Goal: Task Accomplishment & Management: Manage account settings

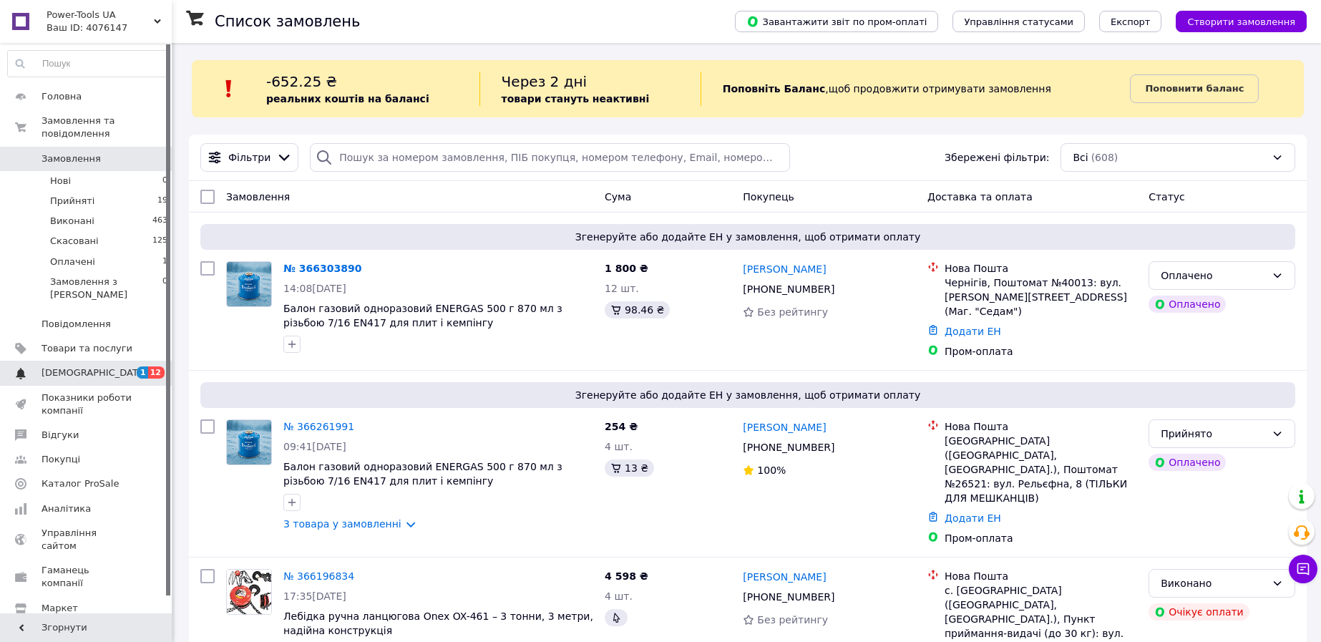
click at [122, 366] on span "[DEMOGRAPHIC_DATA]" at bounding box center [86, 372] width 91 height 13
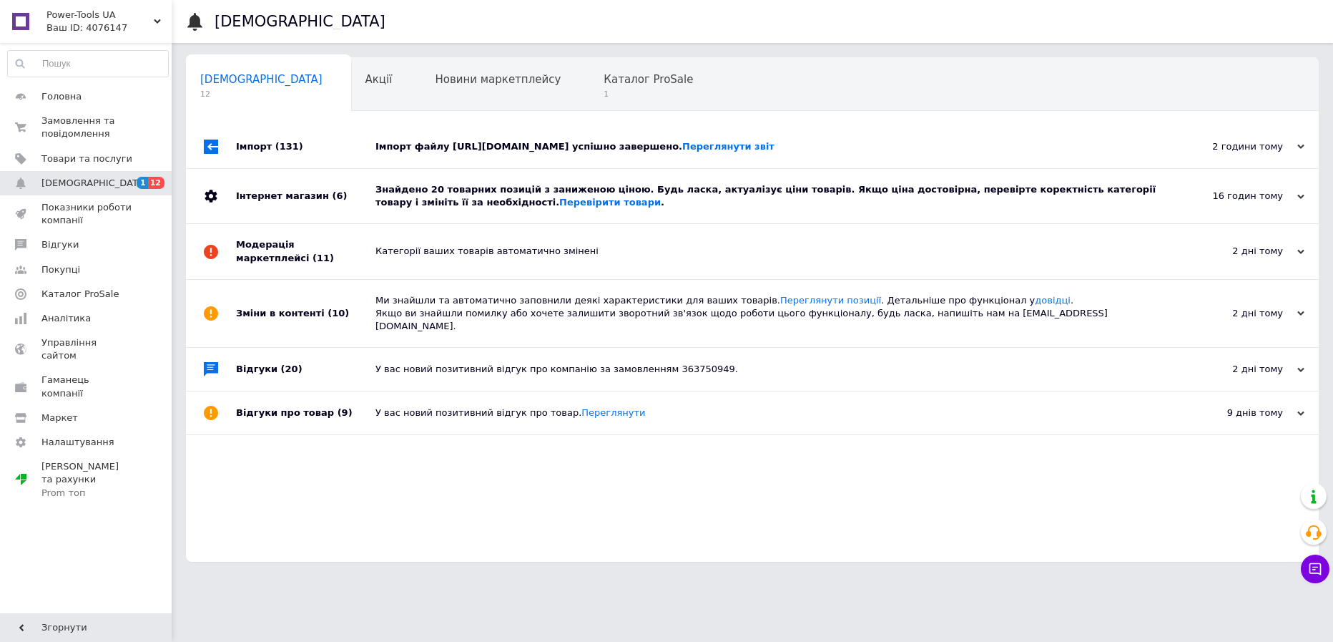
click at [496, 166] on div "Імпорт файлу [URL][DOMAIN_NAME] успішно завершено. Переглянути звіт" at bounding box center [769, 146] width 786 height 43
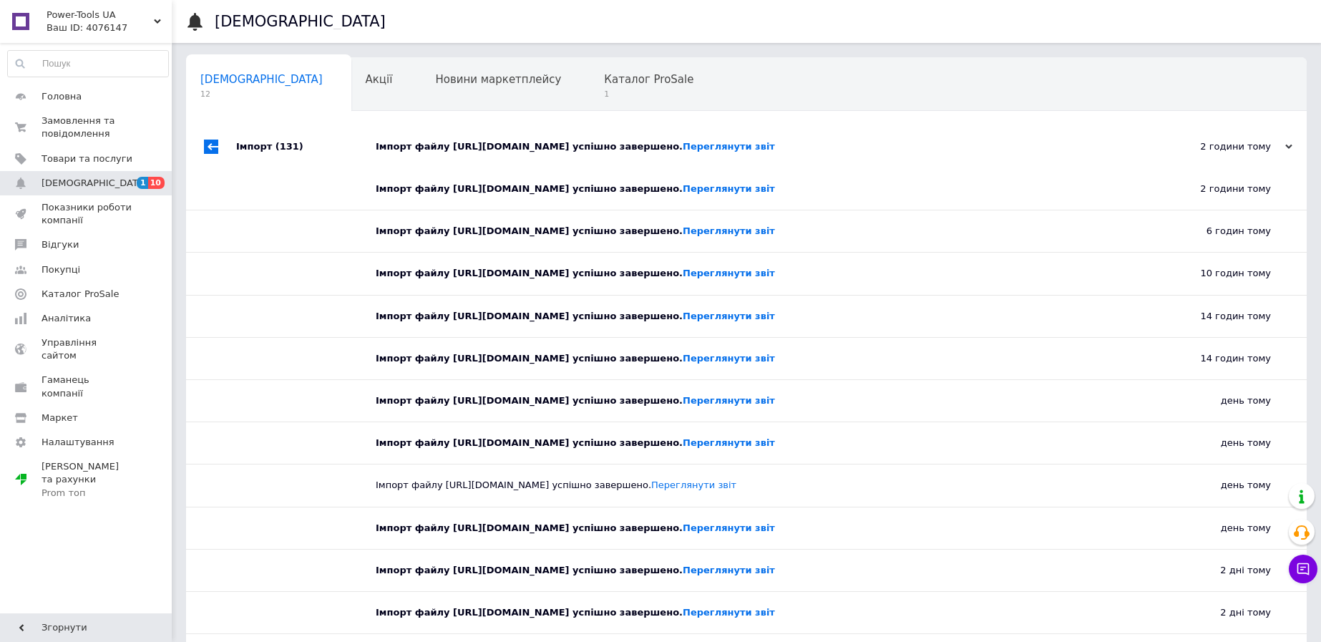
click at [498, 152] on div "Імпорт файлу [URL][DOMAIN_NAME] успішно завершено. Переглянути звіт" at bounding box center [762, 146] width 773 height 13
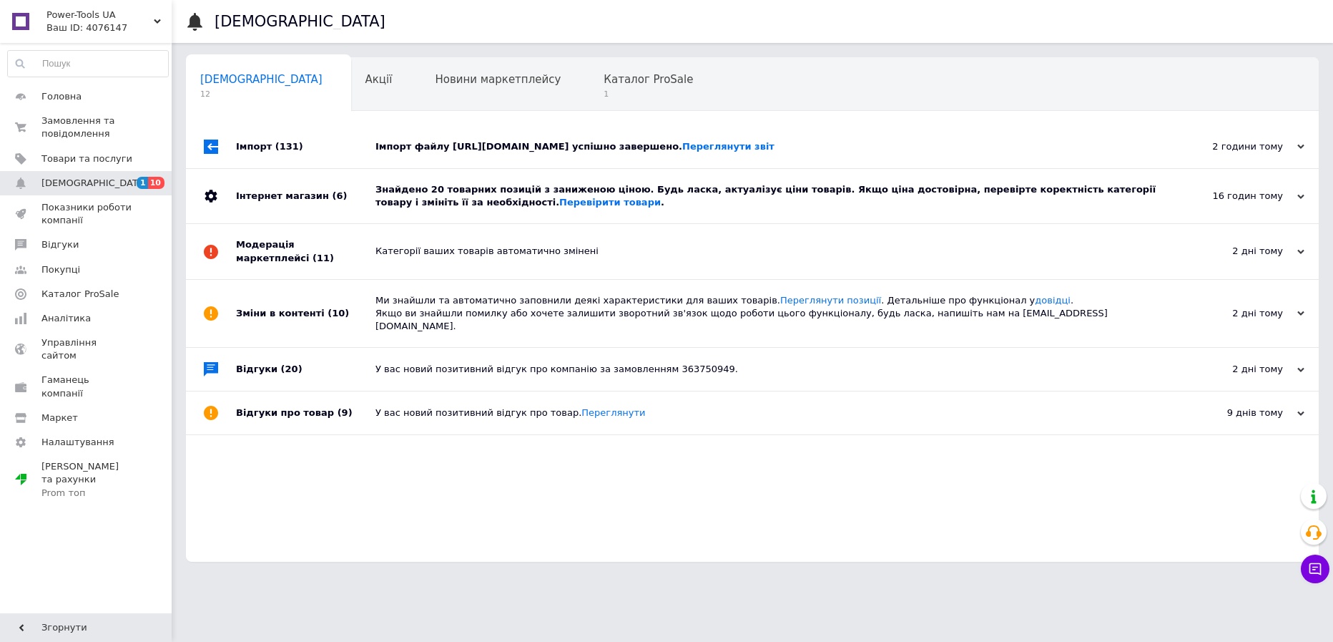
click at [479, 189] on div "Знайдено 20 товарних позицій з заниженою ціною. Будь ласка, актуалізує ціни тов…" at bounding box center [769, 196] width 786 height 26
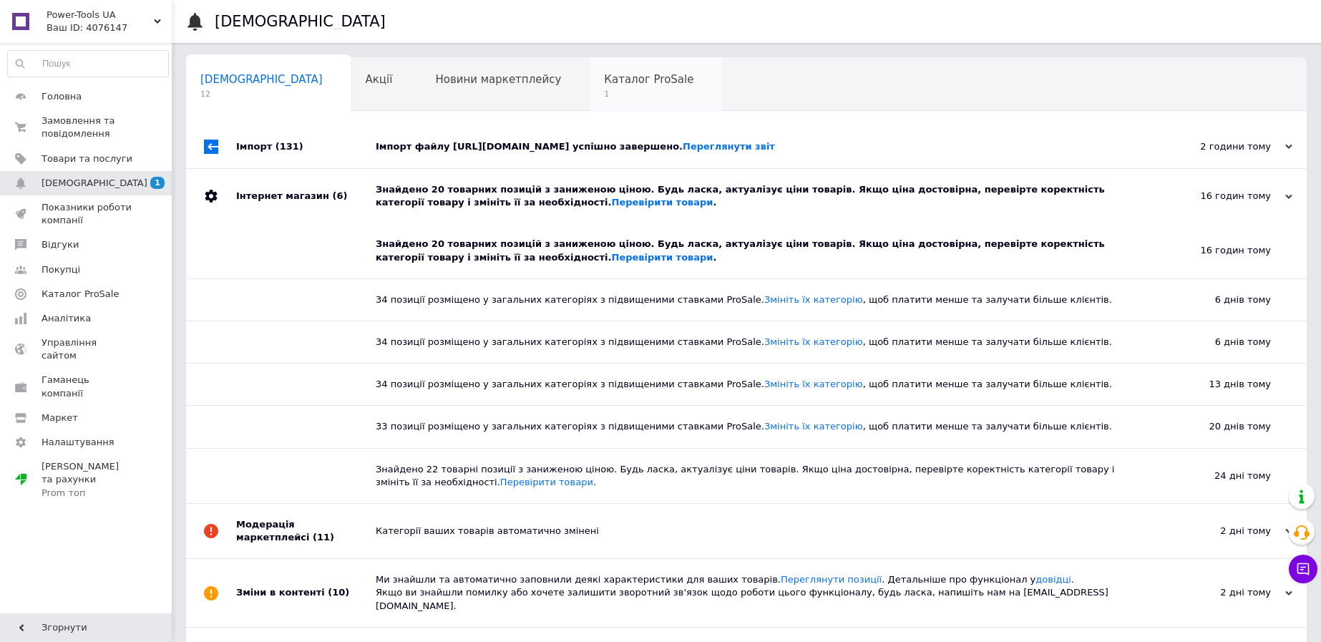
click at [622, 74] on div "Каталог ProSale 1" at bounding box center [655, 85] width 132 height 54
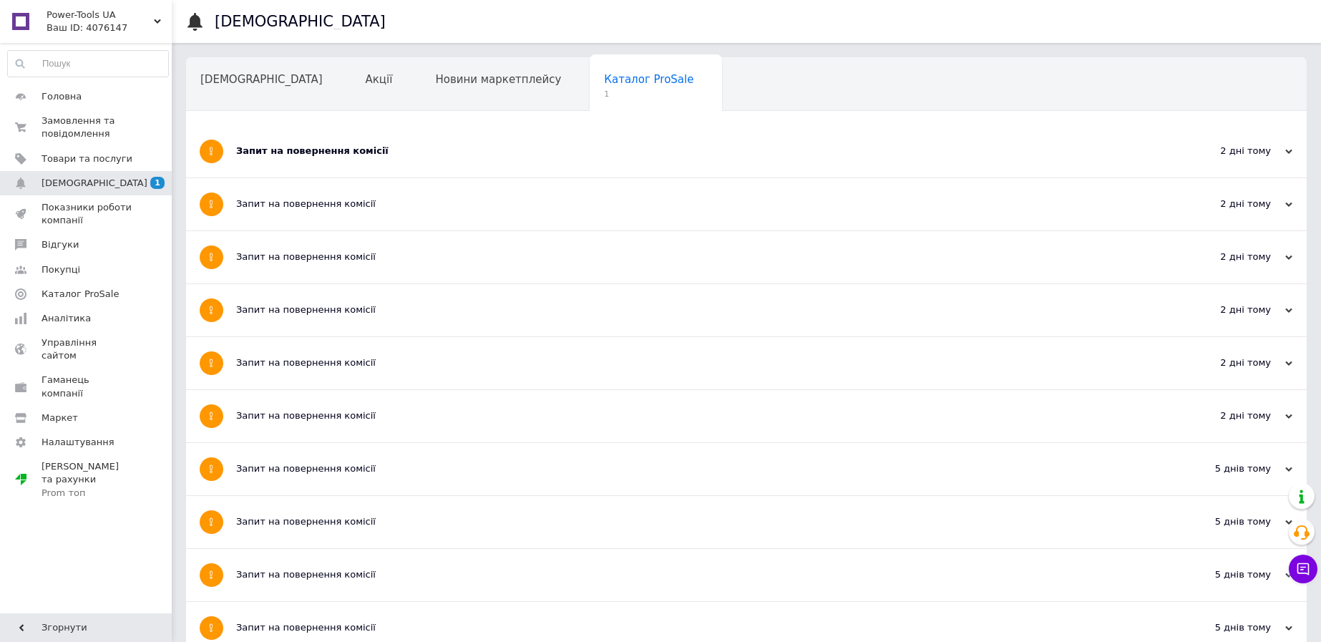
click at [313, 162] on div "Запит на повернення комісії" at bounding box center [692, 151] width 913 height 52
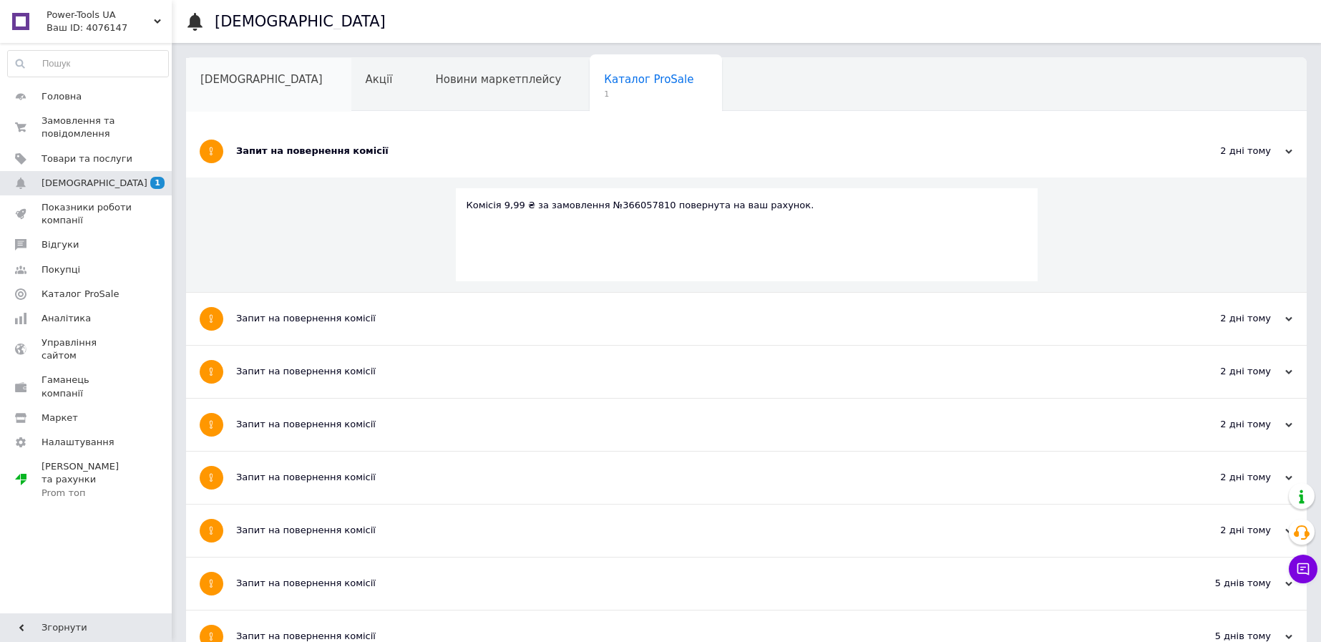
click at [275, 100] on div "[DEMOGRAPHIC_DATA]" at bounding box center [268, 85] width 165 height 54
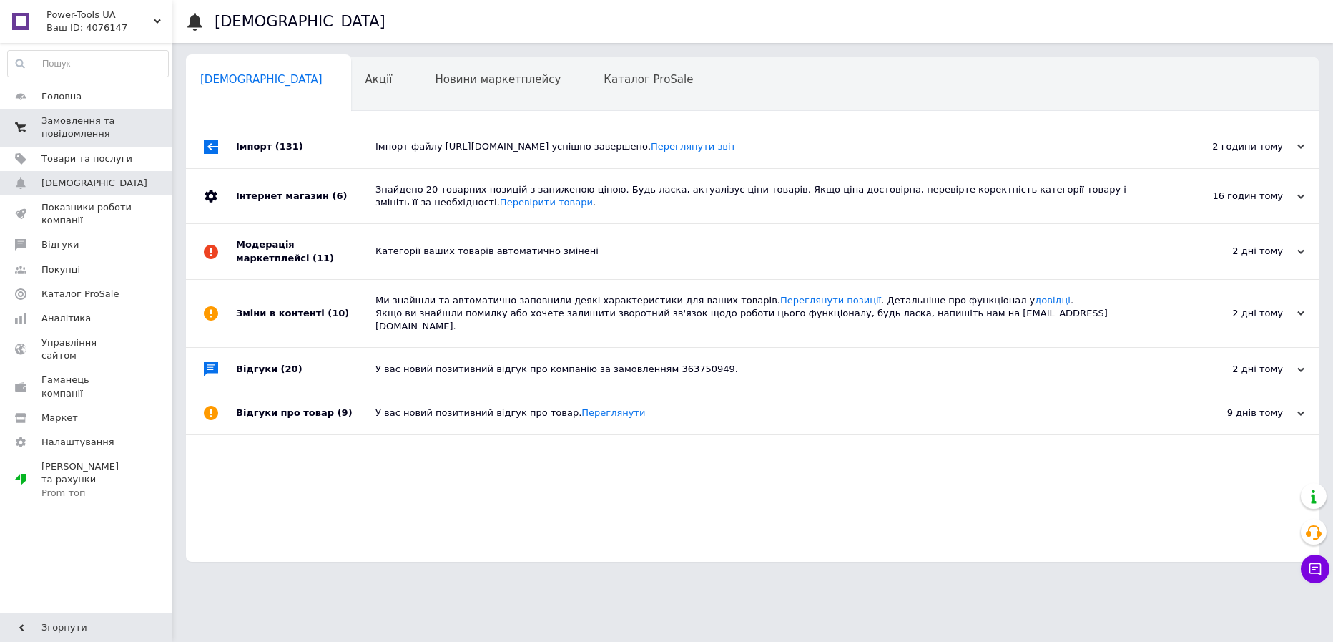
click at [112, 132] on span "Замовлення та повідомлення" at bounding box center [86, 127] width 91 height 26
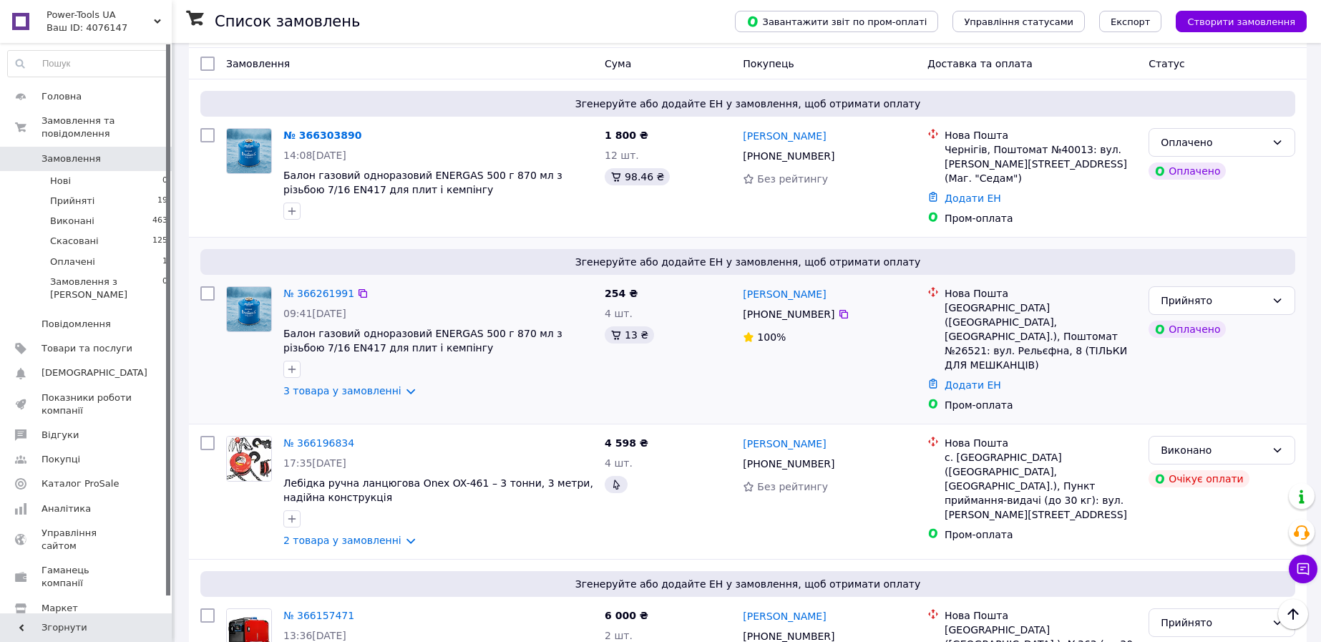
scroll to position [89, 0]
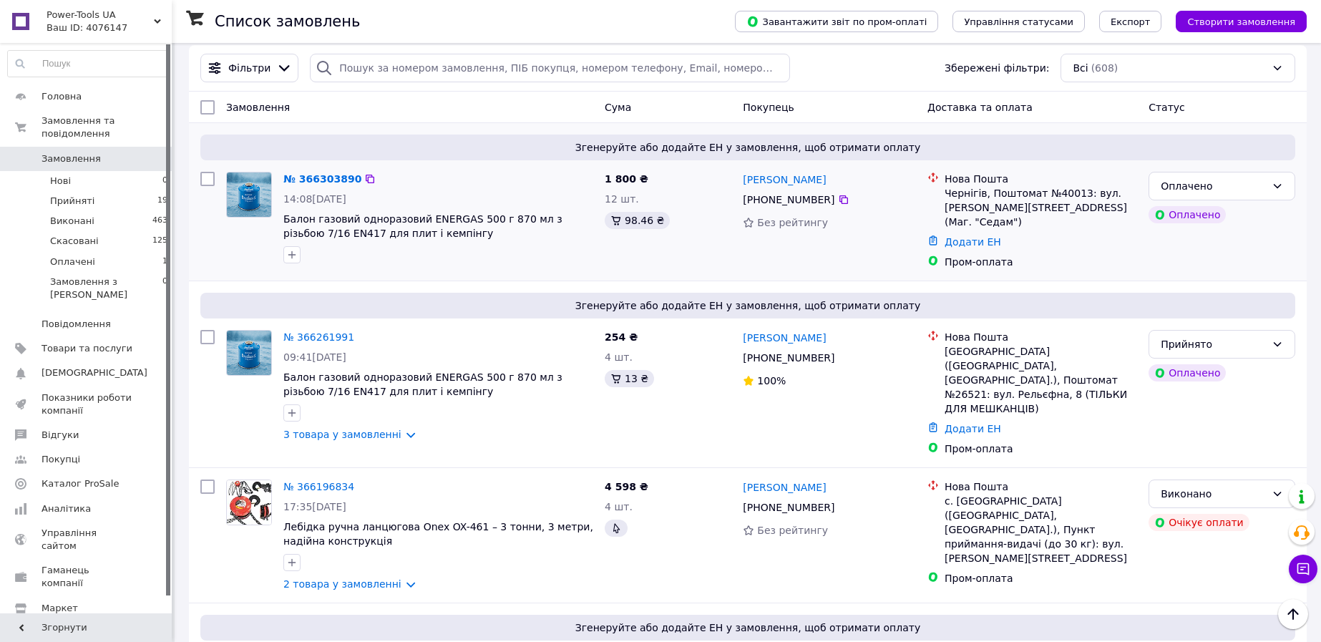
click at [1012, 192] on div "Чернігів, Поштомат №40013: вул. [PERSON_NAME][STREET_ADDRESS] (Маг. "Седам")" at bounding box center [1040, 207] width 192 height 43
click at [780, 201] on div "[PHONE_NUMBER]" at bounding box center [788, 200] width 97 height 20
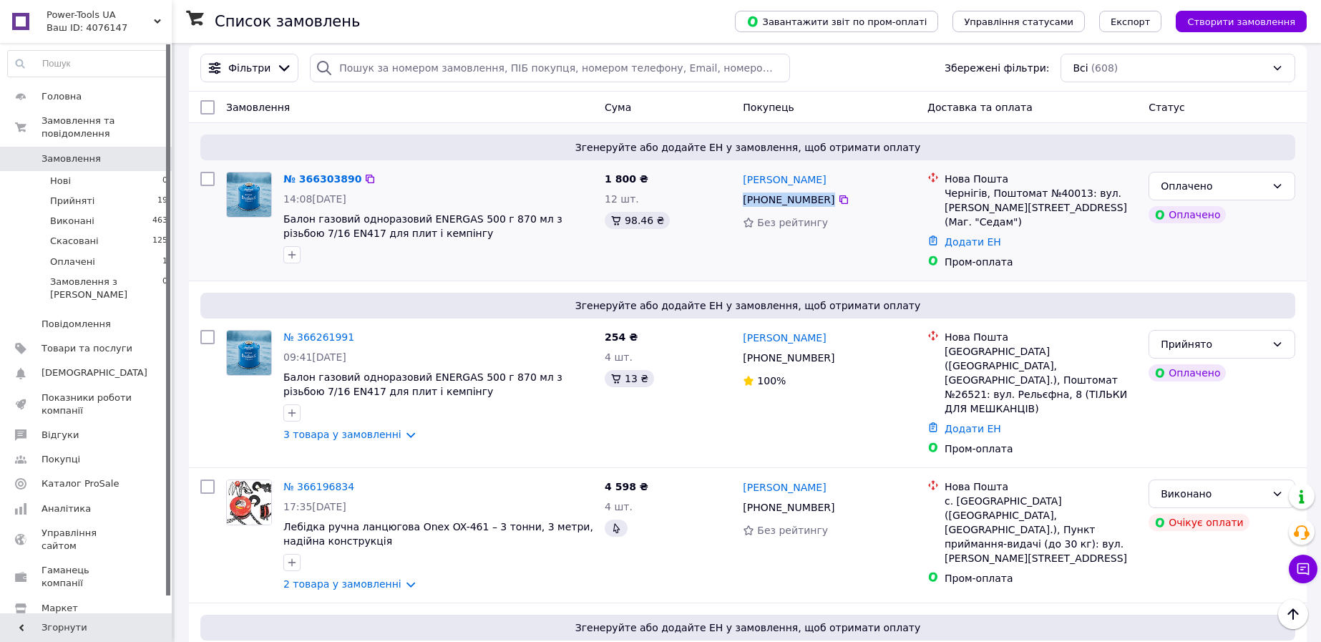
click at [780, 201] on div "[PHONE_NUMBER]" at bounding box center [788, 200] width 97 height 20
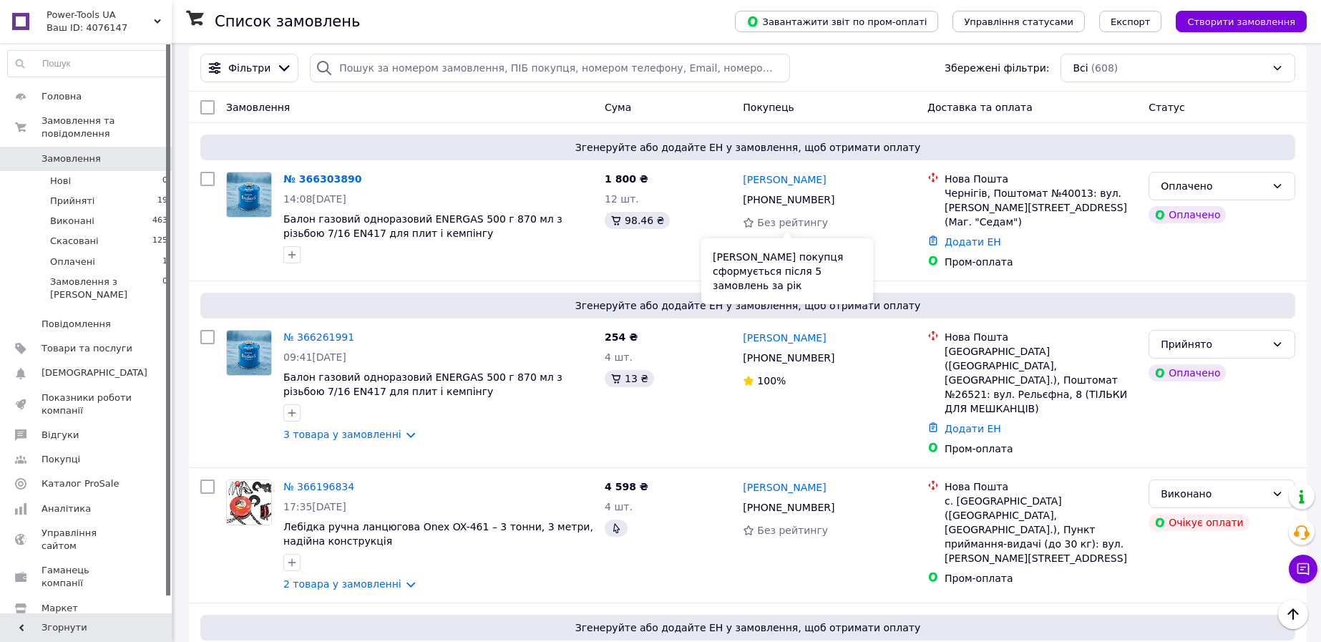
click at [715, 248] on div "[PERSON_NAME] покупця сформується після 5 замовлень за рік" at bounding box center [787, 271] width 172 height 66
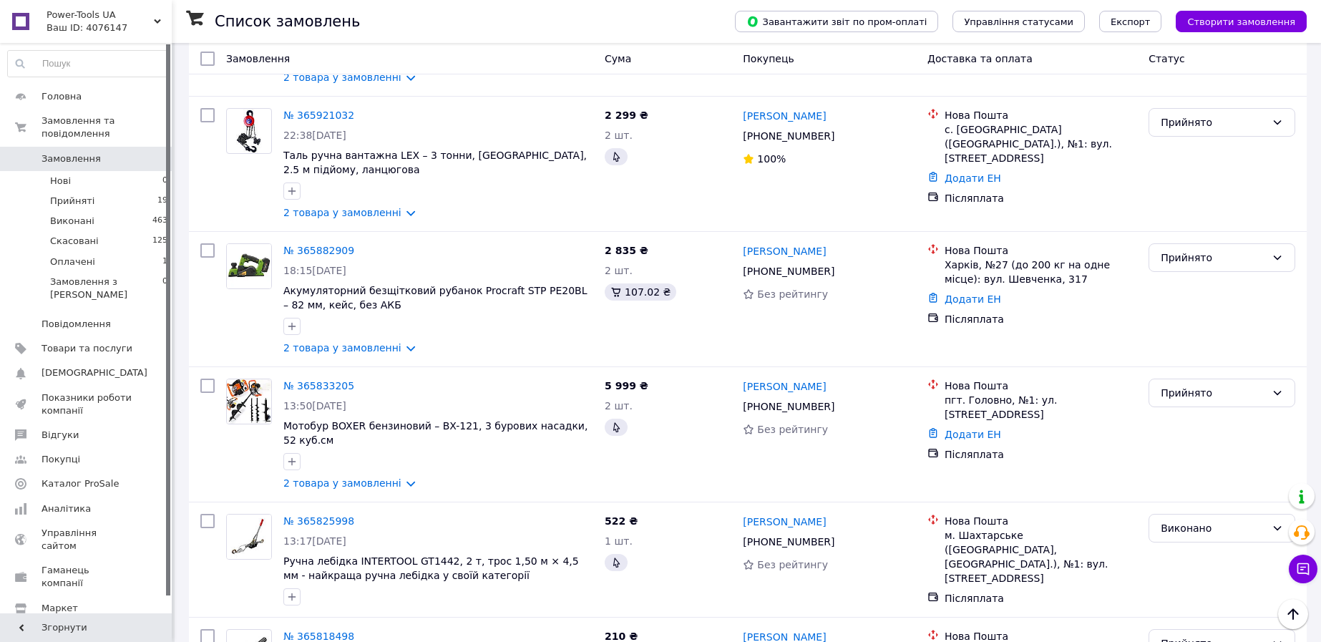
scroll to position [2368, 0]
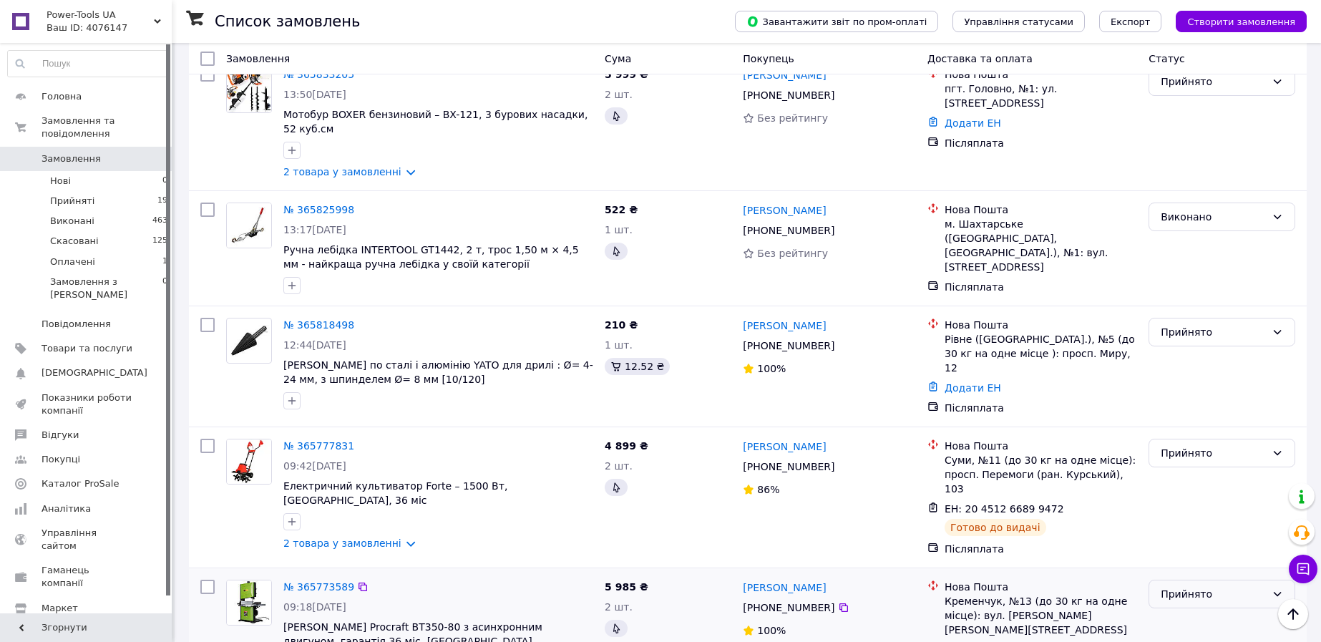
click at [1186, 586] on div "Прийнято" at bounding box center [1212, 594] width 105 height 16
click at [1170, 497] on li "Виконано" at bounding box center [1221, 504] width 145 height 26
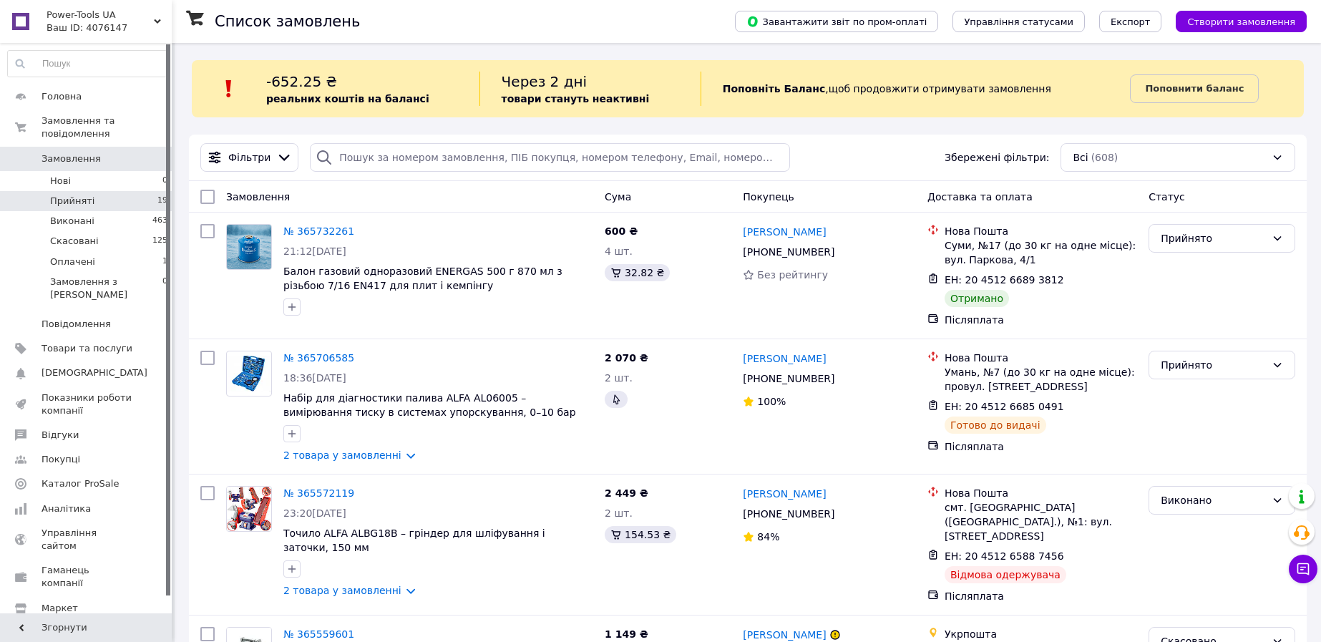
click at [117, 191] on li "Прийняті 19" at bounding box center [88, 201] width 176 height 20
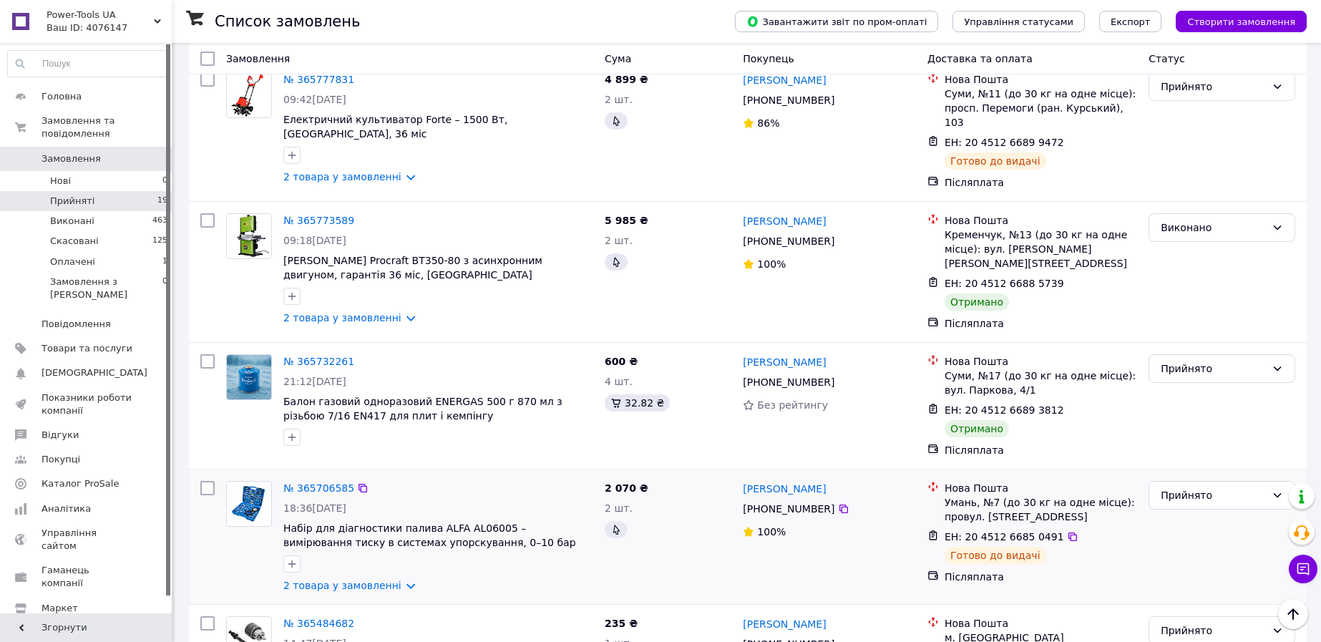
scroll to position [2100, 0]
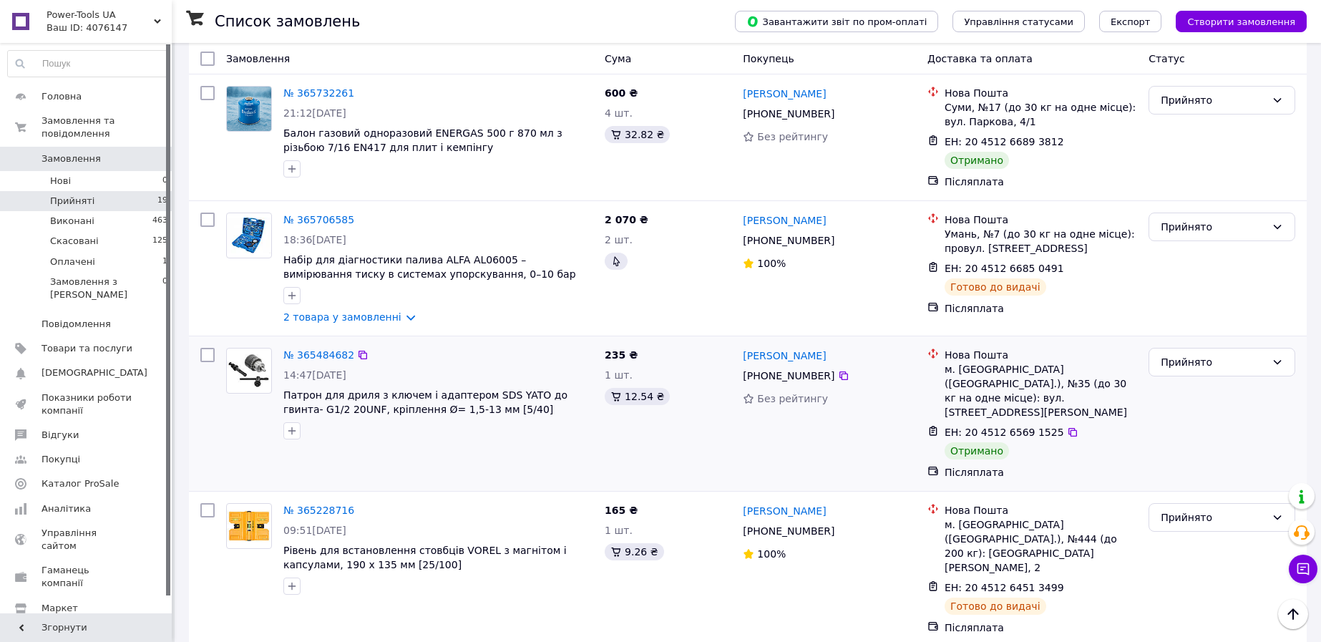
drag, startPoint x: 1208, startPoint y: 282, endPoint x: 1203, endPoint y: 298, distance: 16.3
click at [1208, 354] on div "Прийнято" at bounding box center [1212, 362] width 105 height 16
click at [1197, 310] on li "Виконано" at bounding box center [1221, 314] width 145 height 26
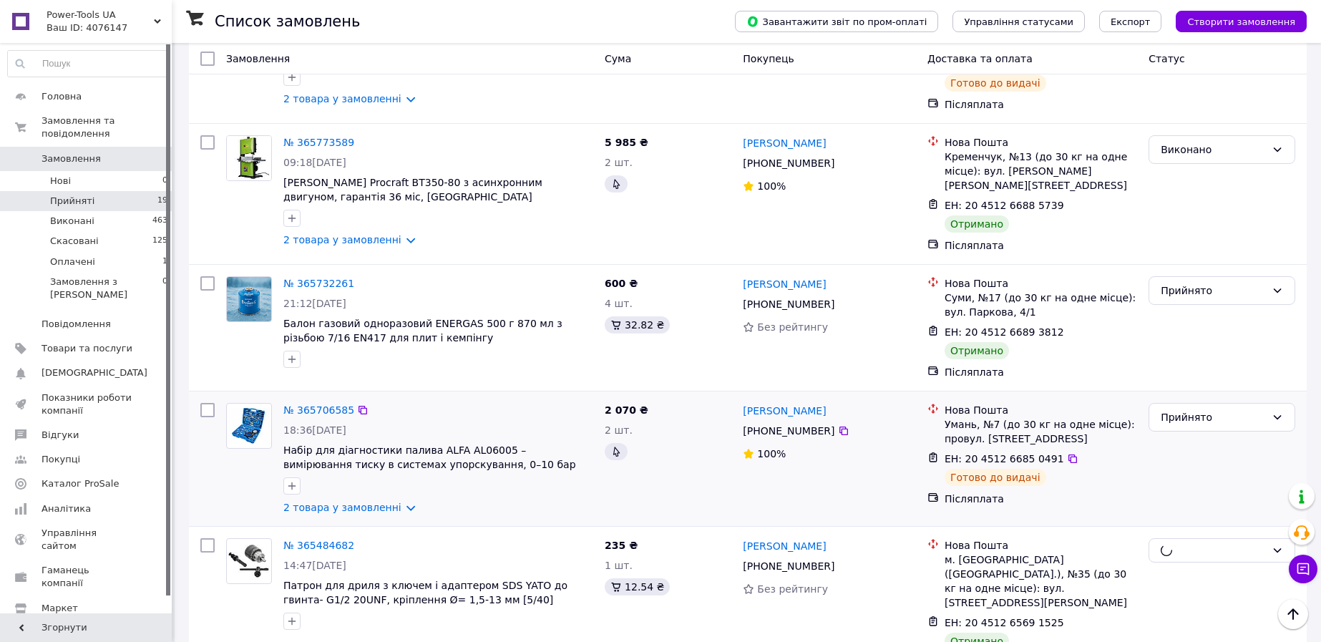
scroll to position [1831, 0]
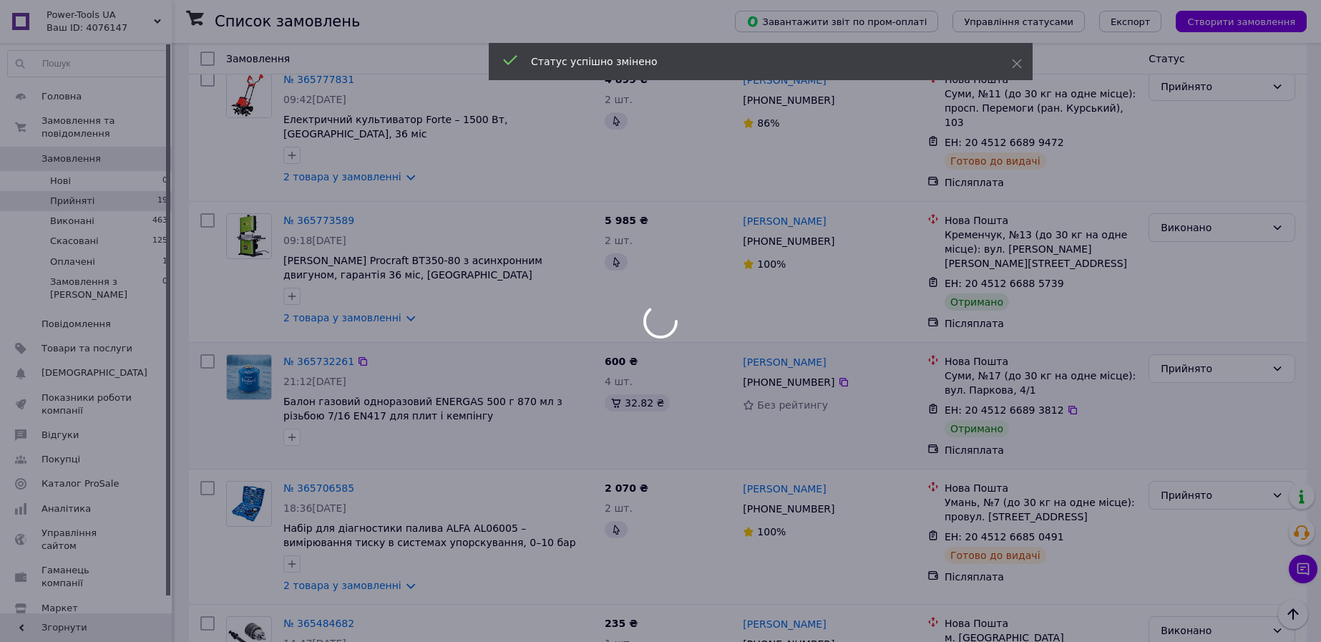
click at [1224, 283] on div at bounding box center [660, 321] width 1321 height 642
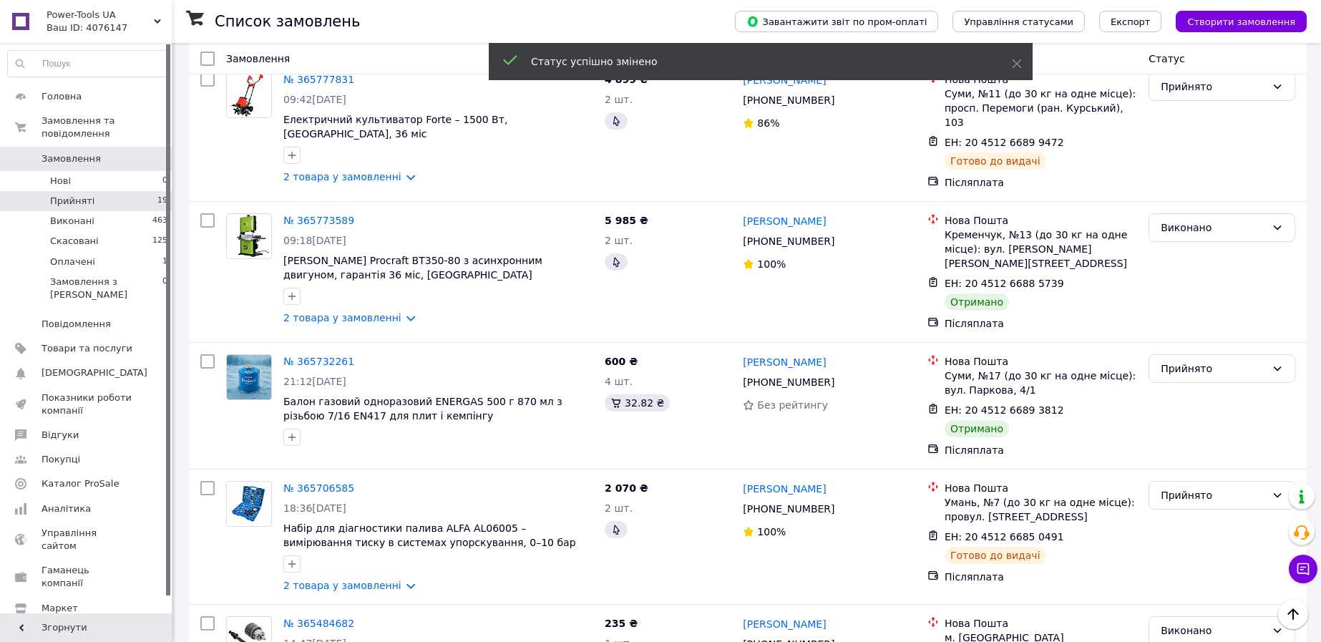
click at [1224, 361] on div "Прийнято" at bounding box center [1212, 369] width 105 height 16
click at [1205, 314] on li "Виконано" at bounding box center [1221, 321] width 145 height 26
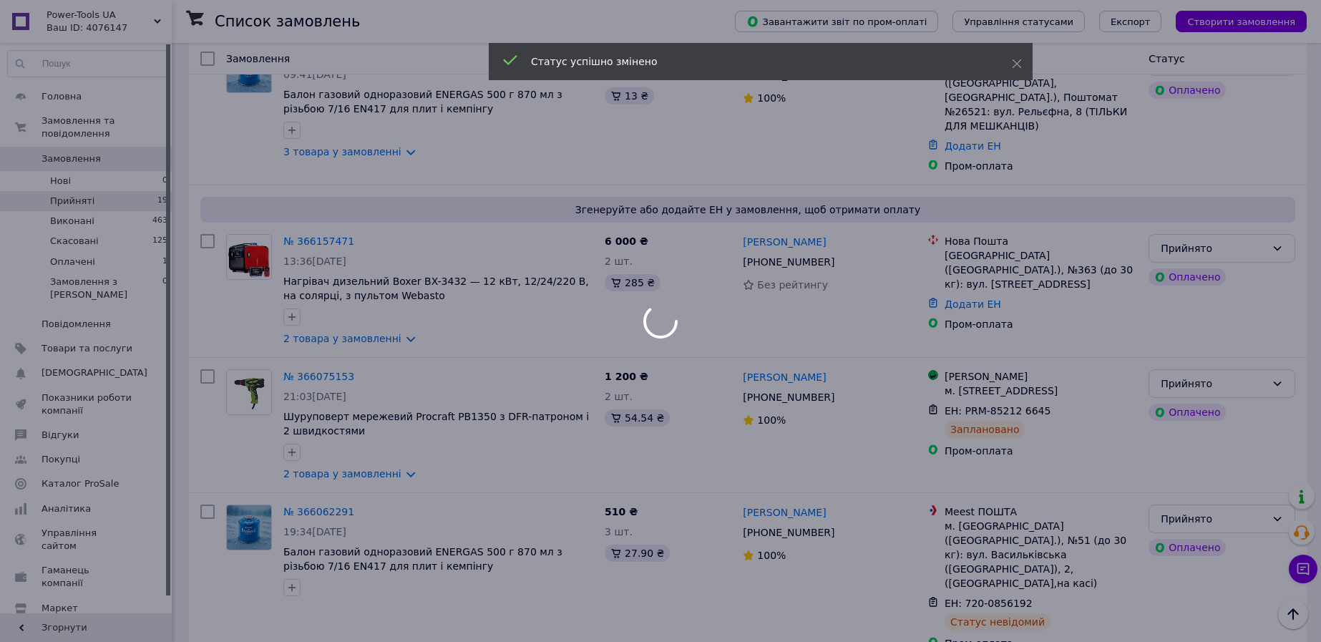
scroll to position [132, 0]
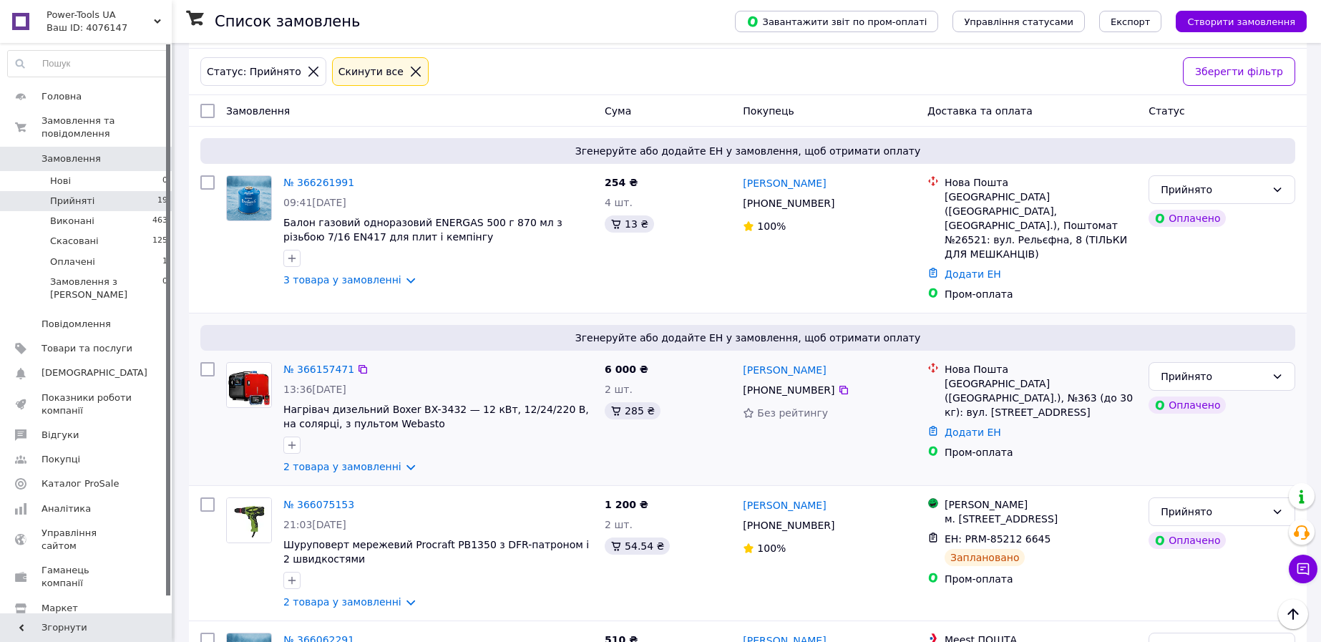
click at [954, 376] on div "[GEOGRAPHIC_DATA] ([GEOGRAPHIC_DATA].), №363 (до 30 кг): вул. [STREET_ADDRESS]" at bounding box center [1040, 397] width 192 height 43
click at [1059, 201] on div "[GEOGRAPHIC_DATA] ([GEOGRAPHIC_DATA], [GEOGRAPHIC_DATA].), Поштомат №26521: вул…" at bounding box center [1040, 226] width 192 height 72
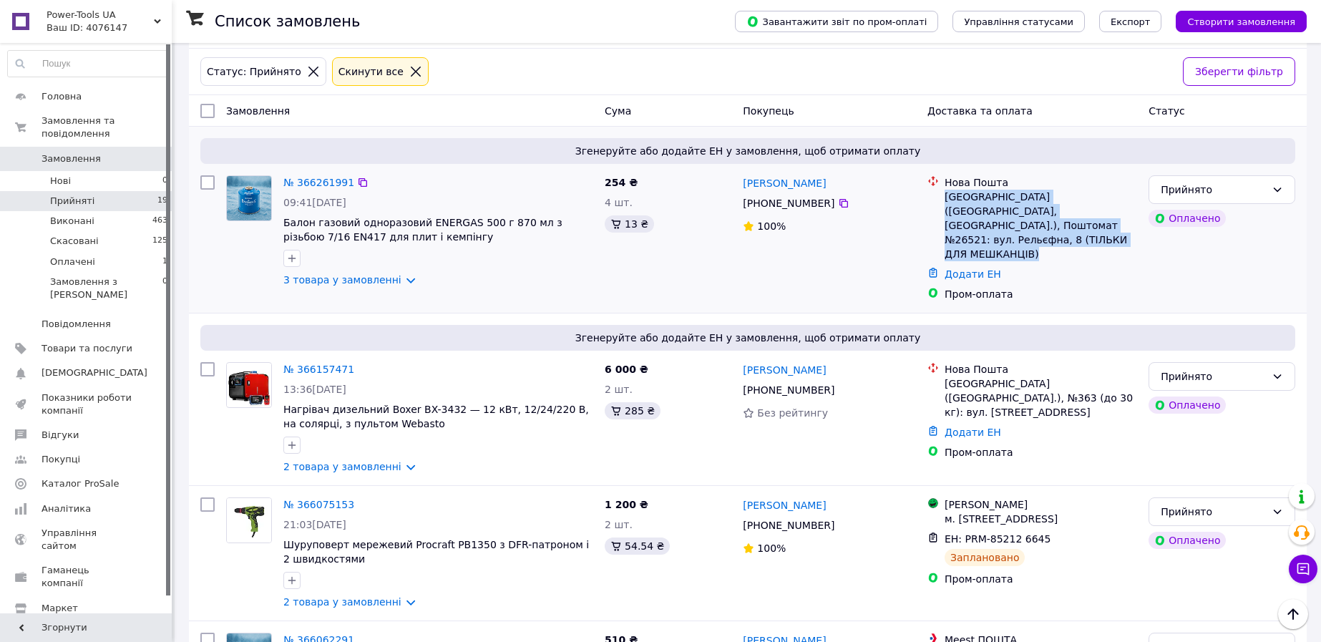
click at [1059, 201] on div "[GEOGRAPHIC_DATA] ([GEOGRAPHIC_DATA], [GEOGRAPHIC_DATA].), Поштомат №26521: вул…" at bounding box center [1040, 226] width 192 height 72
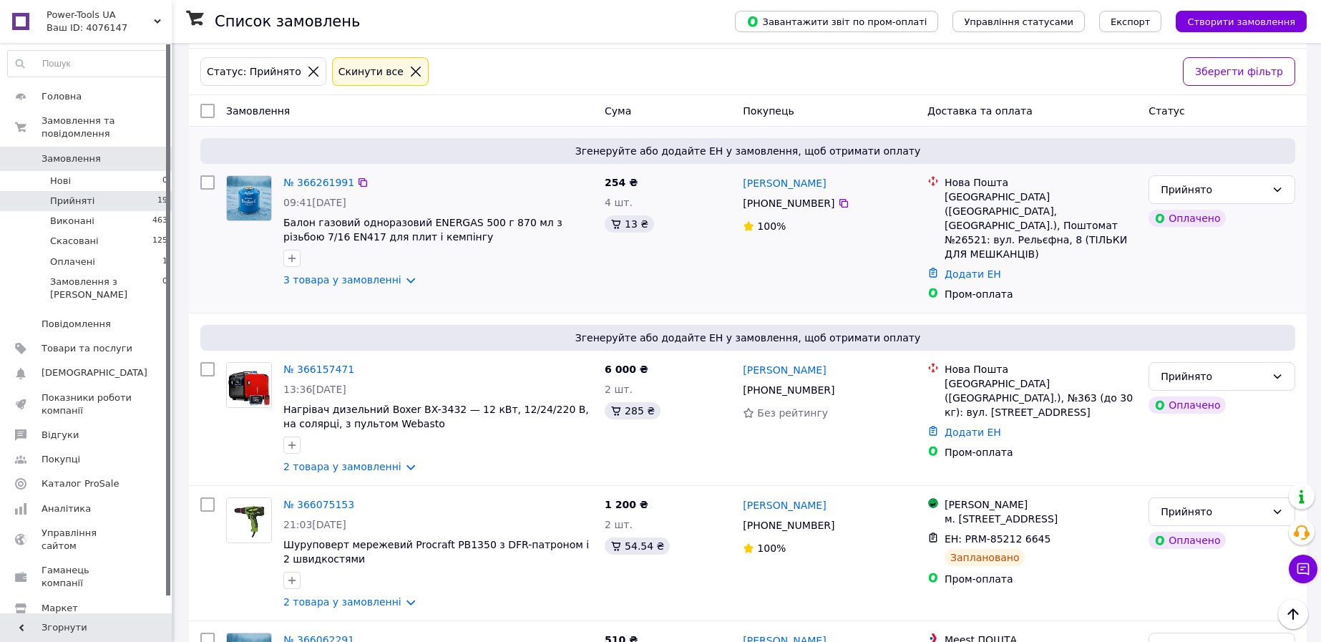
click at [759, 270] on div "[PERSON_NAME] [PHONE_NUMBER]%" at bounding box center [829, 238] width 185 height 137
click at [136, 191] on li "Прийняті 19" at bounding box center [88, 201] width 176 height 20
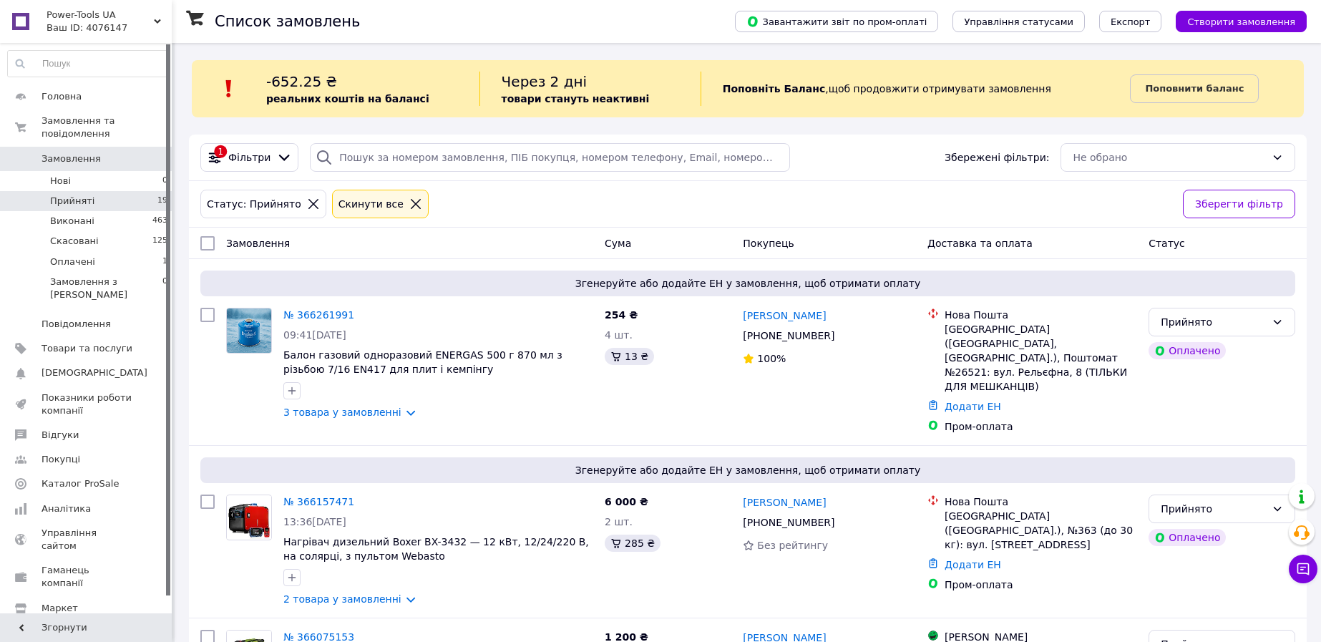
click at [105, 191] on li "Прийняті 19" at bounding box center [88, 201] width 176 height 20
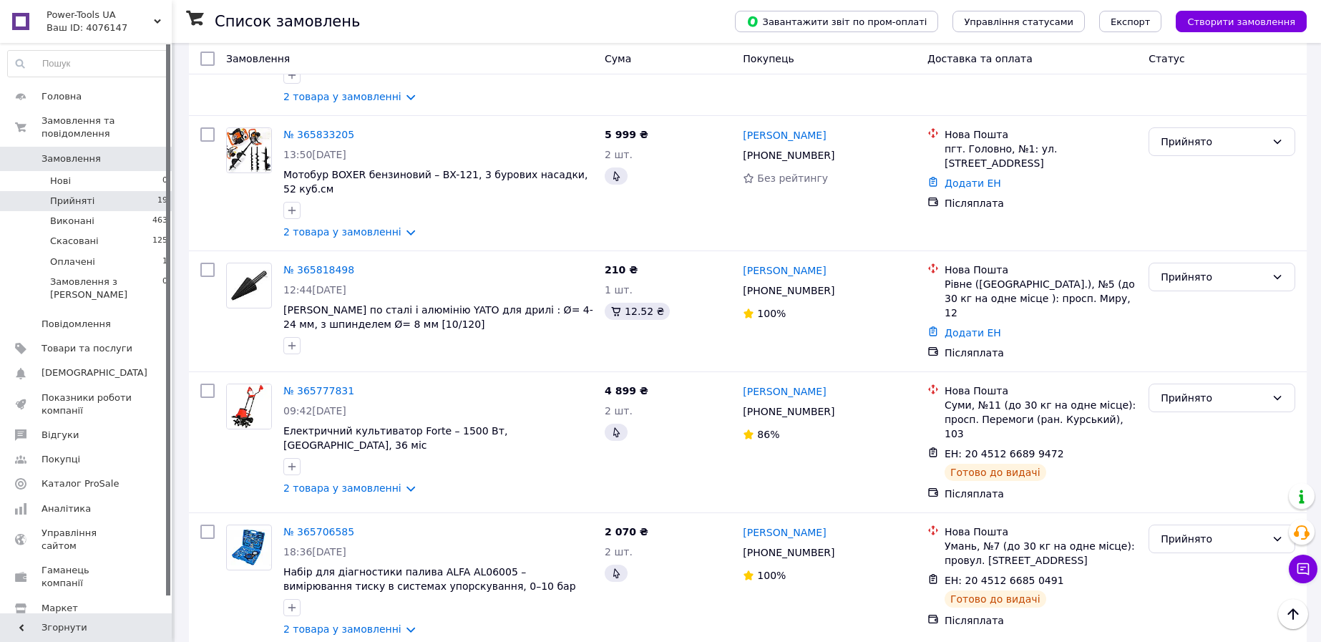
scroll to position [1876, 0]
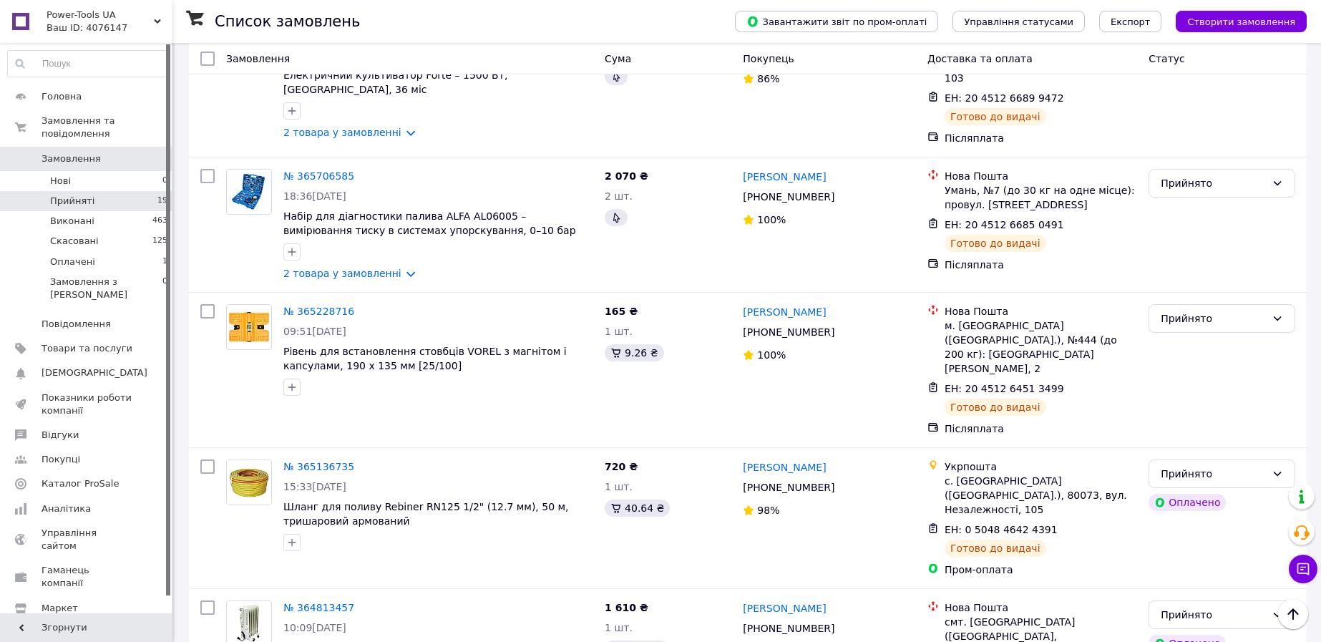
click at [106, 193] on li "Прийняті 19" at bounding box center [88, 201] width 176 height 20
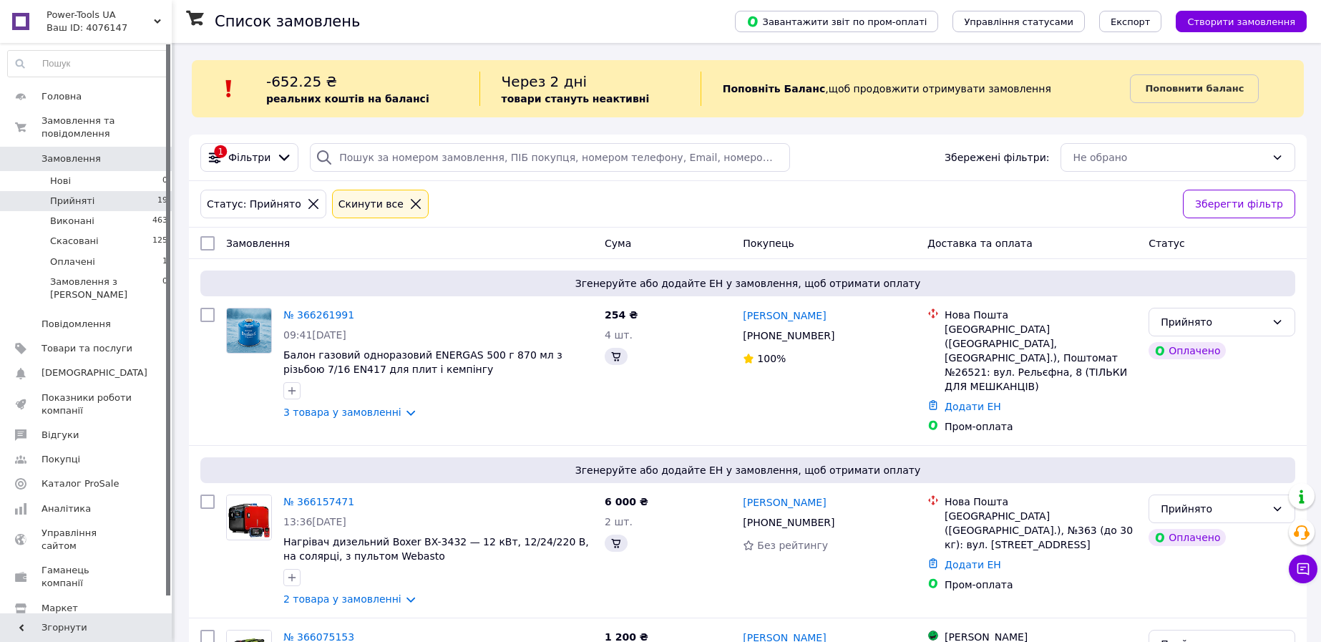
click at [129, 252] on li "Оплачені 1" at bounding box center [88, 262] width 176 height 20
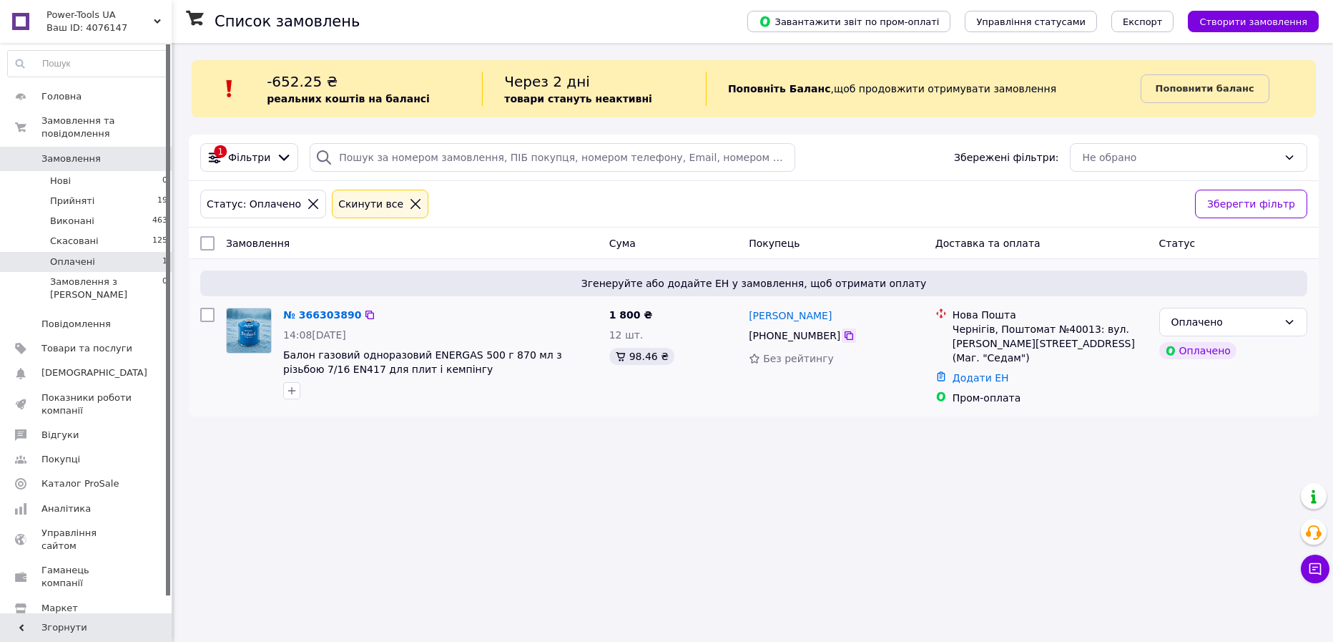
click at [843, 336] on icon at bounding box center [848, 335] width 11 height 11
click at [794, 187] on div "Статус: Оплачено Cкинути все" at bounding box center [691, 204] width 989 height 34
click at [1029, 341] on div "Чернігів, Поштомат №40013: вул. [PERSON_NAME][STREET_ADDRESS] (Маг. "Седам")" at bounding box center [1050, 343] width 195 height 43
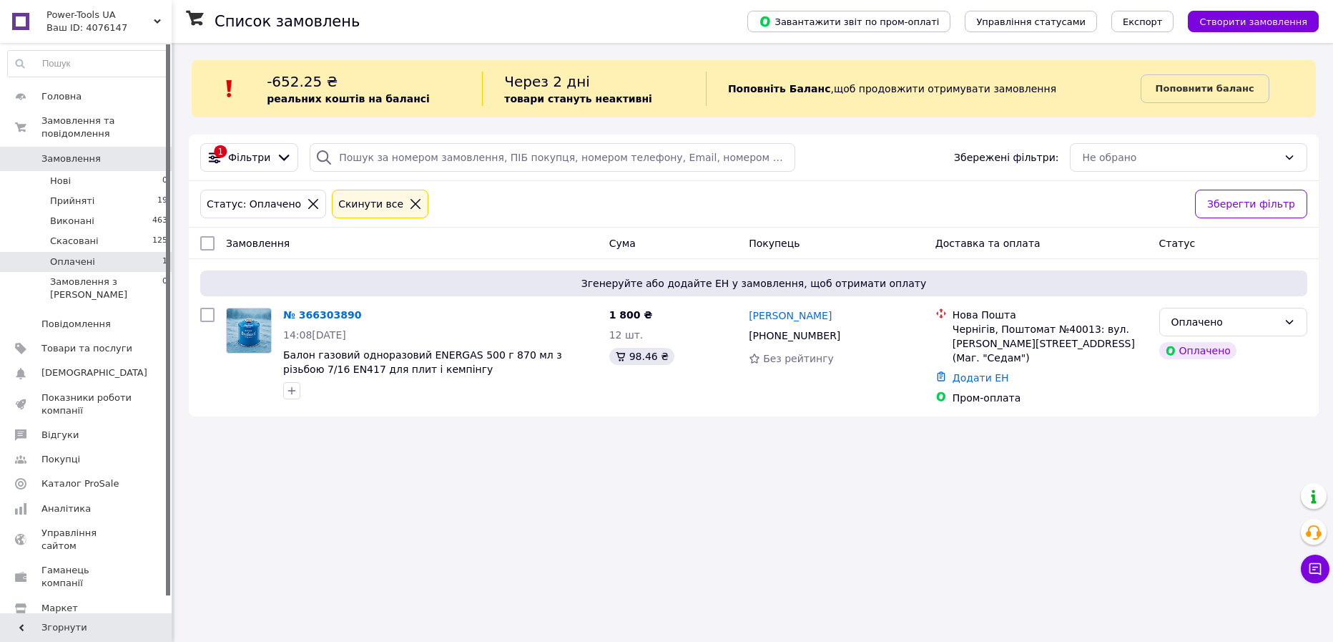
click at [836, 436] on div "Список замовлень Завантажити звіт по пром-оплаті Управління статусами Експорт С…" at bounding box center [754, 321] width 1159 height 642
click at [814, 341] on div "[PHONE_NUMBER]" at bounding box center [794, 335] width 97 height 20
click at [1029, 351] on div "Чернігів, Поштомат №40013: вул. [PERSON_NAME][STREET_ADDRESS] (Маг. "Седам")" at bounding box center [1050, 343] width 195 height 43
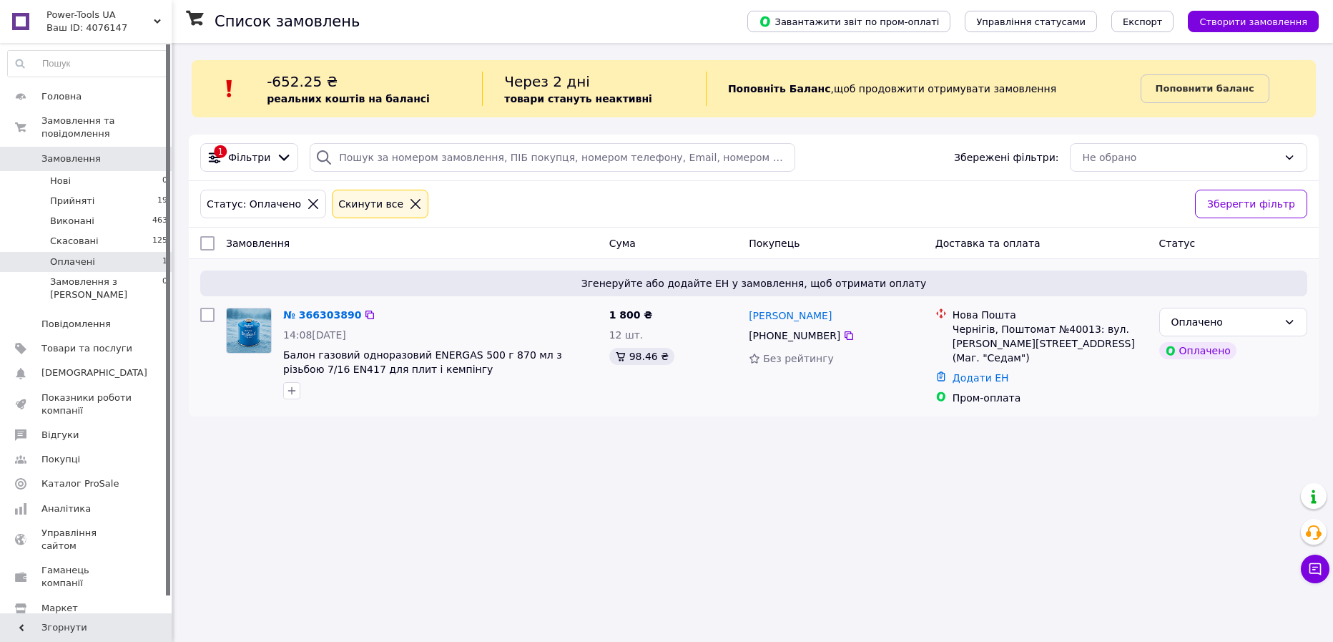
click at [1036, 340] on div "Чернігів, Поштомат №40013: вул. [PERSON_NAME][STREET_ADDRESS] (Маг. "Седам")" at bounding box center [1050, 343] width 195 height 43
click at [1036, 339] on div "Чернігів, Поштомат №40013: вул. [PERSON_NAME][STREET_ADDRESS] (Маг. "Седам")" at bounding box center [1050, 343] width 195 height 43
drag, startPoint x: 1047, startPoint y: 391, endPoint x: 951, endPoint y: 303, distance: 129.1
click at [951, 303] on div "Нова Пошта Чернігів, Поштомат №40013: вул. [PERSON_NAME][STREET_ADDRESS] (Маг. …" at bounding box center [1042, 356] width 224 height 109
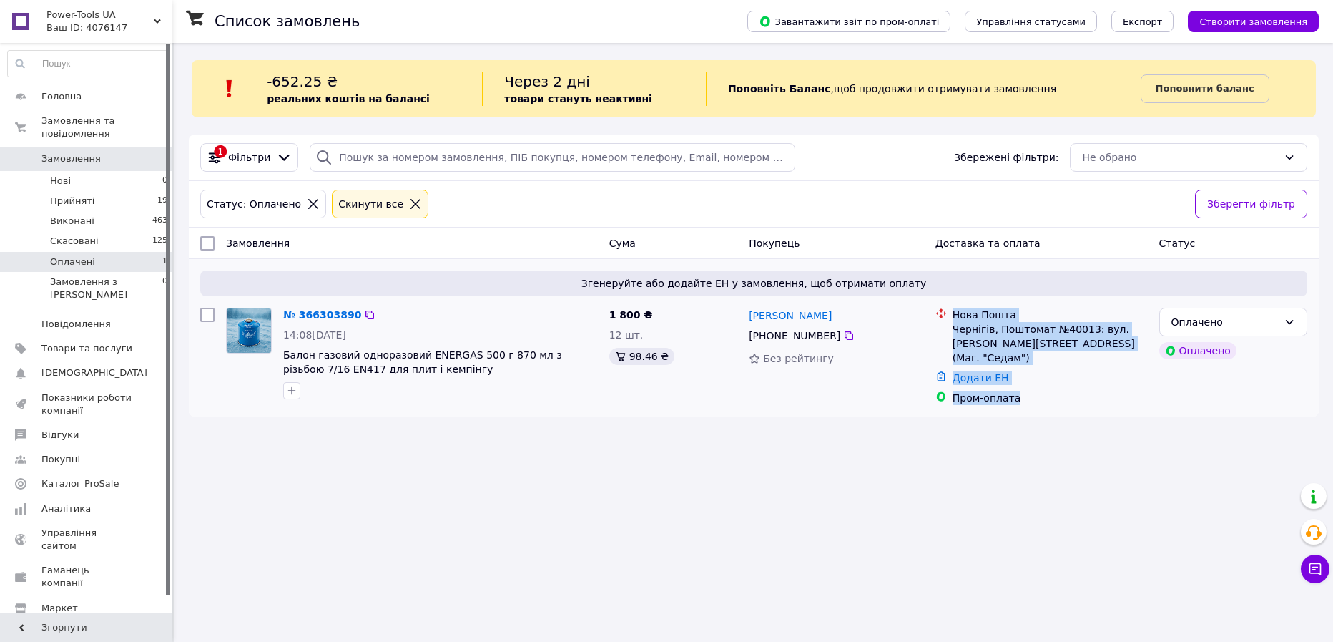
click at [951, 303] on div "Нова Пошта Чернігів, Поштомат №40013: вул. [PERSON_NAME][STREET_ADDRESS] (Маг. …" at bounding box center [1042, 356] width 224 height 109
drag, startPoint x: 951, startPoint y: 303, endPoint x: 1046, endPoint y: 389, distance: 127.6
click at [1041, 380] on div "Нова Пошта Чернігів, Поштомат №40013: вул. [PERSON_NAME][STREET_ADDRESS] (Маг. …" at bounding box center [1042, 356] width 224 height 109
click at [1047, 391] on div "Пром-оплата" at bounding box center [1050, 398] width 195 height 14
click at [1007, 391] on div "Пром-оплата" at bounding box center [1050, 398] width 195 height 14
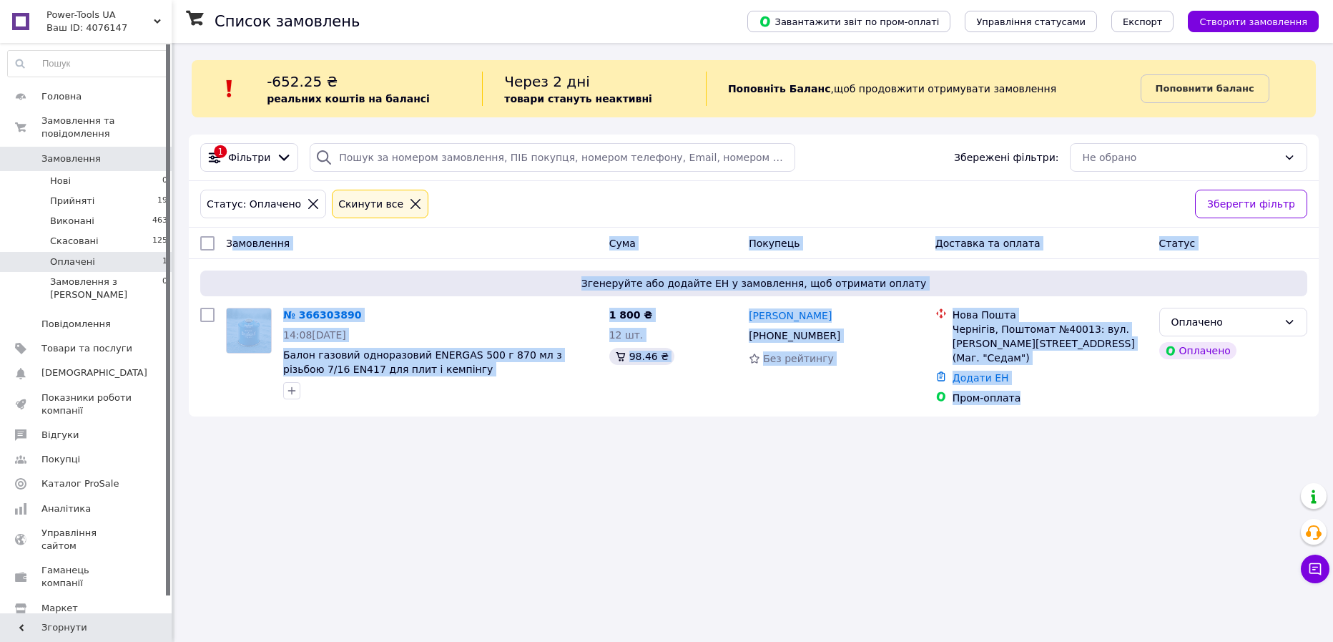
drag, startPoint x: 1030, startPoint y: 386, endPoint x: 230, endPoint y: 246, distance: 812.6
click at [230, 246] on div "Замовлення Cума Покупець Доставка та оплата Статус Згенеруйте або додайте ЕН у …" at bounding box center [754, 321] width 1130 height 189
click at [333, 303] on div "№ 366303890 14:08[DATE] Балон газовий одноразовий ENERGAS 500 г 870 мл з різьбо…" at bounding box center [441, 353] width 326 height 103
drag, startPoint x: 594, startPoint y: 308, endPoint x: 1072, endPoint y: 395, distance: 486.5
click at [1072, 395] on div "Згенеруйте або додайте ЕН у замовлення, щоб отримати оплату № 366303890 14:08[D…" at bounding box center [754, 337] width 1130 height 157
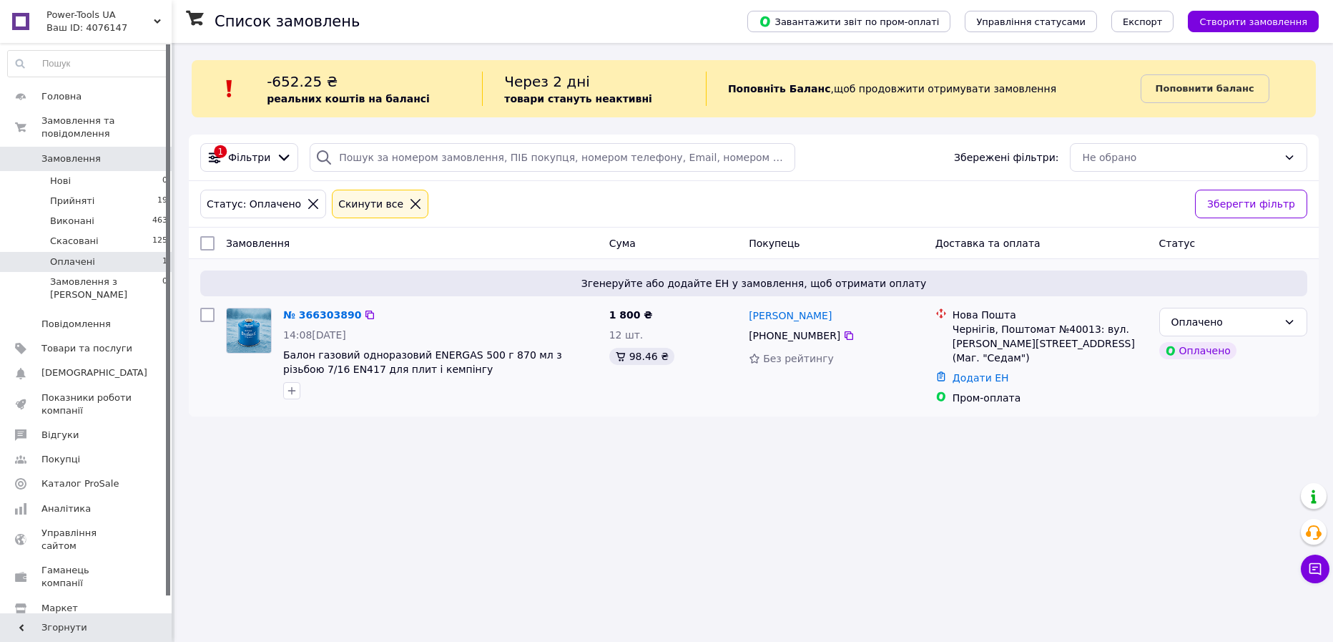
click at [1281, 391] on div "Оплачено Оплачено" at bounding box center [1234, 356] width 160 height 109
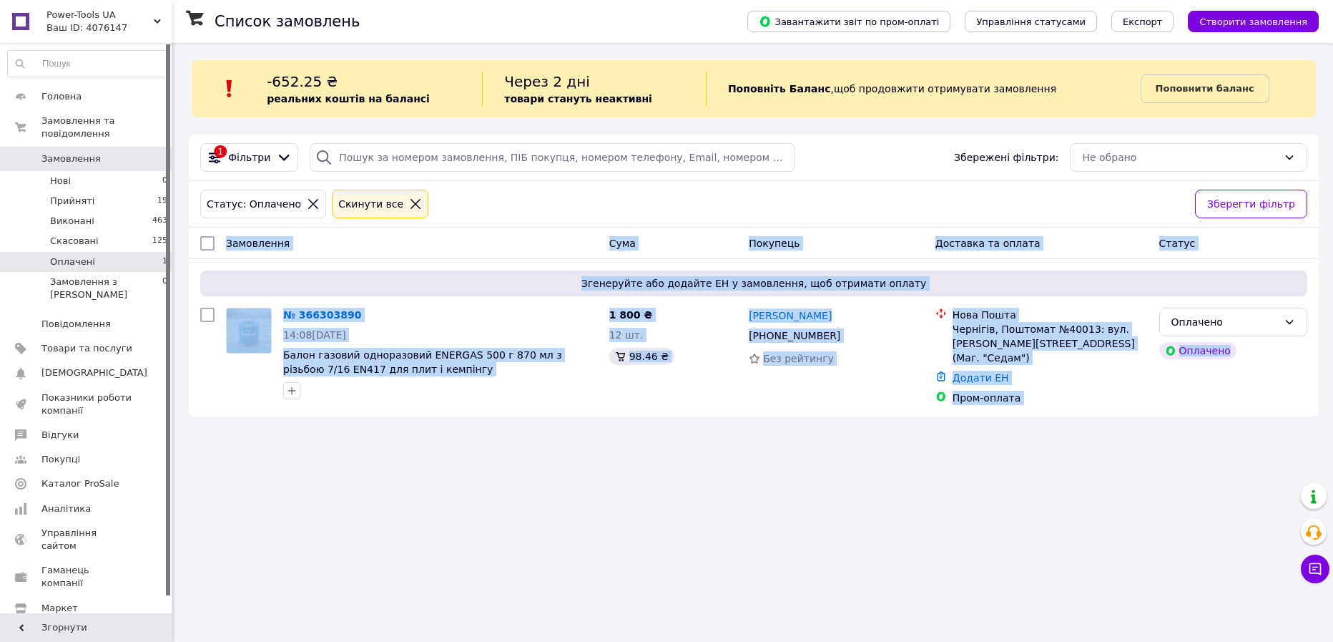
drag, startPoint x: 1281, startPoint y: 391, endPoint x: 226, endPoint y: 244, distance: 1064.7
click at [226, 244] on div "Замовлення Cума Покупець Доставка та оплата Статус Згенеруйте або додайте ЕН у …" at bounding box center [754, 321] width 1130 height 189
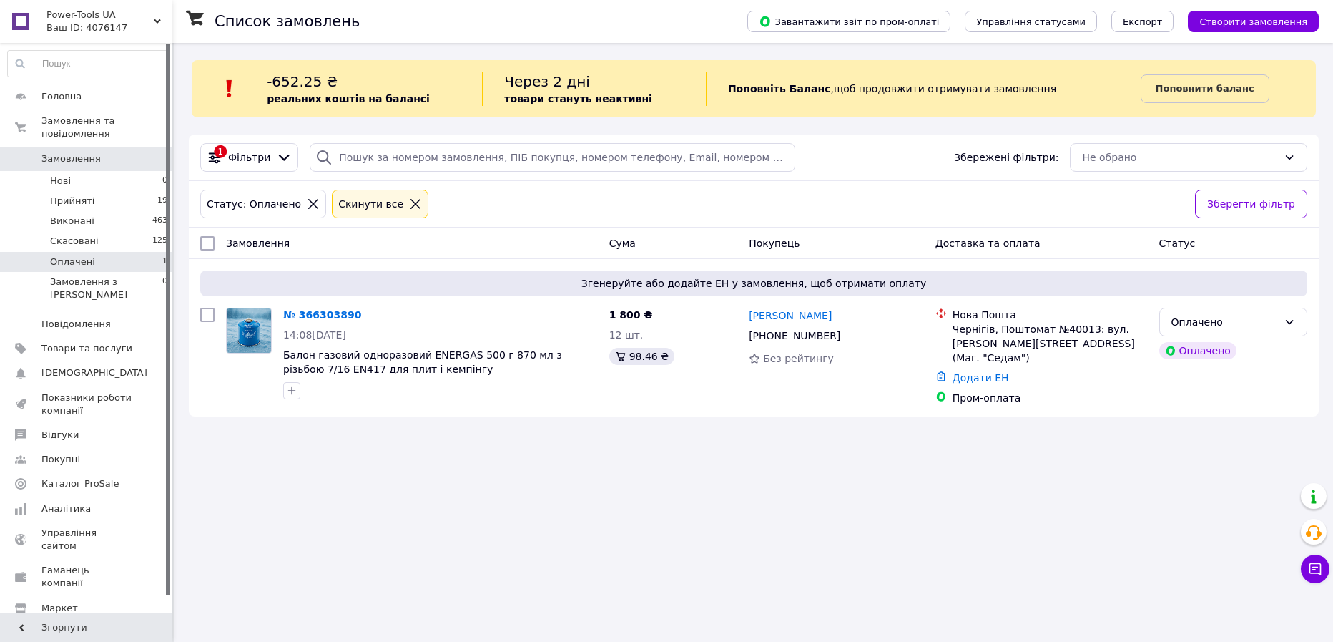
click at [591, 193] on div "Статус: Оплачено Cкинути все" at bounding box center [691, 204] width 989 height 34
click at [86, 195] on li "Прийняті 19" at bounding box center [88, 201] width 176 height 20
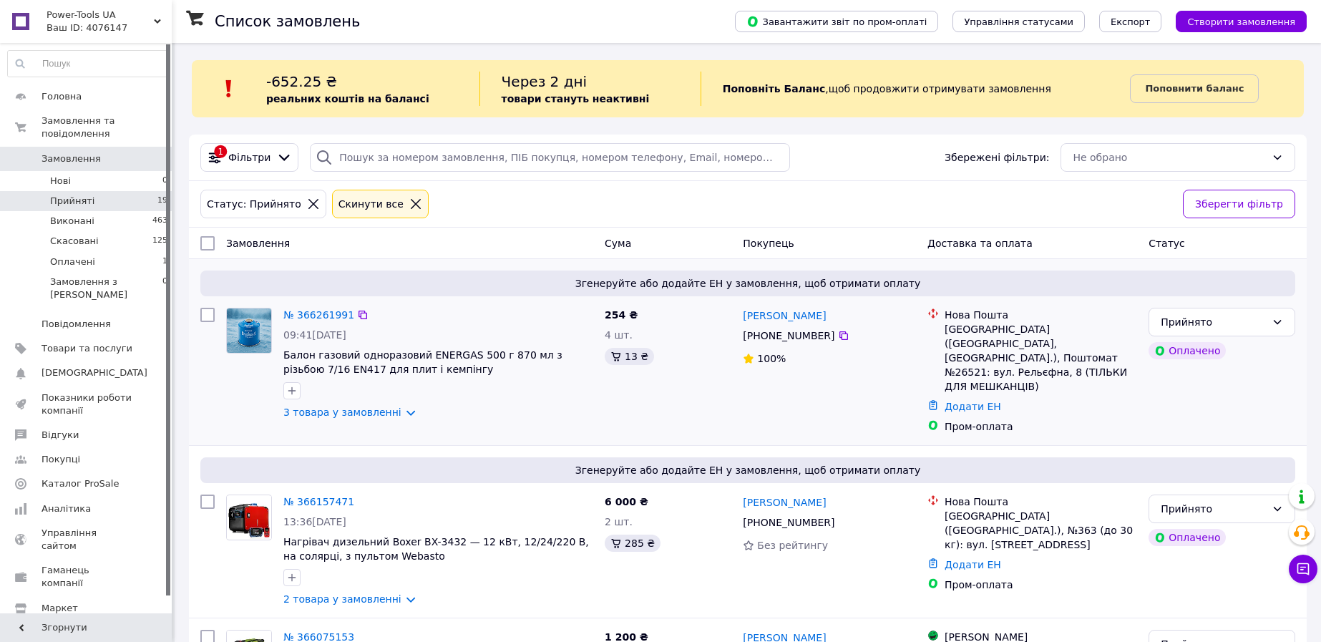
click at [939, 343] on div at bounding box center [932, 351] width 17 height 86
click at [1014, 349] on div "[GEOGRAPHIC_DATA] ([GEOGRAPHIC_DATA], [GEOGRAPHIC_DATA].), Поштомат №26521: вул…" at bounding box center [1040, 358] width 192 height 72
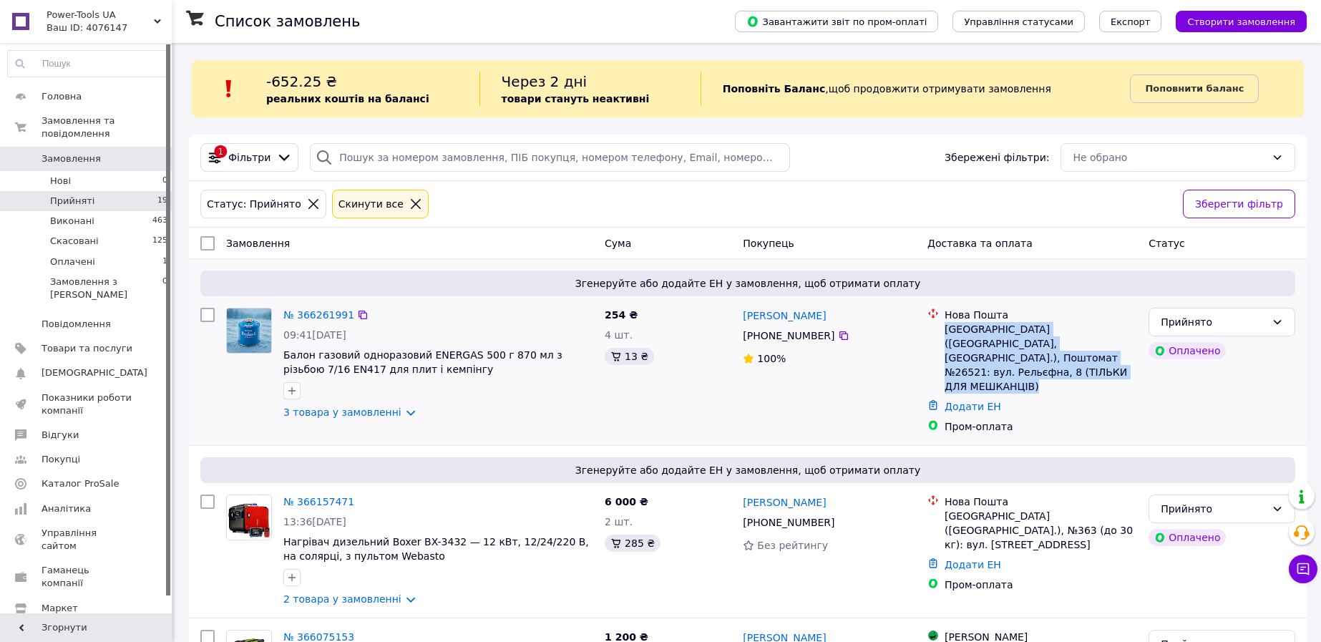
click at [1014, 349] on div "[GEOGRAPHIC_DATA] ([GEOGRAPHIC_DATA], [GEOGRAPHIC_DATA].), Поштомат №26521: вул…" at bounding box center [1040, 358] width 192 height 72
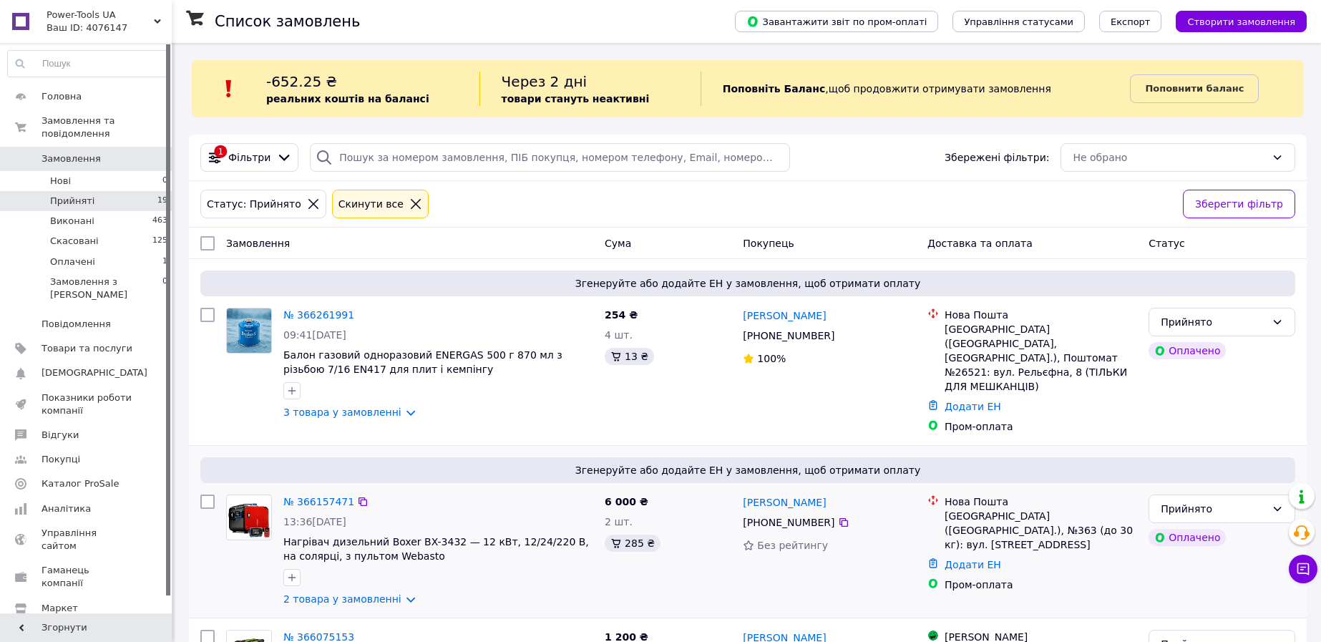
click at [984, 522] on div "[GEOGRAPHIC_DATA] ([GEOGRAPHIC_DATA].), №363 (до 30 кг): вул. [STREET_ADDRESS]" at bounding box center [1040, 530] width 192 height 43
click at [1070, 576] on div "Нова Пошта Київ ([GEOGRAPHIC_DATA].), №363 (до 30 кг): вул. Зодчих, 70 Додати Е…" at bounding box center [1031, 550] width 221 height 123
click at [129, 252] on li "Оплачені 1" at bounding box center [88, 262] width 176 height 20
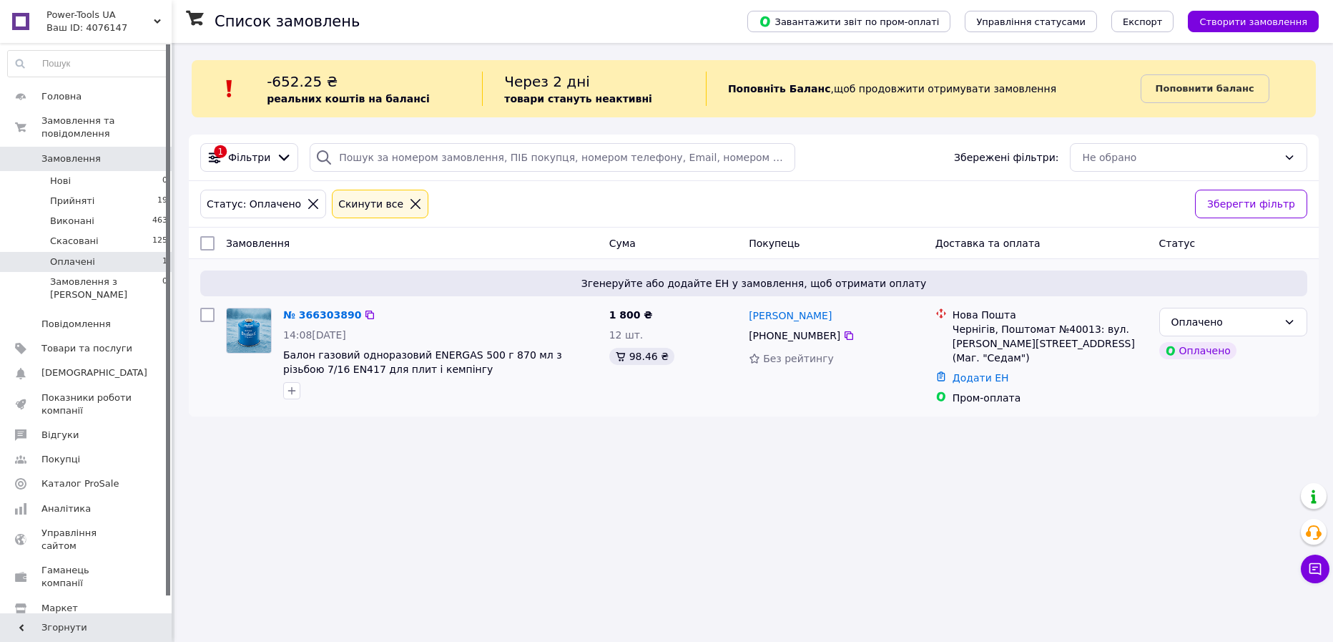
click at [1025, 328] on div "Чернігів, Поштомат №40013: вул. [PERSON_NAME][STREET_ADDRESS] (Маг. "Седам")" at bounding box center [1050, 343] width 195 height 43
click at [341, 331] on span "14:08[DATE]" at bounding box center [314, 334] width 63 height 11
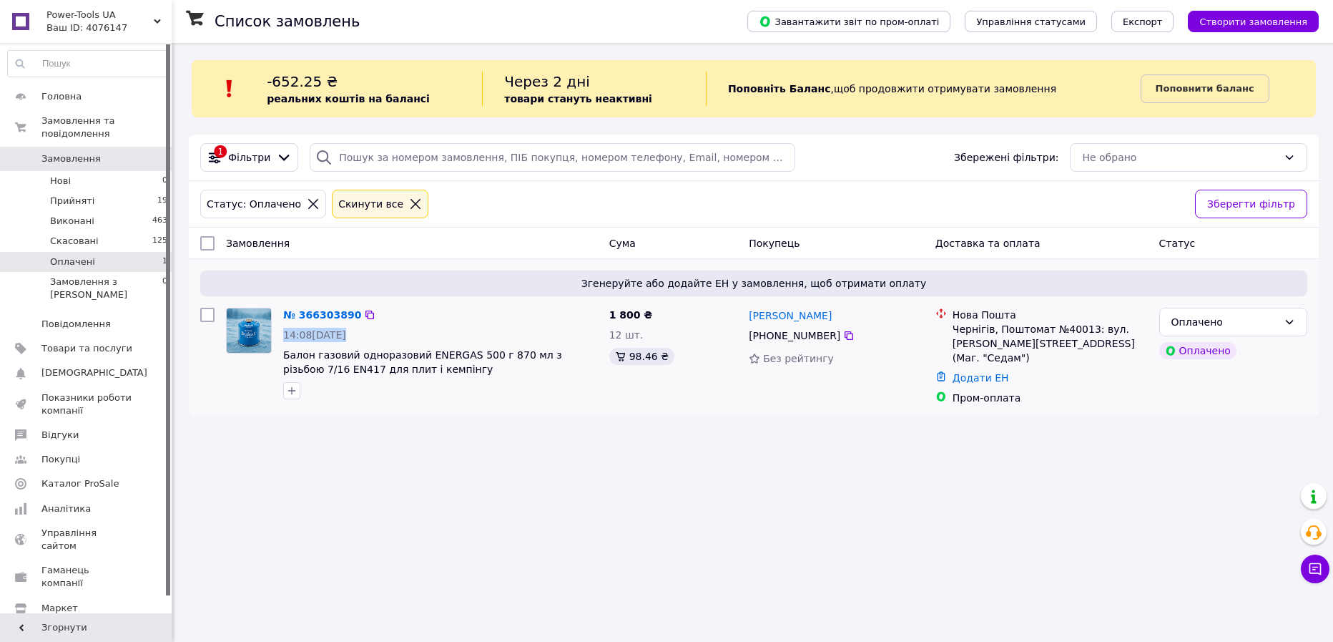
click at [341, 331] on span "14:08[DATE]" at bounding box center [314, 334] width 63 height 11
copy div "14:08[DATE]"
copy link "[PERSON_NAME]"
drag, startPoint x: 859, startPoint y: 322, endPoint x: 748, endPoint y: 312, distance: 111.3
click at [748, 312] on div "[PERSON_NAME]" at bounding box center [837, 315] width 178 height 18
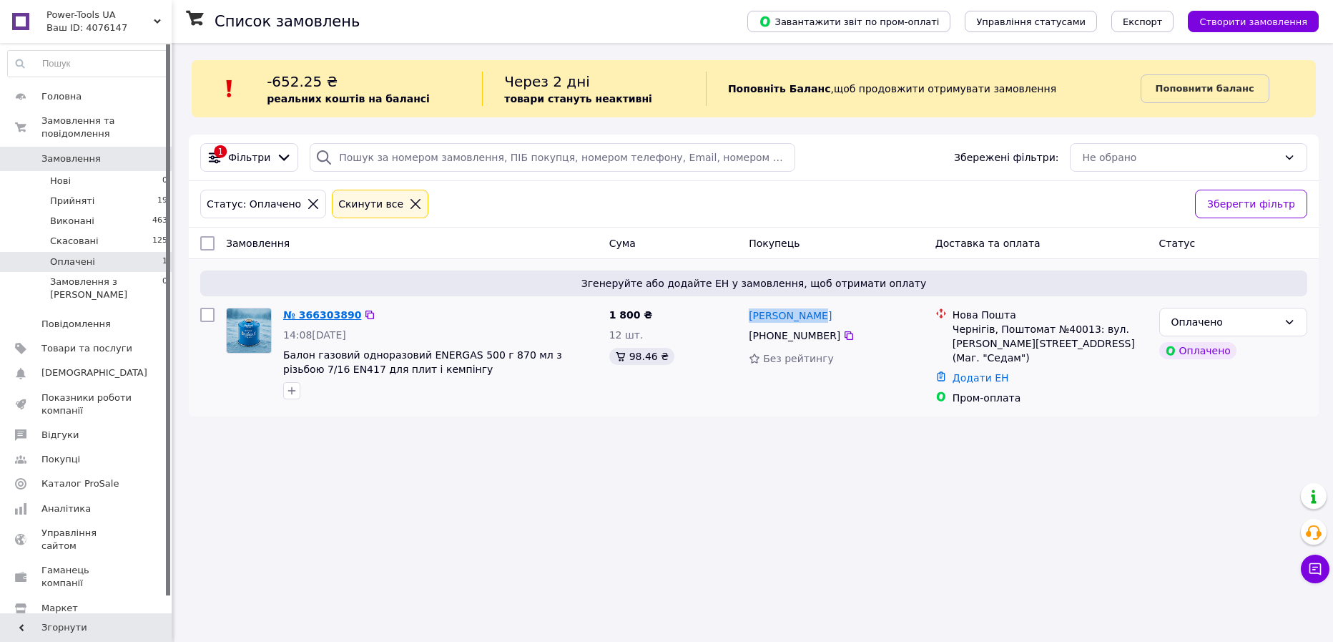
click at [295, 320] on link "№ 366303890" at bounding box center [322, 314] width 78 height 11
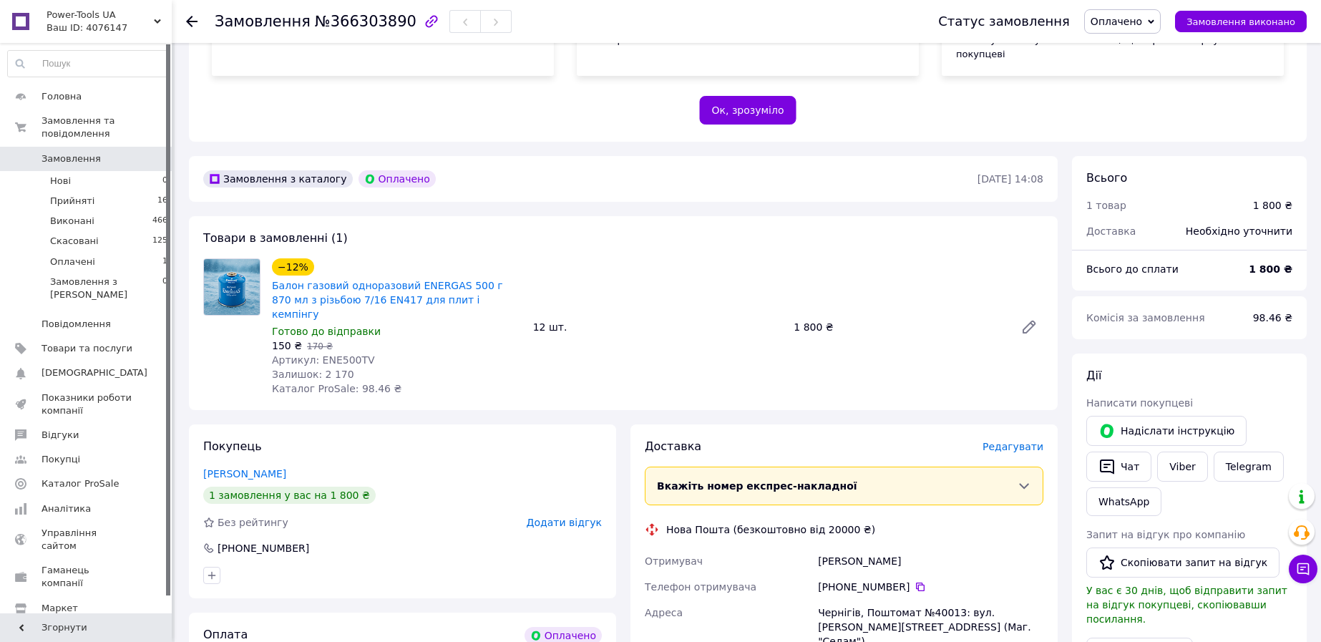
scroll to position [358, 0]
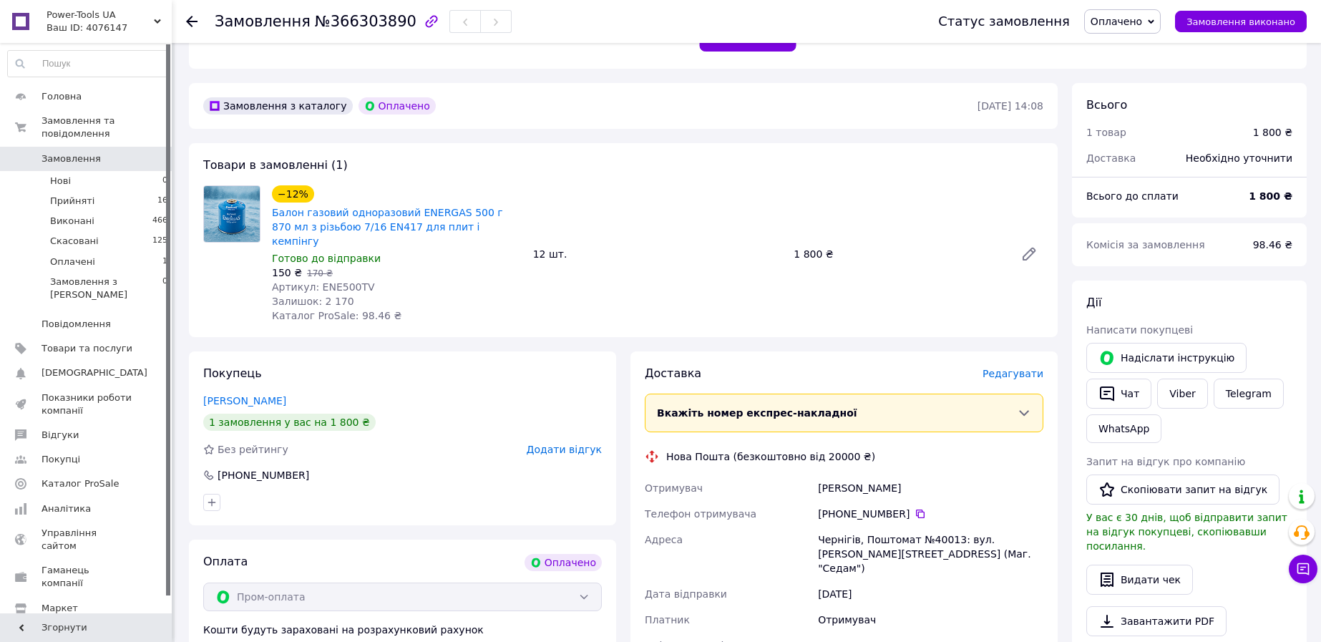
click at [871, 506] on div "[PHONE_NUMBER]" at bounding box center [930, 513] width 225 height 14
click at [914, 508] on icon at bounding box center [919, 513] width 11 height 11
click at [913, 527] on div "Чернігів, Поштомат №40013: вул. [PERSON_NAME][STREET_ADDRESS] (Маг. "Седам")" at bounding box center [930, 554] width 231 height 54
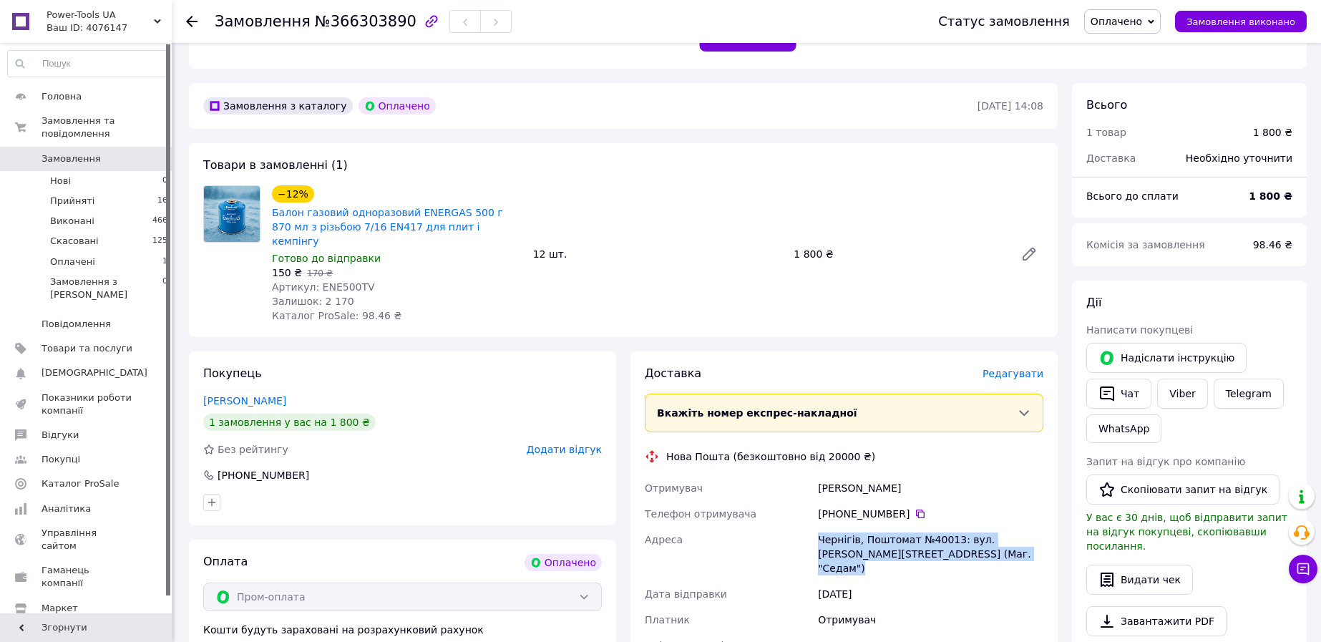
copy div "Чернігів, Поштомат №40013: вул. [PERSON_NAME][STREET_ADDRESS] (Маг. "Седам")"
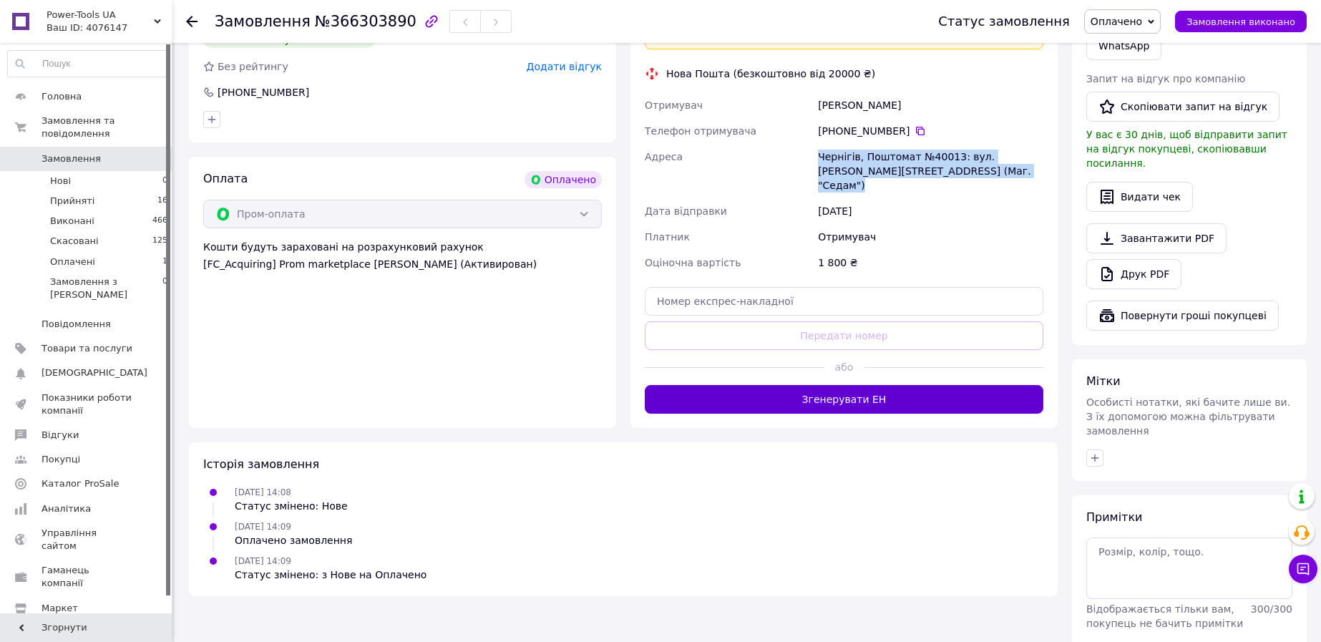
click at [845, 385] on button "Згенерувати ЕН" at bounding box center [844, 399] width 398 height 29
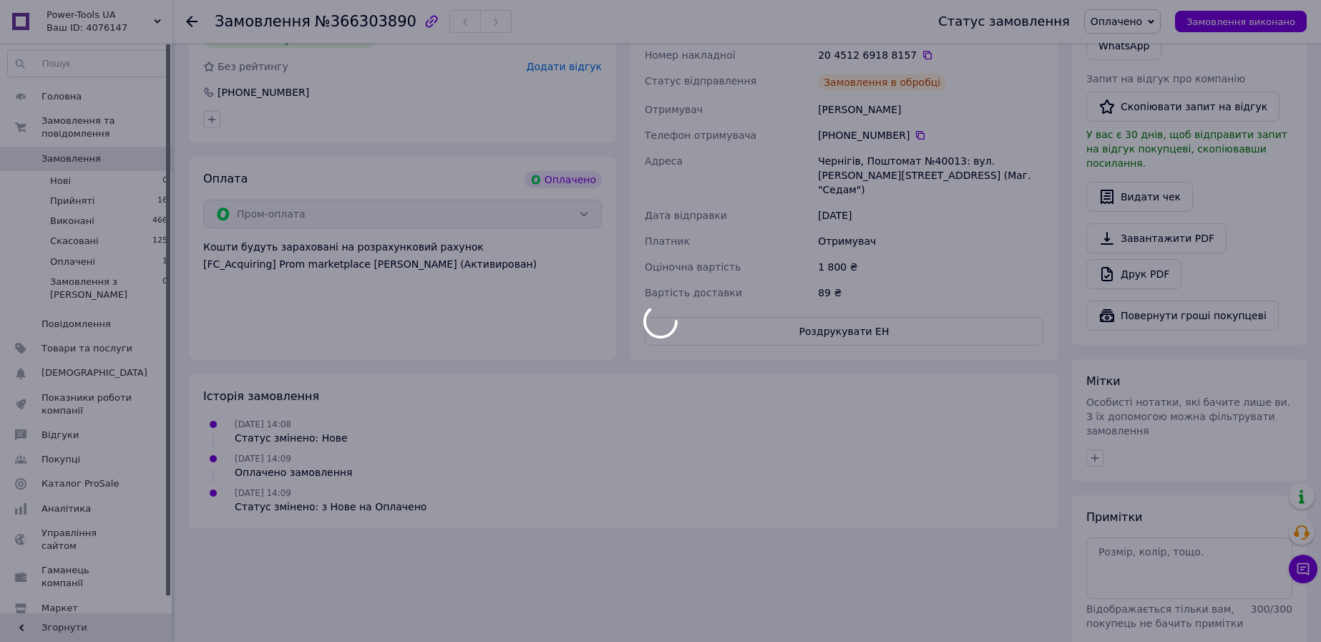
click at [1148, 27] on div at bounding box center [660, 321] width 1321 height 642
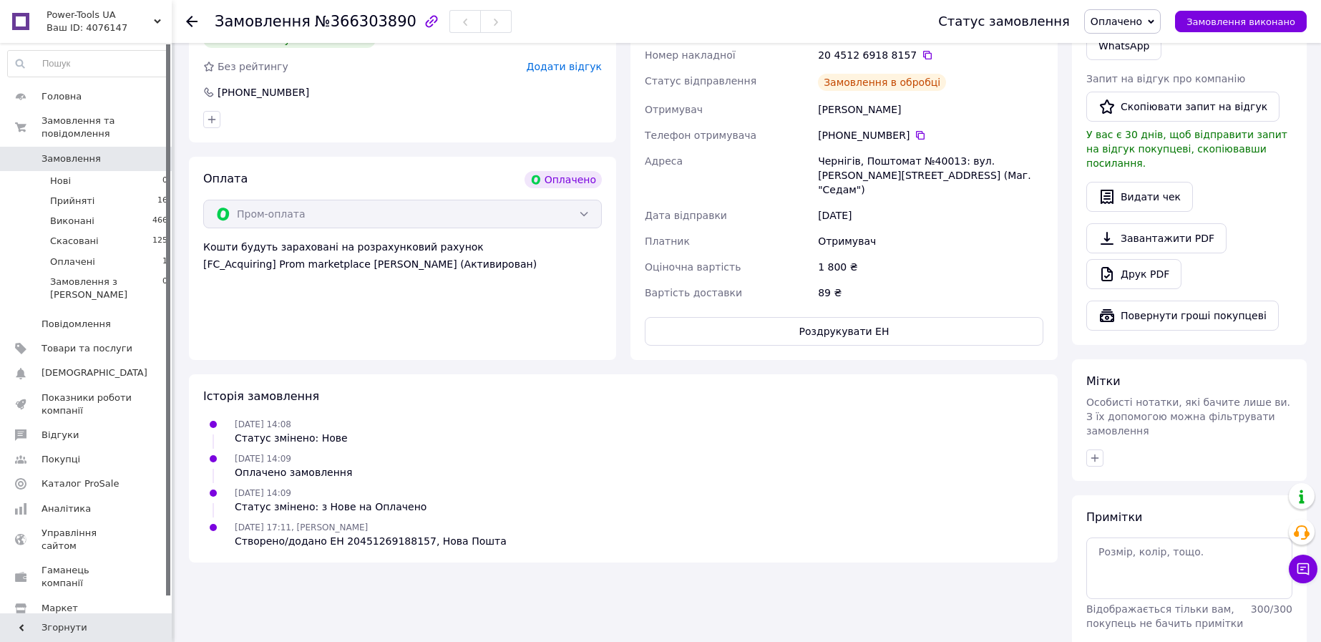
click at [1142, 27] on span "Оплачено" at bounding box center [1116, 21] width 52 height 11
click at [1139, 40] on li "Прийнято" at bounding box center [1122, 49] width 75 height 21
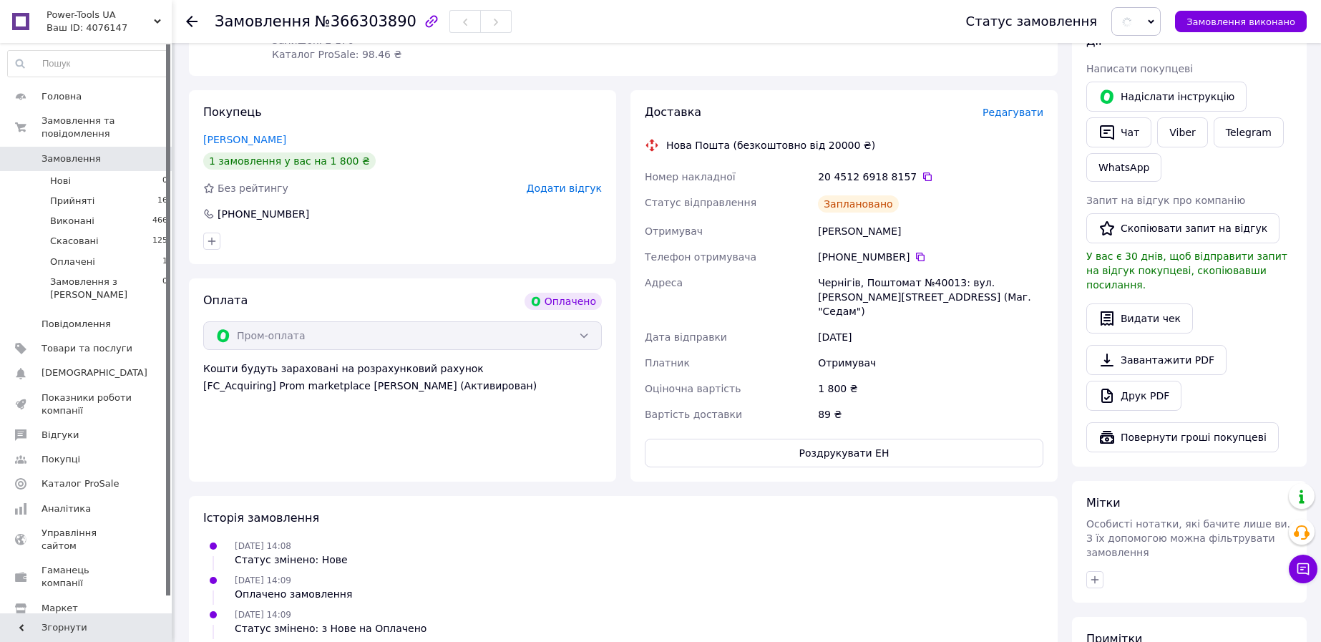
scroll to position [472, 0]
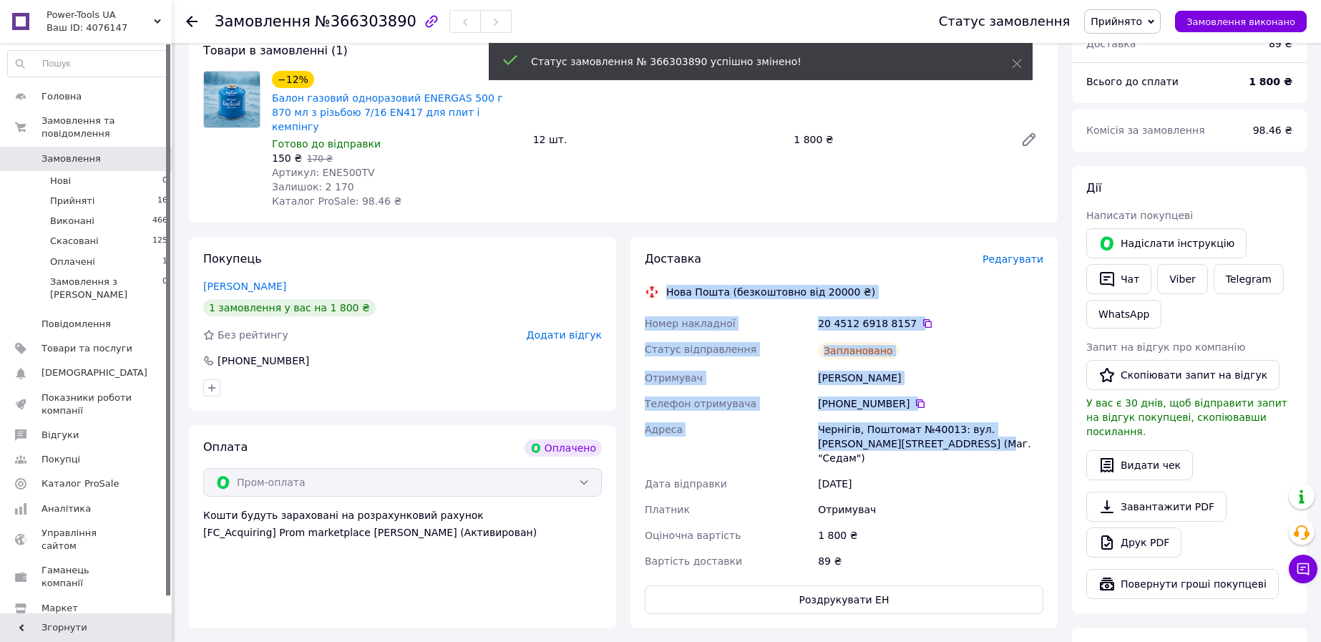
drag, startPoint x: 661, startPoint y: 238, endPoint x: 938, endPoint y: 411, distance: 326.1
click at [950, 400] on div "Доставка Редагувати Нова Пошта (безкоштовно від 20000 ₴) Номер накладної 20 451…" at bounding box center [844, 432] width 398 height 363
copy div "Нова Пошта (безкоштовно від 20000 ₴) Номер накладної 20 4512 6918 8157   Статус…"
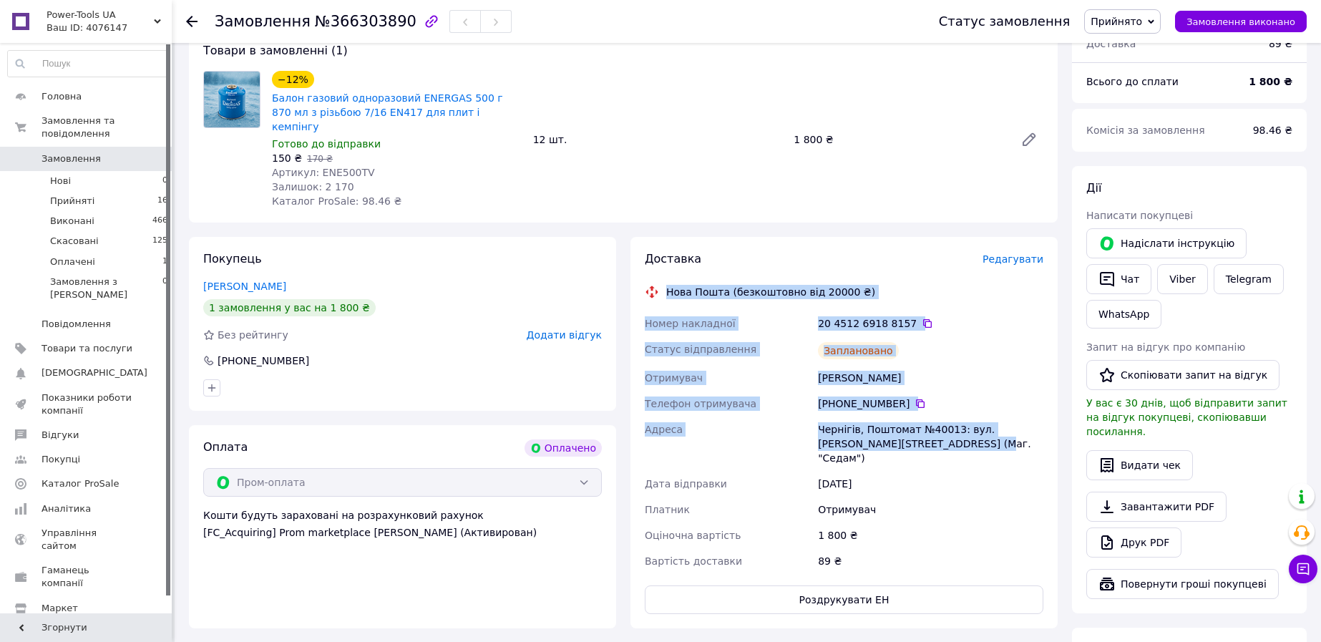
scroll to position [383, 0]
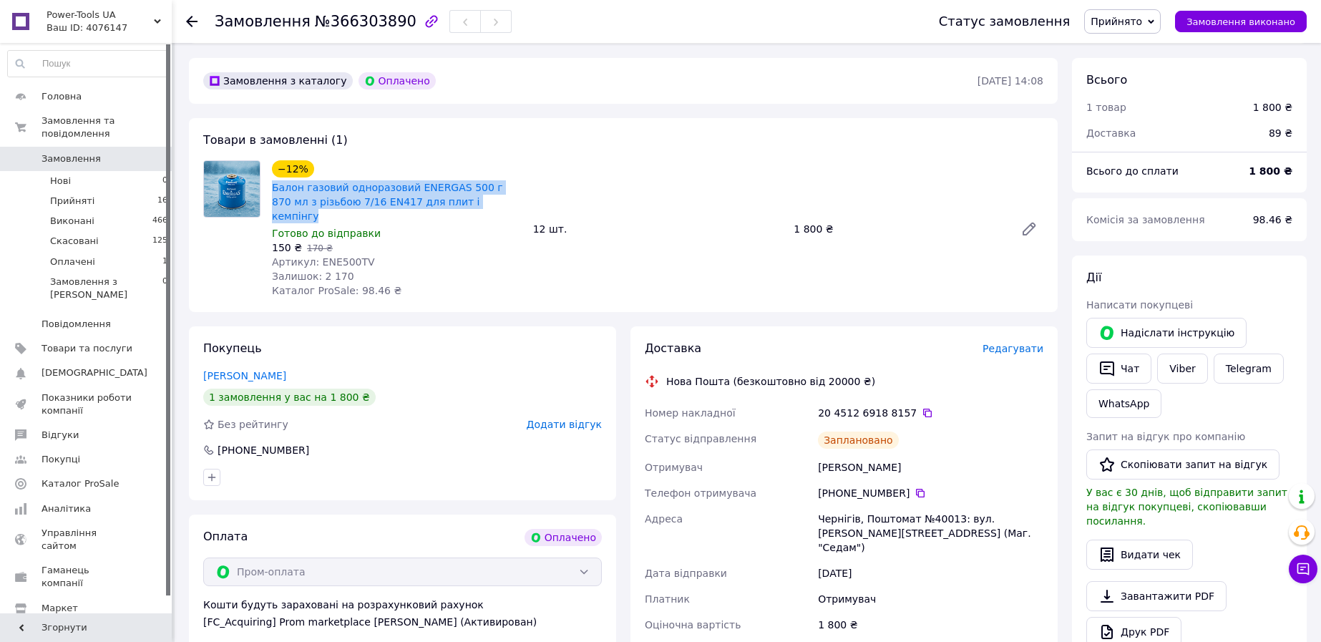
copy link "Балон газовий одноразовий ENERGAS 500 г 870 мл з різьбою 7/16 EN417 для плит і …"
drag, startPoint x: 268, startPoint y: 160, endPoint x: 456, endPoint y: 175, distance: 188.7
click at [456, 175] on div "−12% Балон газовий одноразовий ENERGAS 500 г 870 мл з різьбою 7/16 EN417 для пл…" at bounding box center [396, 228] width 261 height 143
click at [878, 506] on div "Чернігів, Поштомат №40013: вул. [PERSON_NAME][STREET_ADDRESS] (Маг. "Седам")" at bounding box center [930, 533] width 231 height 54
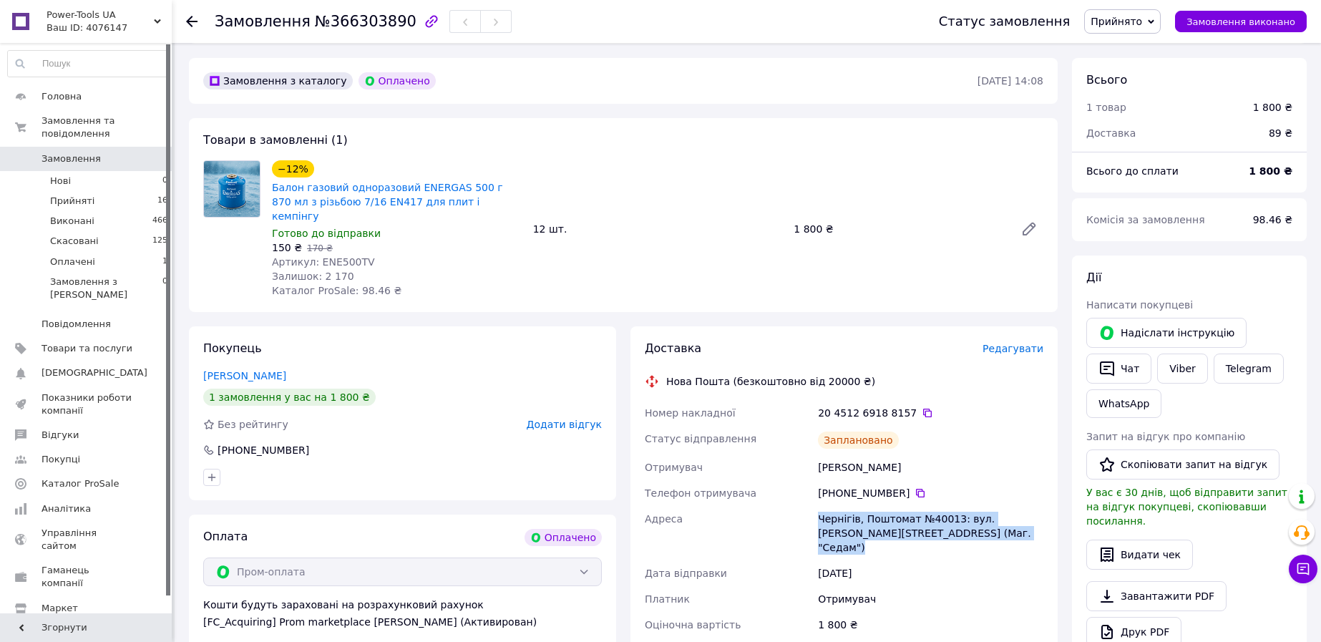
click at [878, 506] on div "Чернігів, Поштомат №40013: вул. [PERSON_NAME][STREET_ADDRESS] (Маг. "Седам")" at bounding box center [930, 533] width 231 height 54
click at [735, 374] on div "Нова Пошта (безкоштовно від 20000 ₴)" at bounding box center [770, 381] width 216 height 14
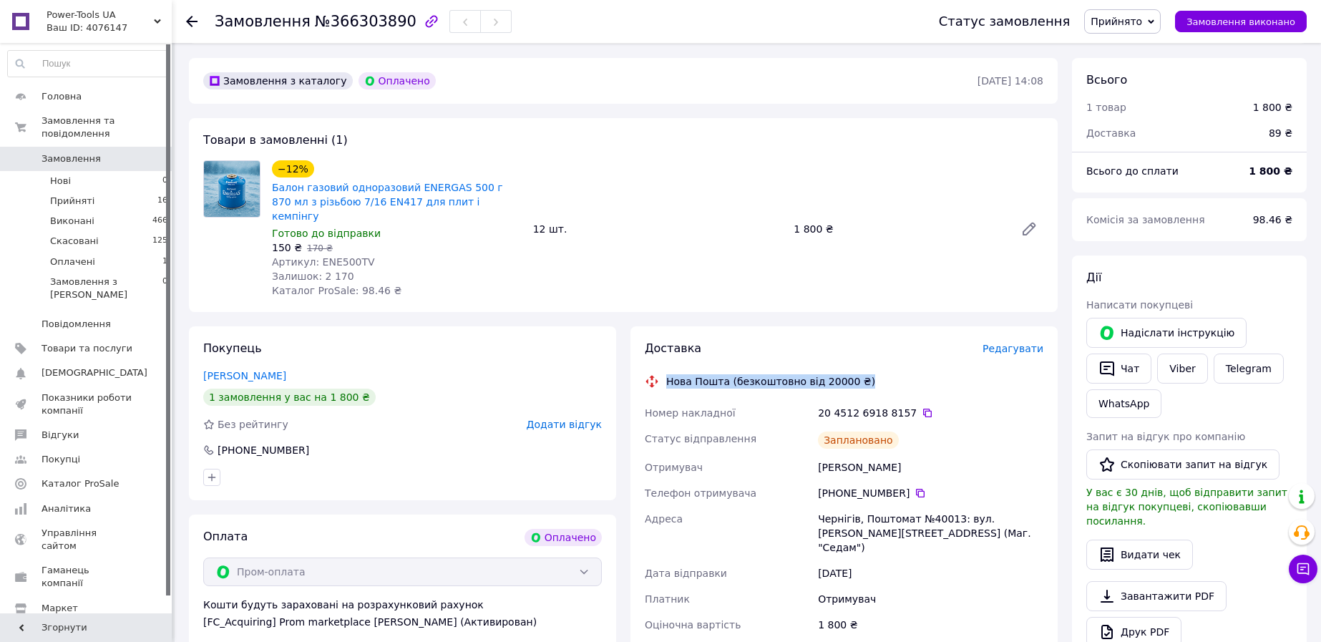
click at [735, 374] on div "Нова Пошта (безкоштовно від 20000 ₴)" at bounding box center [770, 381] width 216 height 14
click at [424, 421] on div "Покупець [PERSON_NAME] 1 замовлення у вас на 1 800 ₴ Без рейтингу Додати відгук…" at bounding box center [402, 413] width 427 height 174
click at [914, 506] on div "Чернігів, Поштомат №40013: вул. [PERSON_NAME][STREET_ADDRESS] (Маг. "Седам")" at bounding box center [930, 533] width 231 height 54
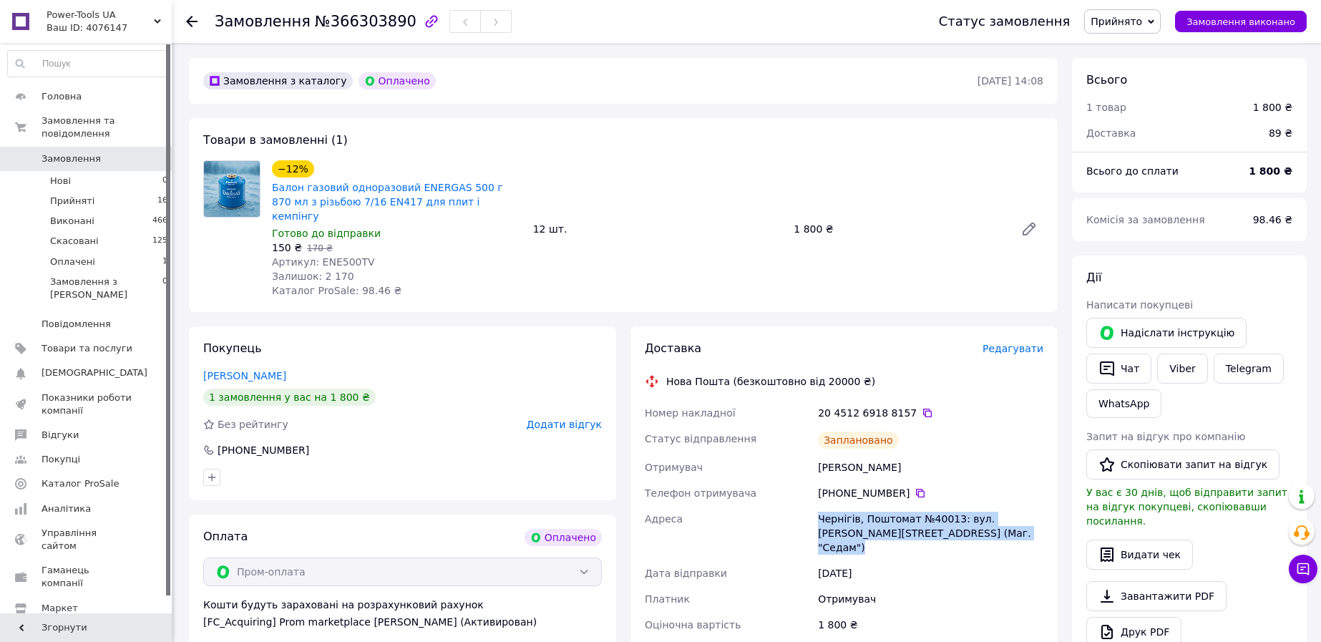
click at [914, 506] on div "Чернігів, Поштомат №40013: вул. [PERSON_NAME][STREET_ADDRESS] (Маг. "Седам")" at bounding box center [930, 533] width 231 height 54
click at [710, 433] on span "Статус відправлення" at bounding box center [701, 438] width 112 height 11
click at [961, 506] on div "Чернігів, Поштомат №40013: вул. [PERSON_NAME][STREET_ADDRESS] (Маг. "Седам")" at bounding box center [930, 533] width 231 height 54
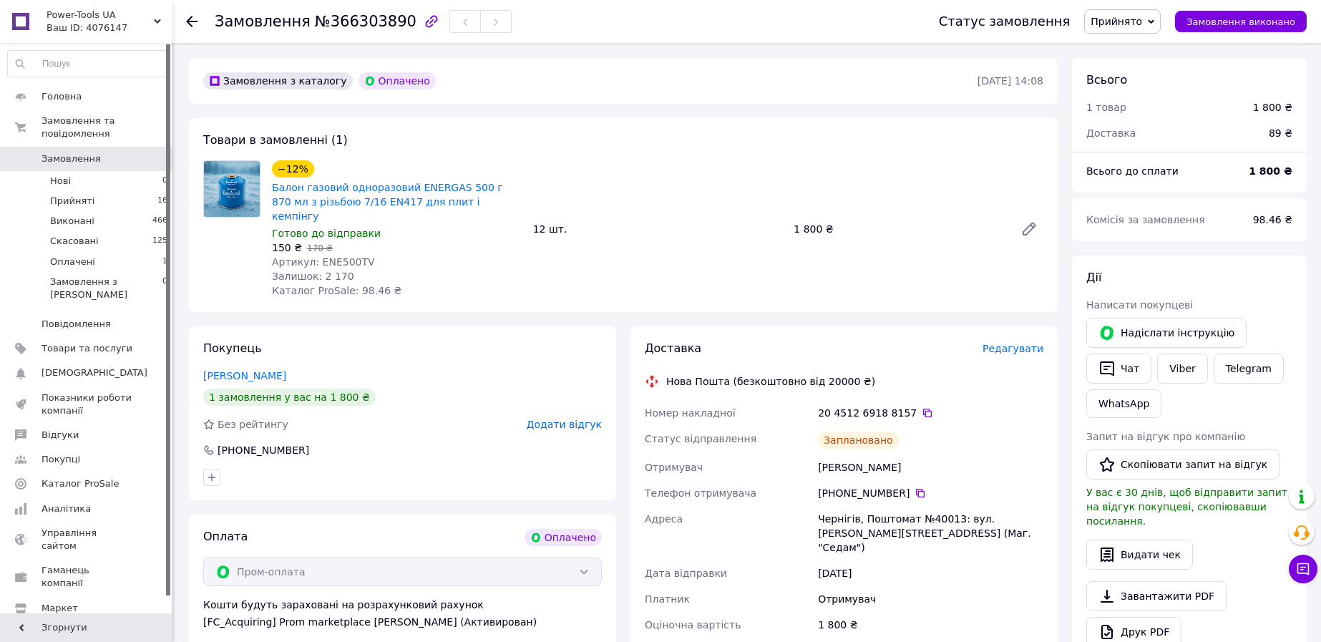
click at [134, 152] on span "0" at bounding box center [151, 158] width 39 height 13
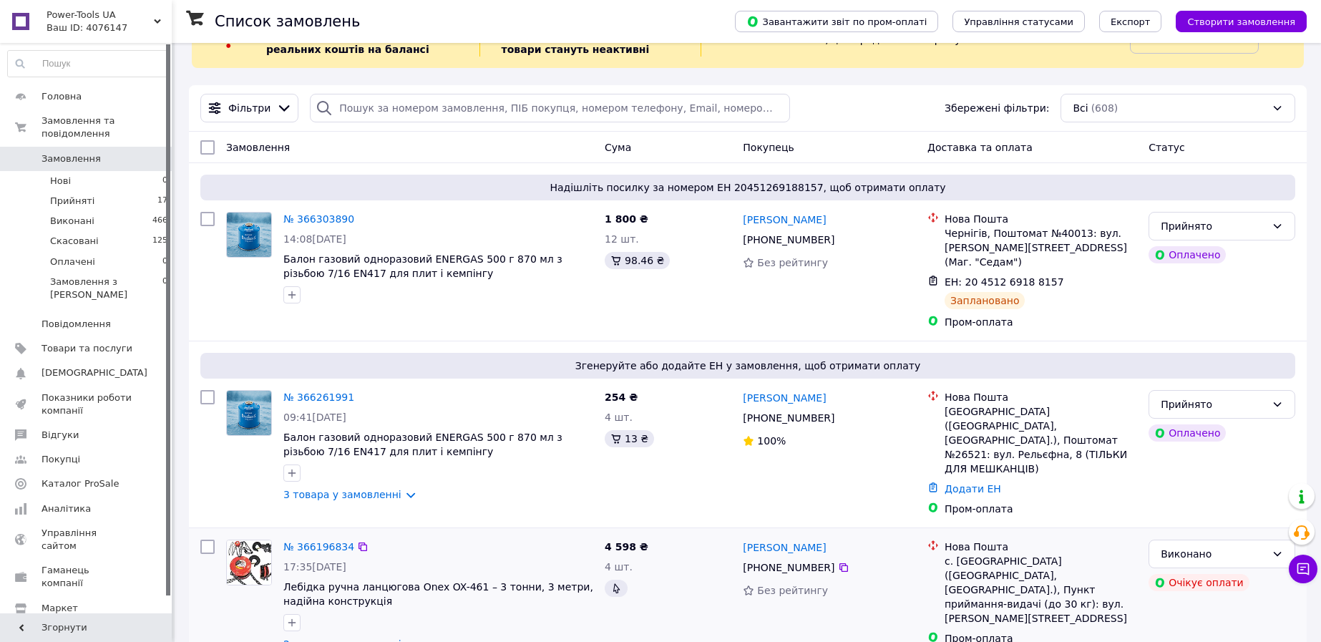
scroll to position [179, 0]
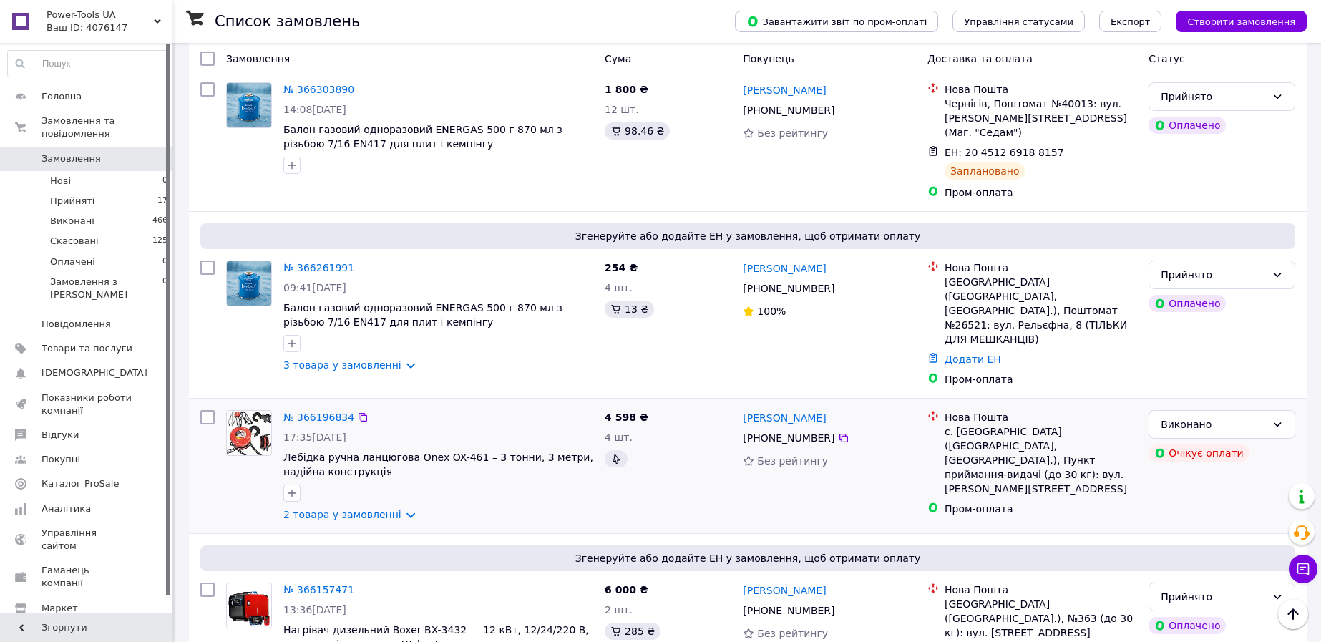
click at [992, 433] on div "с. [GEOGRAPHIC_DATA] ([GEOGRAPHIC_DATA], [GEOGRAPHIC_DATA].), Пункт приймання-в…" at bounding box center [1040, 460] width 192 height 72
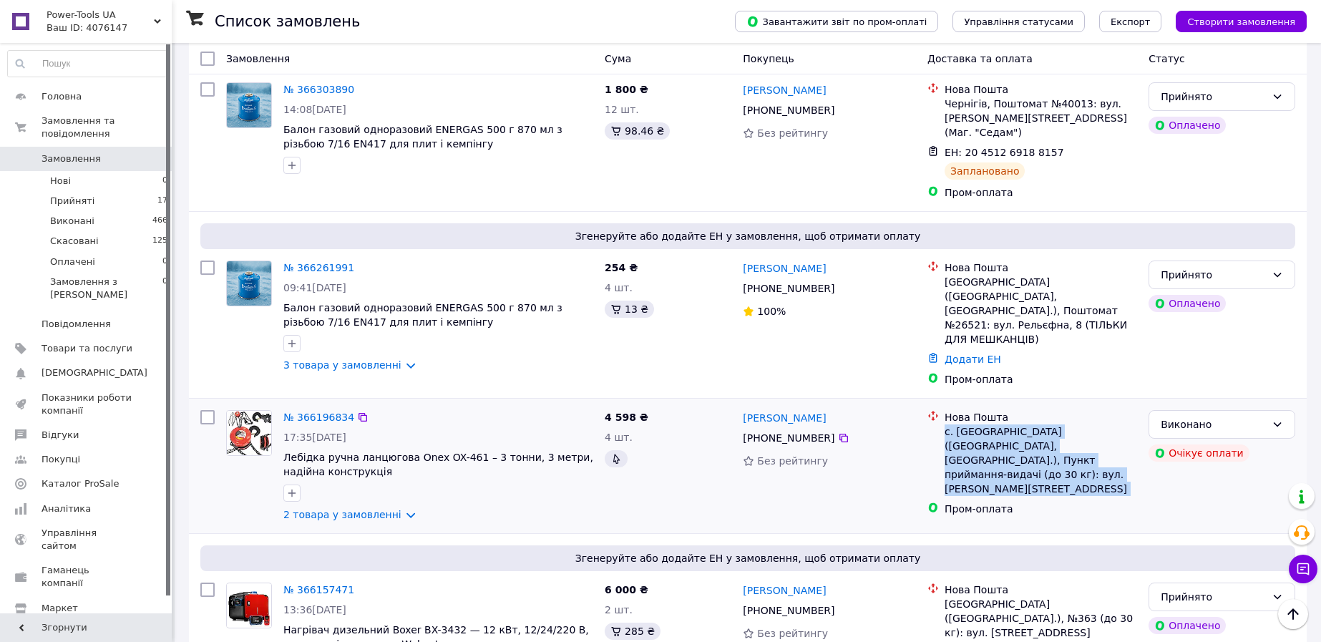
click at [992, 433] on div "с. [GEOGRAPHIC_DATA] ([GEOGRAPHIC_DATA], [GEOGRAPHIC_DATA].), Пункт приймання-в…" at bounding box center [1040, 460] width 192 height 72
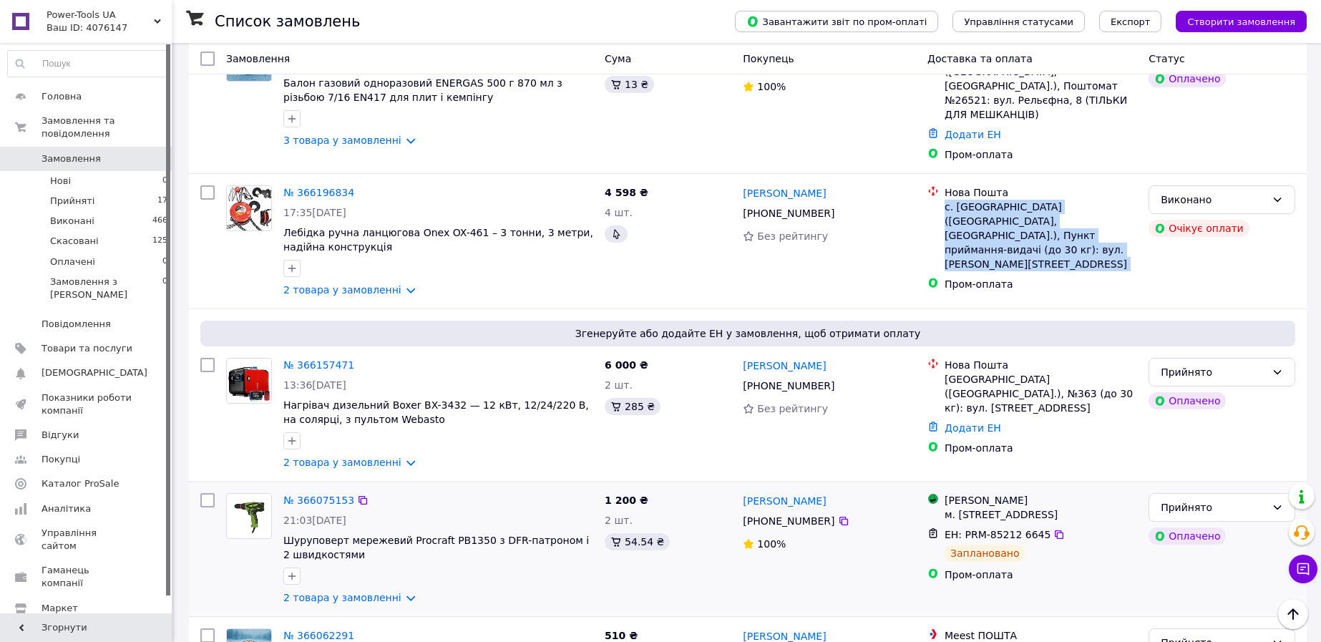
scroll to position [537, 0]
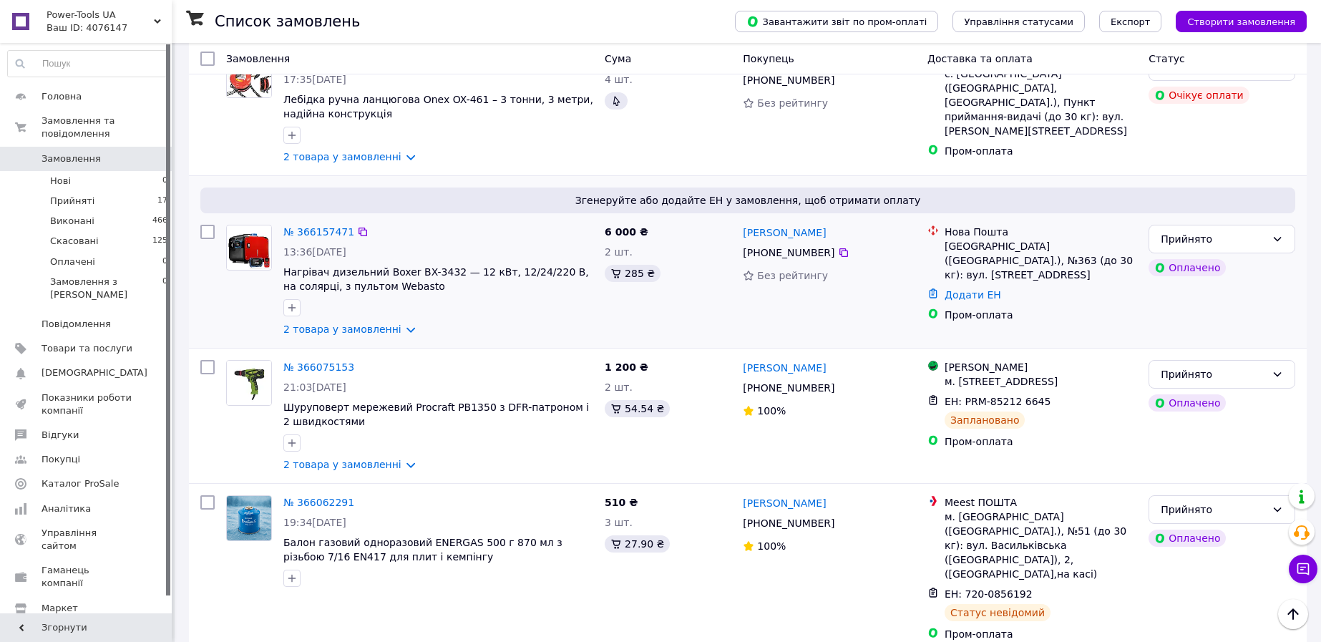
click at [1042, 239] on div "[GEOGRAPHIC_DATA] ([GEOGRAPHIC_DATA].), №363 (до 30 кг): вул. [STREET_ADDRESS]" at bounding box center [1040, 260] width 192 height 43
click at [1069, 374] on div "м. [STREET_ADDRESS]" at bounding box center [1040, 381] width 192 height 14
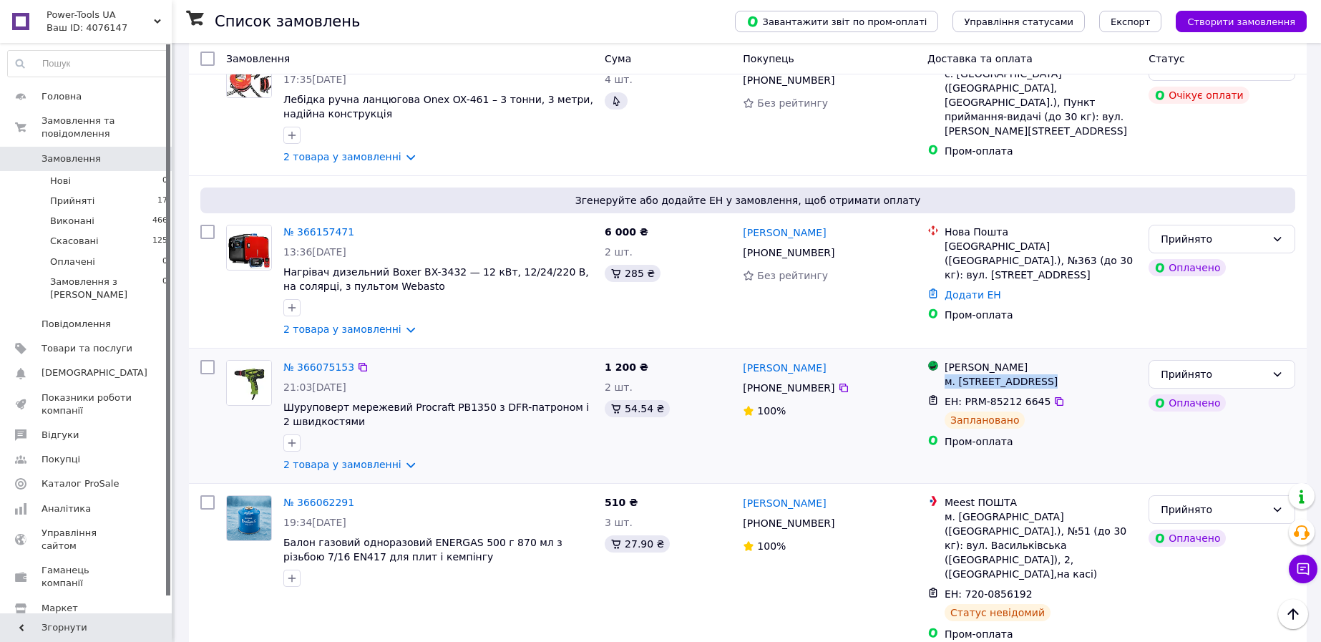
click at [1069, 374] on div "м. [STREET_ADDRESS]" at bounding box center [1040, 381] width 192 height 14
click at [1096, 413] on div "ЕН: PRM-85212 6645 Заплановано" at bounding box center [1040, 411] width 198 height 40
click at [1022, 509] on div "м. [GEOGRAPHIC_DATA] ([GEOGRAPHIC_DATA].), №51 (до 30 кг): вул. Васильківська (…" at bounding box center [1040, 545] width 192 height 72
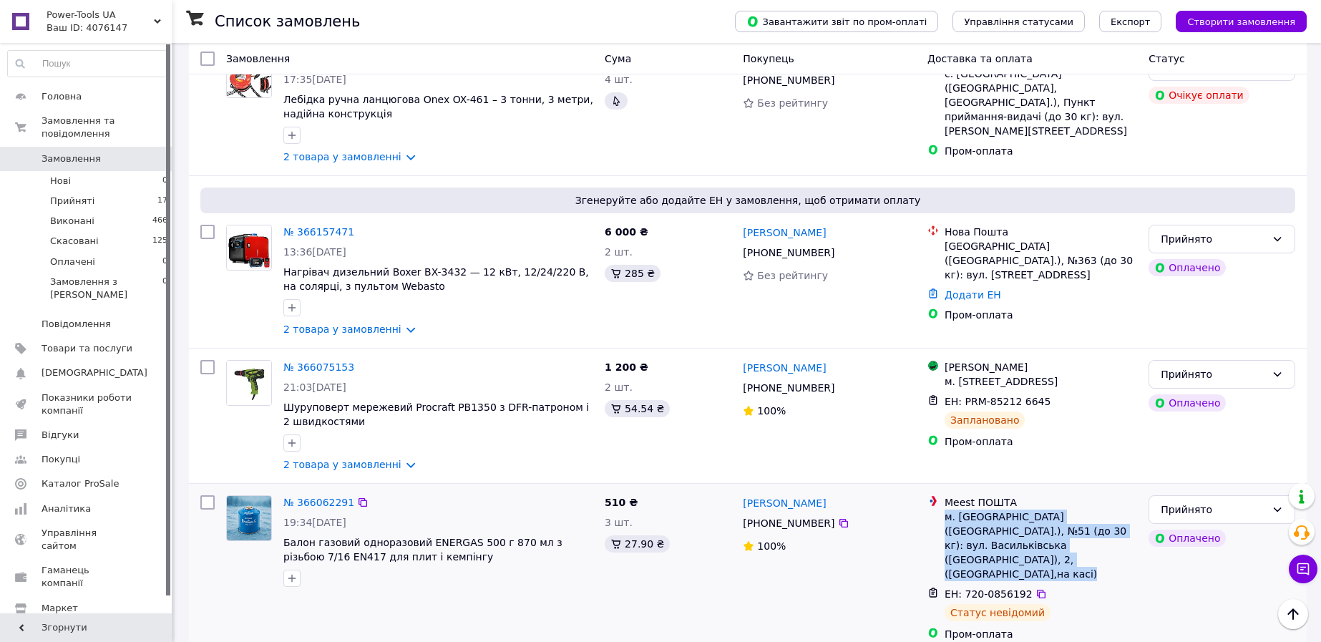
click at [1022, 509] on div "м. [GEOGRAPHIC_DATA] ([GEOGRAPHIC_DATA].), №51 (до 30 кг): вул. Васильківська (…" at bounding box center [1040, 545] width 192 height 72
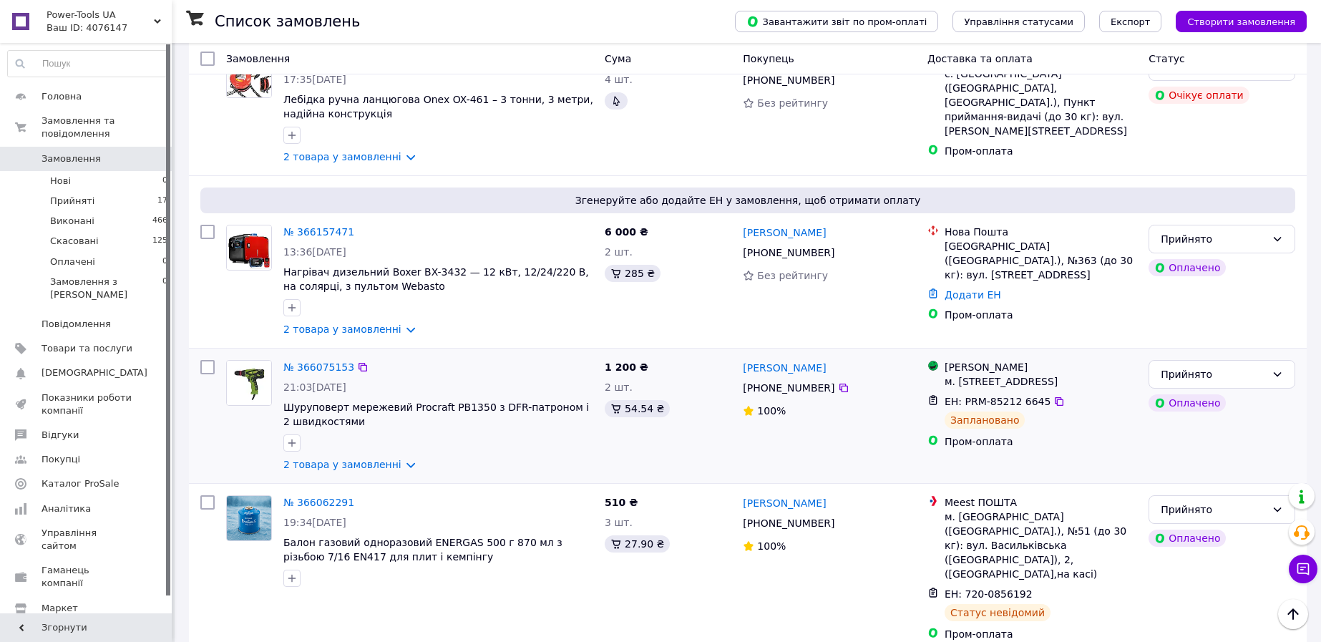
click at [705, 392] on div "1 200 ₴ 2 шт. 54.54 ₴" at bounding box center [668, 415] width 138 height 123
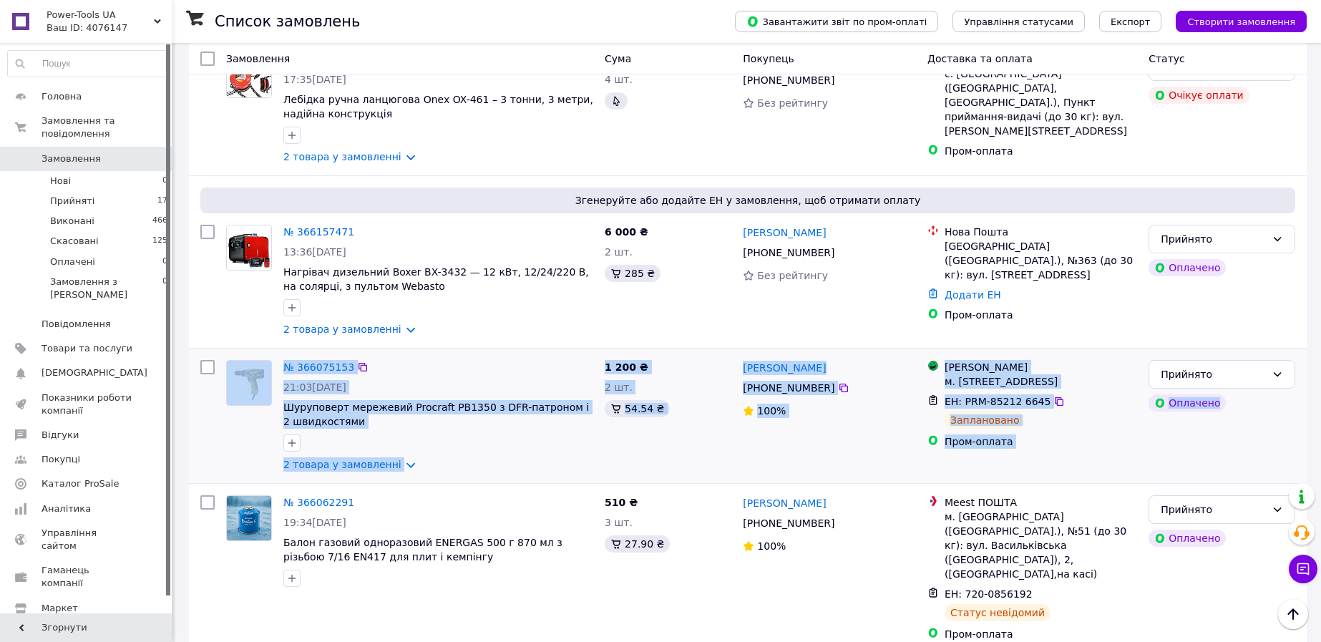
drag, startPoint x: 1183, startPoint y: 434, endPoint x: 215, endPoint y: 326, distance: 973.9
click at [215, 354] on div "№ 366075153 21:03[DATE] Шуруповерт мережевий Procraft PB1350 з DFR-патроном і 2…" at bounding box center [748, 415] width 1106 height 123
click at [213, 354] on div at bounding box center [208, 415] width 26 height 123
drag, startPoint x: 581, startPoint y: 397, endPoint x: 1054, endPoint y: 424, distance: 474.4
click at [1054, 424] on div "№ 366075153 21:03[DATE] Шуруповерт мережевий Procraft PB1350 з DFR-патроном і 2…" at bounding box center [748, 415] width 1106 height 123
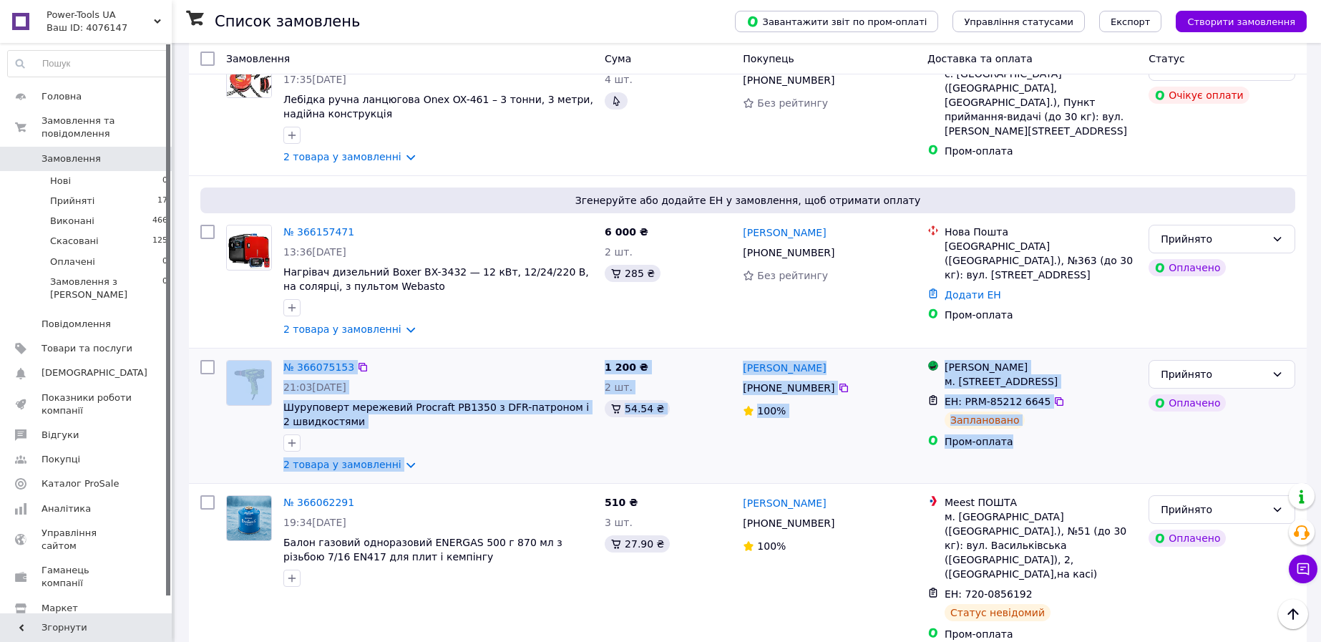
click at [1056, 434] on div "Пром-оплата" at bounding box center [1040, 441] width 192 height 14
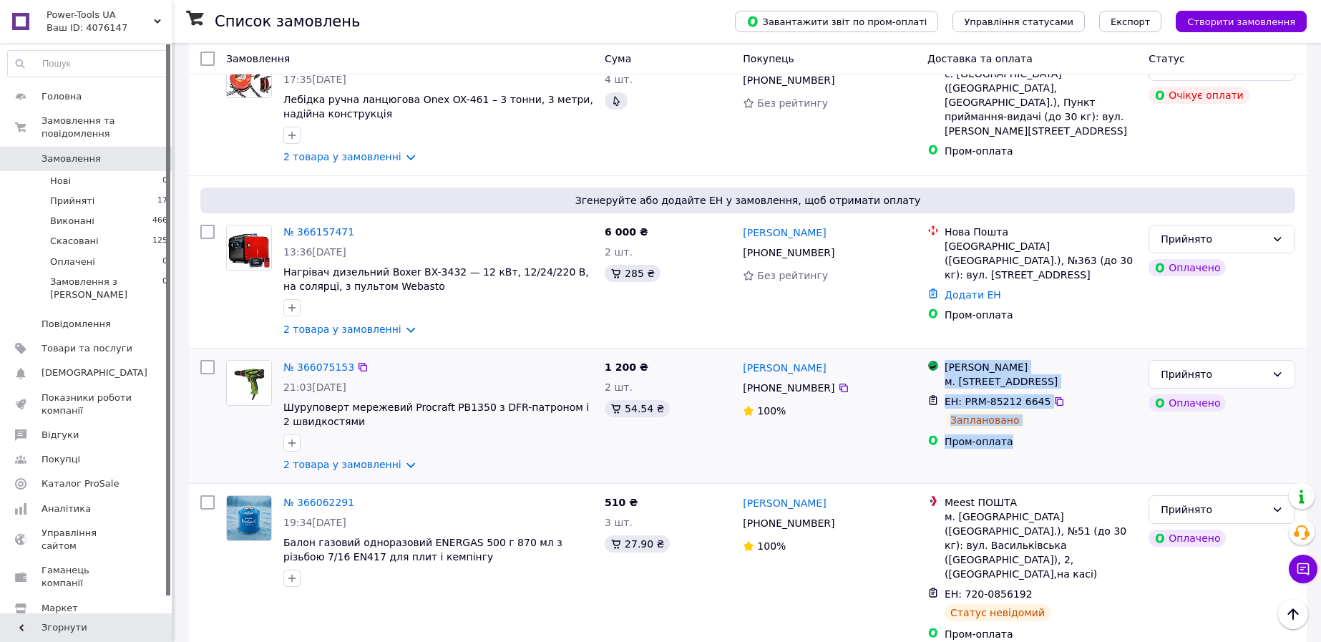
drag, startPoint x: 1057, startPoint y: 426, endPoint x: 945, endPoint y: 341, distance: 141.4
click at [945, 357] on ul "Магазини Rozetka м. [GEOGRAPHIC_DATA] ([GEOGRAPHIC_DATA].), Олександрійський б-…" at bounding box center [1032, 404] width 210 height 94
click at [1047, 374] on div "м. [STREET_ADDRESS]" at bounding box center [1040, 381] width 192 height 14
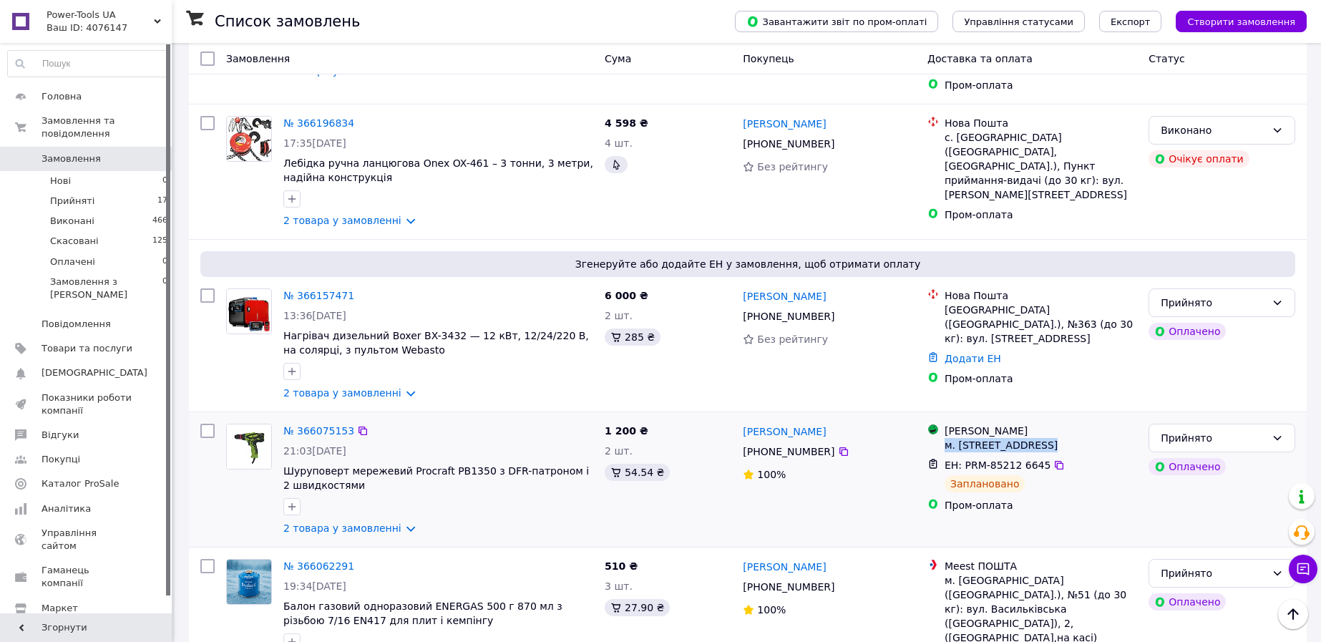
scroll to position [358, 0]
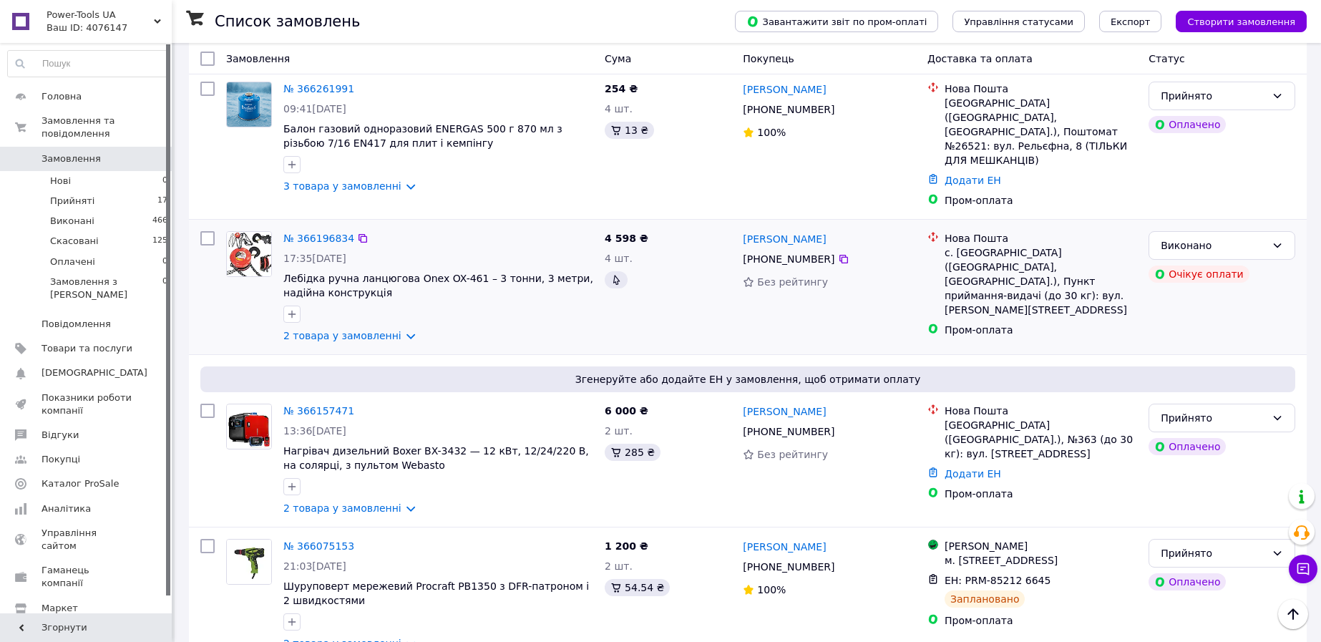
click at [1001, 253] on div "с. [GEOGRAPHIC_DATA] ([GEOGRAPHIC_DATA], [GEOGRAPHIC_DATA].), Пункт приймання-в…" at bounding box center [1040, 281] width 192 height 72
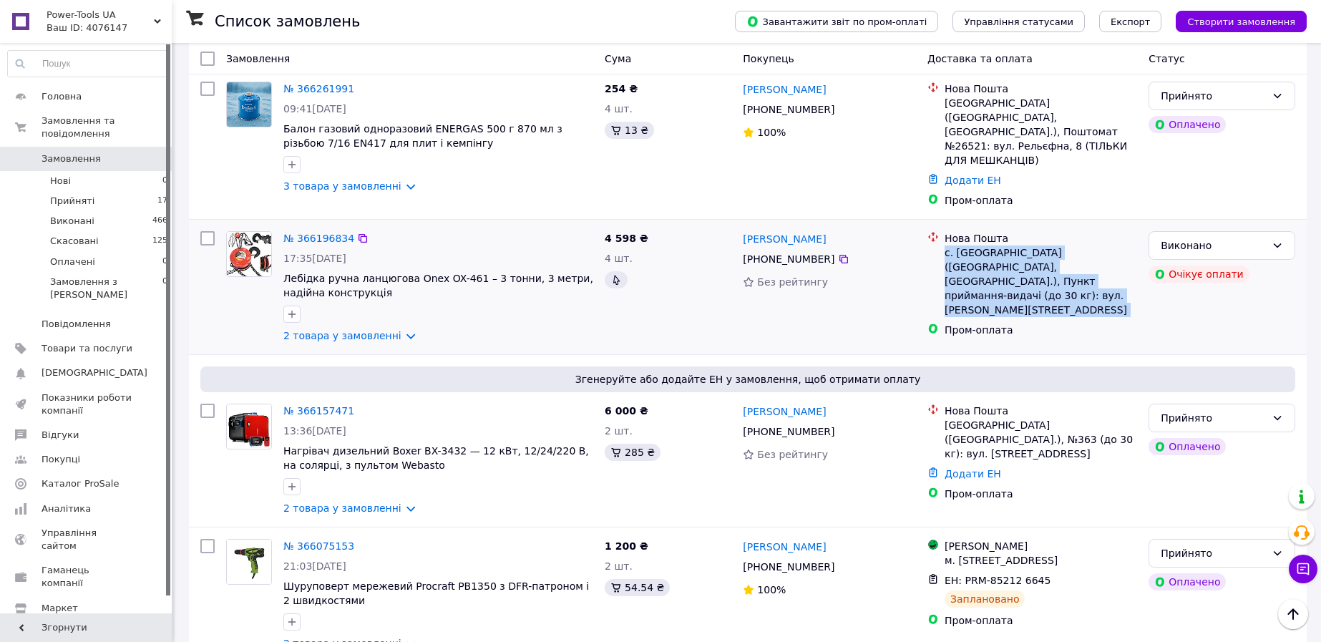
click at [1001, 253] on div "с. [GEOGRAPHIC_DATA] ([GEOGRAPHIC_DATA], [GEOGRAPHIC_DATA].), Пункт приймання-в…" at bounding box center [1040, 281] width 192 height 72
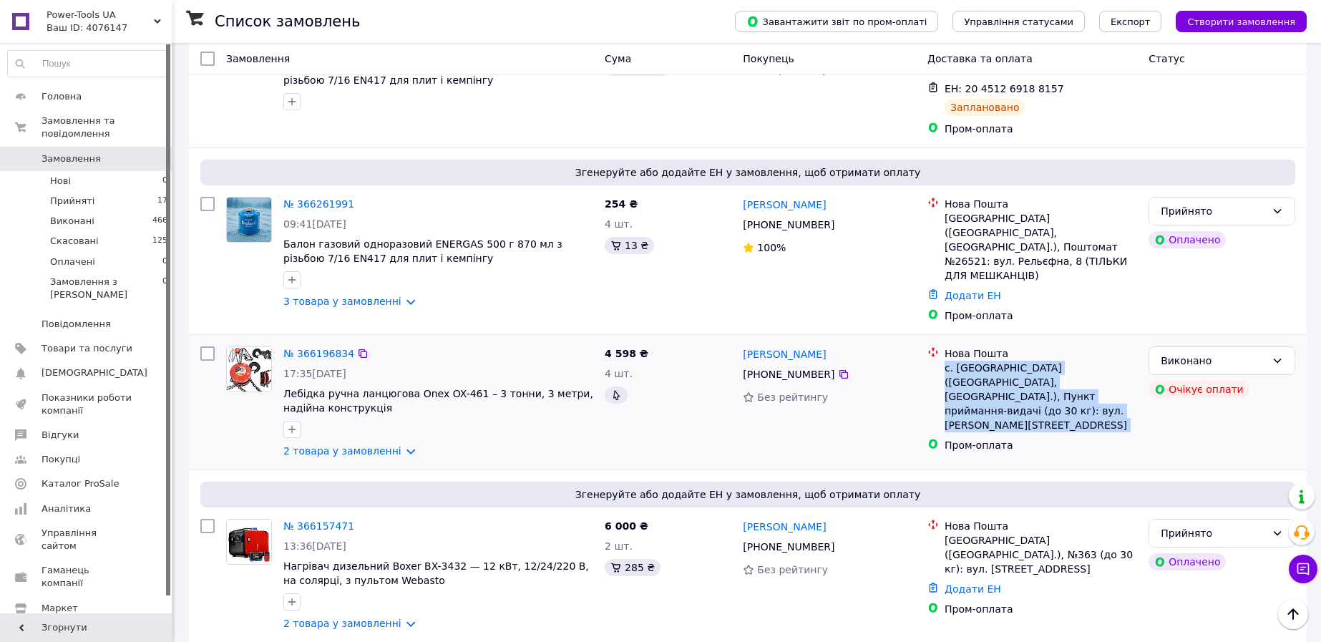
scroll to position [179, 0]
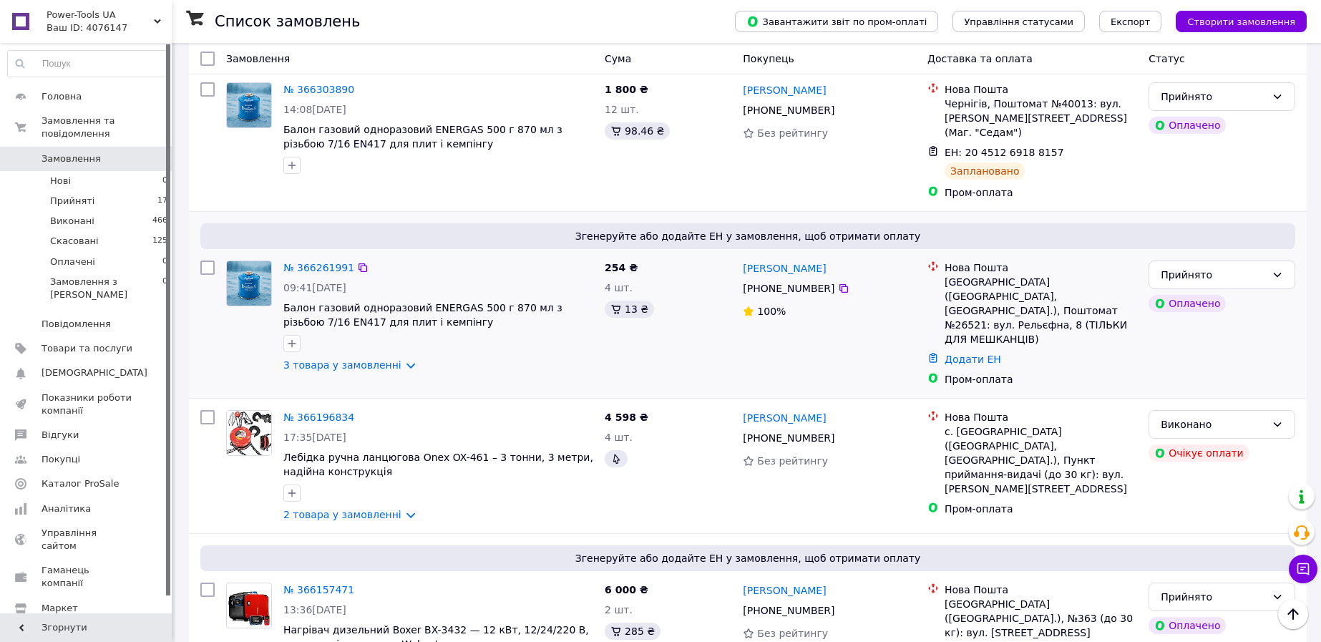
click at [1027, 285] on div "[GEOGRAPHIC_DATA] ([GEOGRAPHIC_DATA], [GEOGRAPHIC_DATA].), Поштомат №26521: вул…" at bounding box center [1040, 311] width 192 height 72
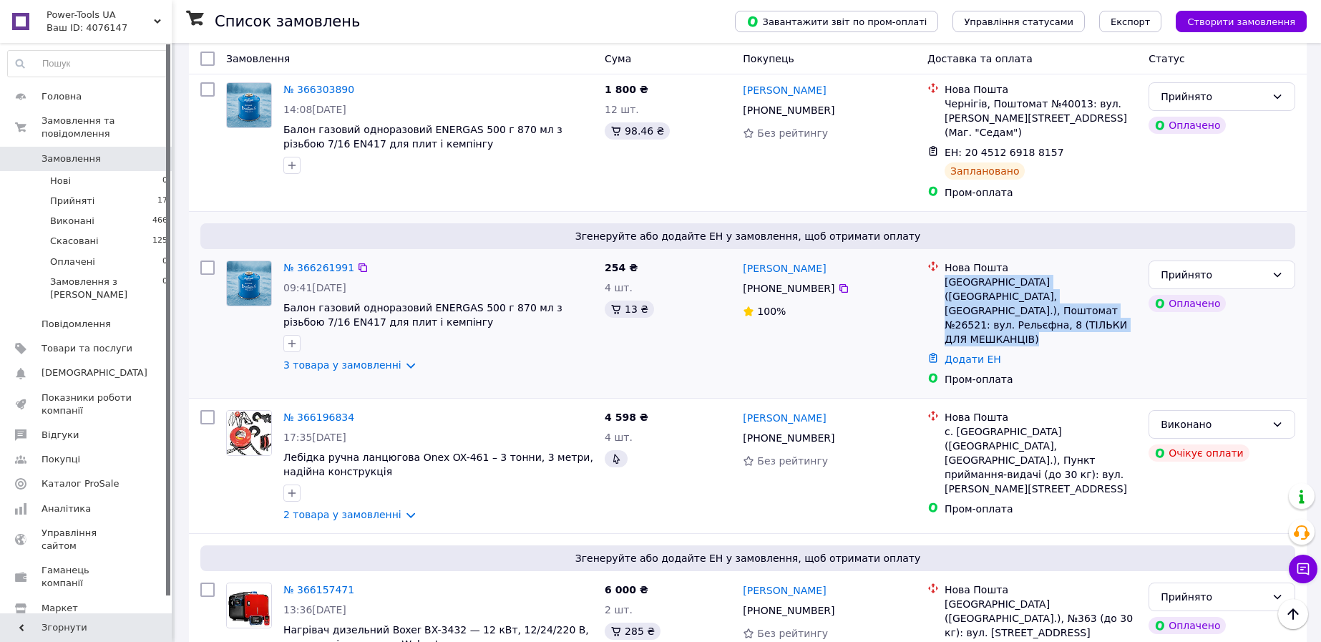
click at [1027, 285] on div "[GEOGRAPHIC_DATA] ([GEOGRAPHIC_DATA], [GEOGRAPHIC_DATA].), Поштомат №26521: вул…" at bounding box center [1040, 311] width 192 height 72
click at [1042, 289] on div "[GEOGRAPHIC_DATA] ([GEOGRAPHIC_DATA], [GEOGRAPHIC_DATA].), Поштомат №26521: вул…" at bounding box center [1040, 311] width 192 height 72
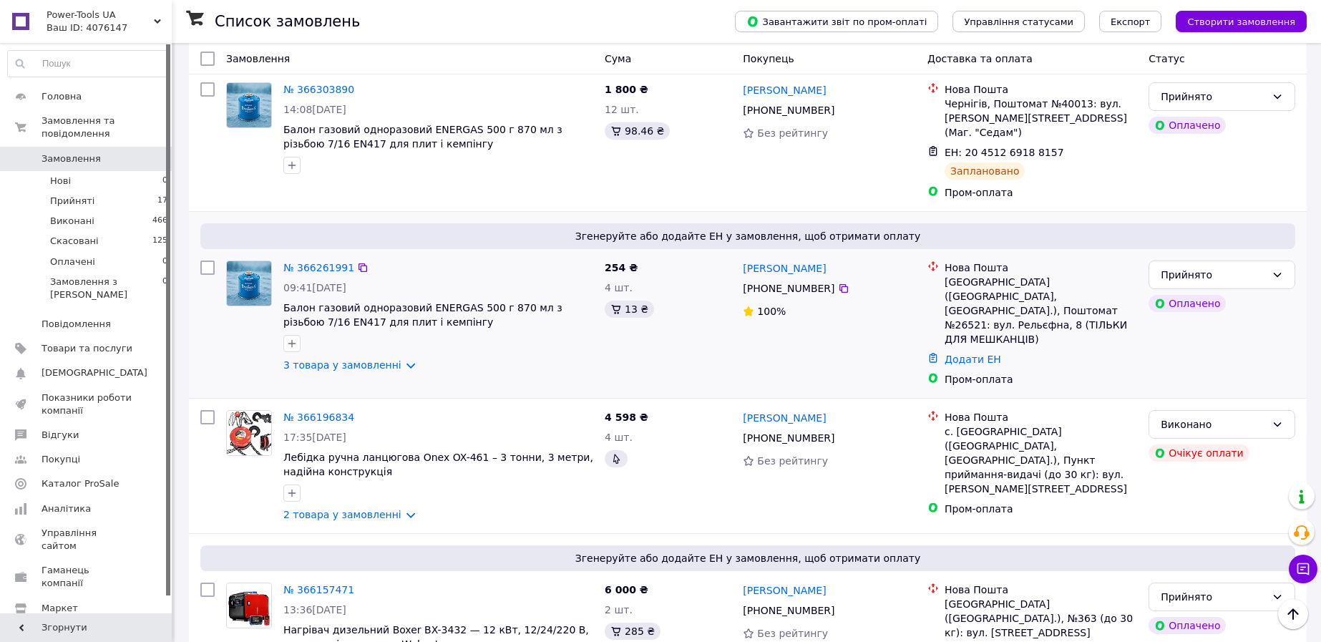
click at [1042, 289] on div "[GEOGRAPHIC_DATA] ([GEOGRAPHIC_DATA], [GEOGRAPHIC_DATA].), Поштомат №26521: вул…" at bounding box center [1040, 311] width 192 height 72
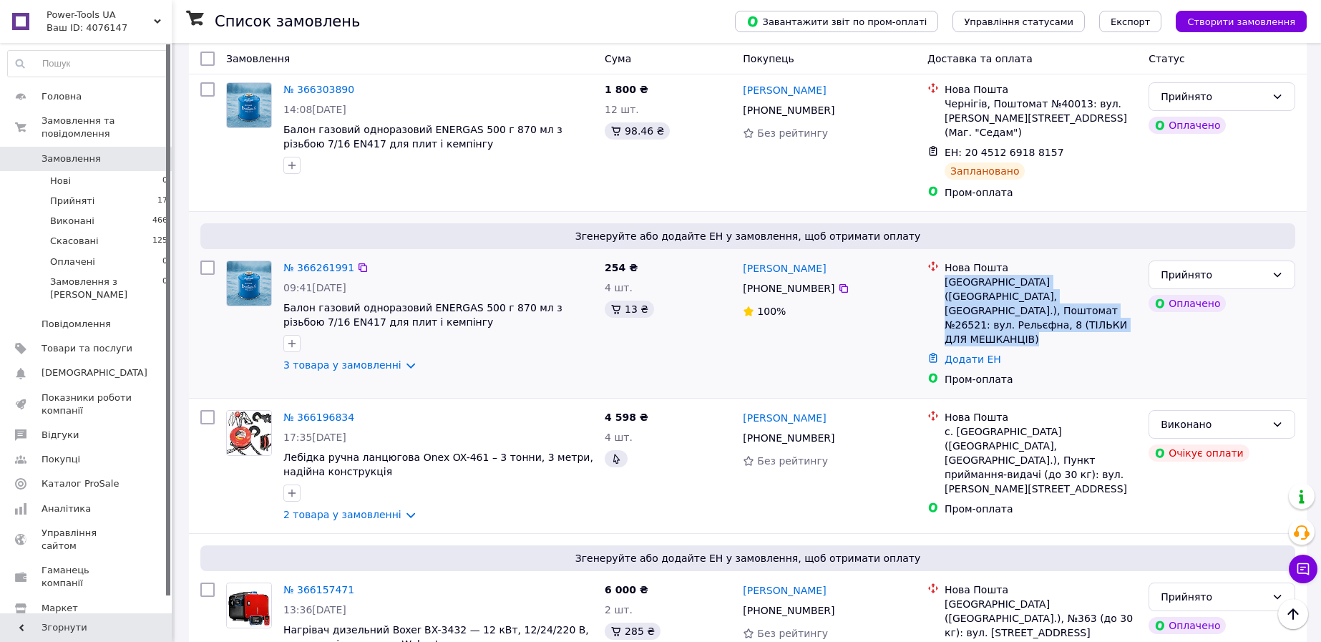
click at [1042, 289] on div "[GEOGRAPHIC_DATA] ([GEOGRAPHIC_DATA], [GEOGRAPHIC_DATA].), Поштомат №26521: вул…" at bounding box center [1040, 311] width 192 height 72
copy ul "[GEOGRAPHIC_DATA] ([GEOGRAPHIC_DATA], [GEOGRAPHIC_DATA].), Поштомат №26521: вул…"
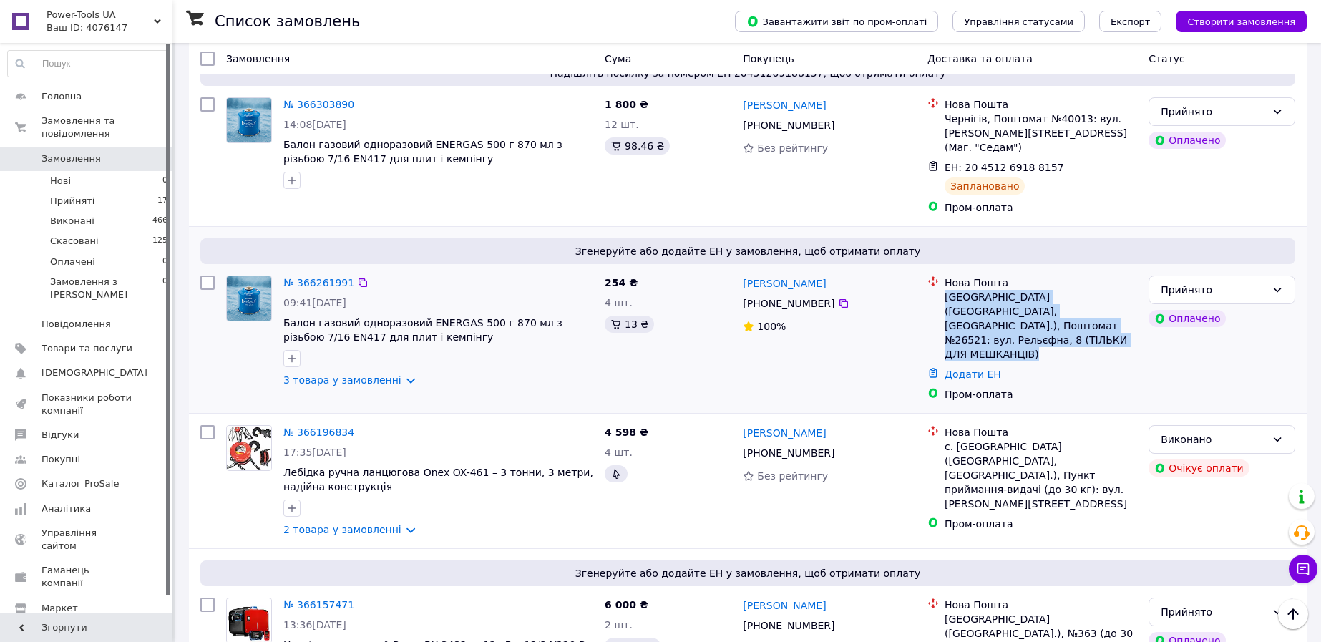
scroll to position [0, 0]
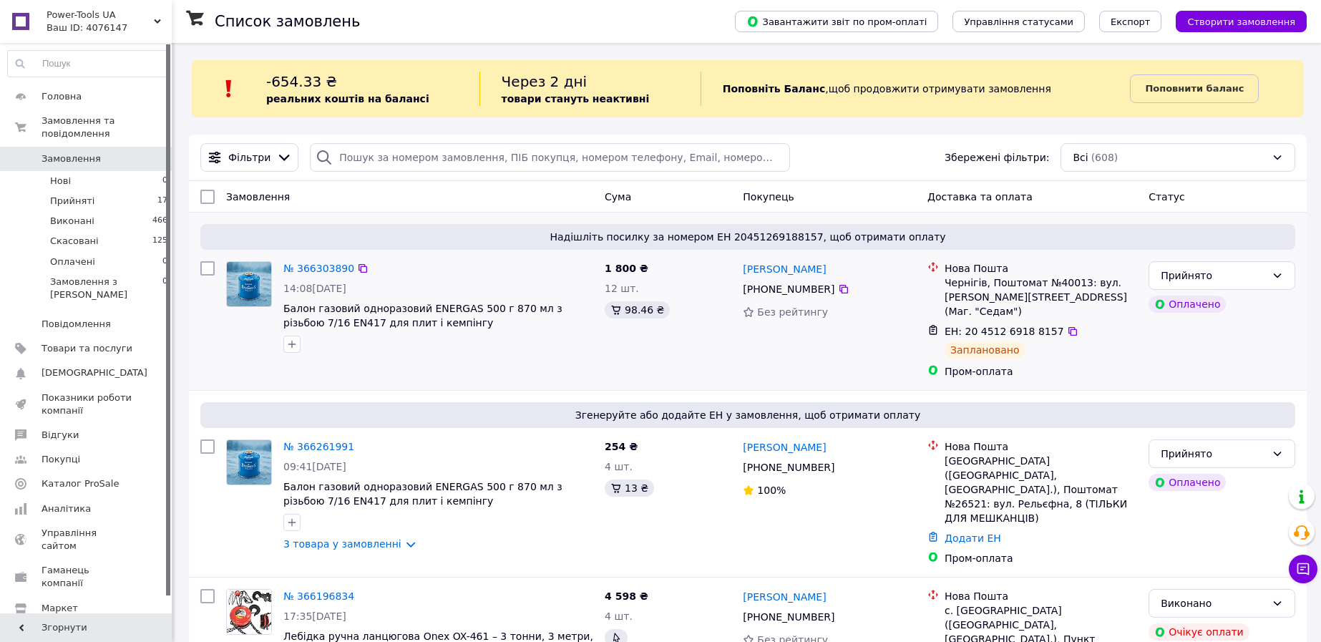
click at [945, 291] on div "Чернігів, Поштомат №40013: вул. [PERSON_NAME][STREET_ADDRESS] (Маг. "Седам")" at bounding box center [1040, 296] width 192 height 43
click at [715, 516] on div "254 ₴ 4 шт. 13 ₴" at bounding box center [668, 502] width 138 height 137
click at [1055, 297] on div "Чернігів, Поштомат №40013: вул. [PERSON_NAME][STREET_ADDRESS] (Маг. "Седам")" at bounding box center [1040, 296] width 192 height 43
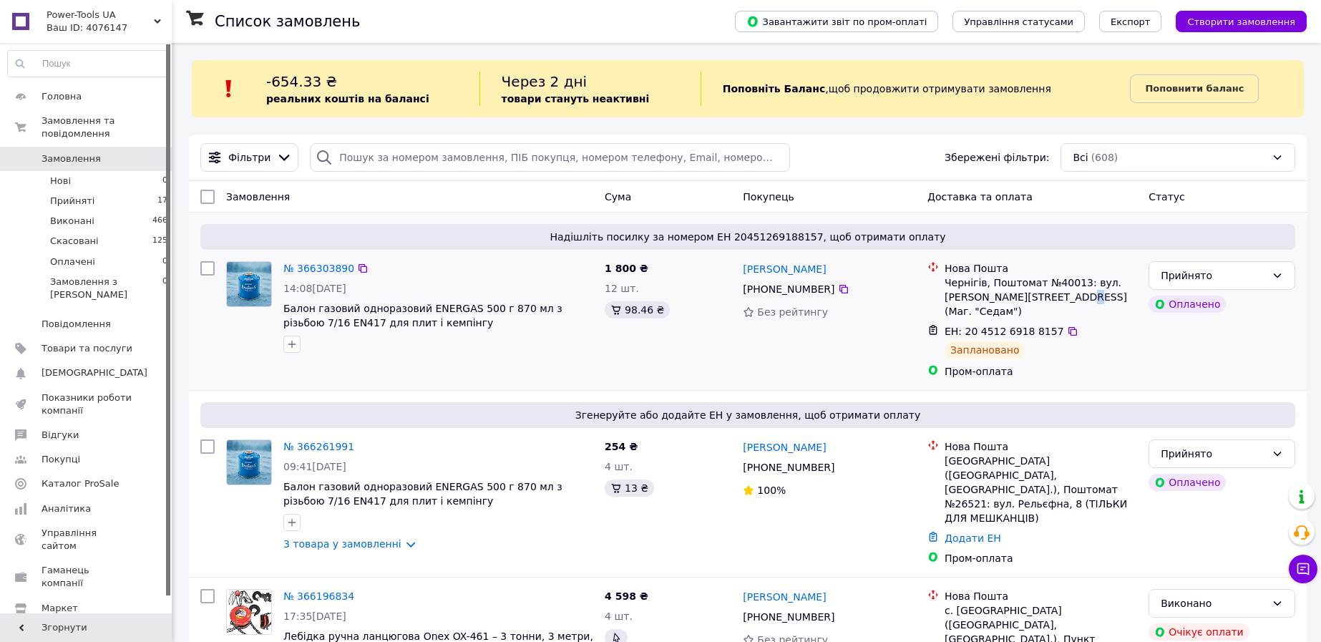
click at [1055, 297] on div "Чернігів, Поштомат №40013: вул. [PERSON_NAME][STREET_ADDRESS] (Маг. "Седам")" at bounding box center [1040, 296] width 192 height 43
click at [1029, 391] on div "Згенеруйте або додайте ЕН у замовлення, щоб отримати оплату № 366261991 09:41[D…" at bounding box center [747, 484] width 1117 height 186
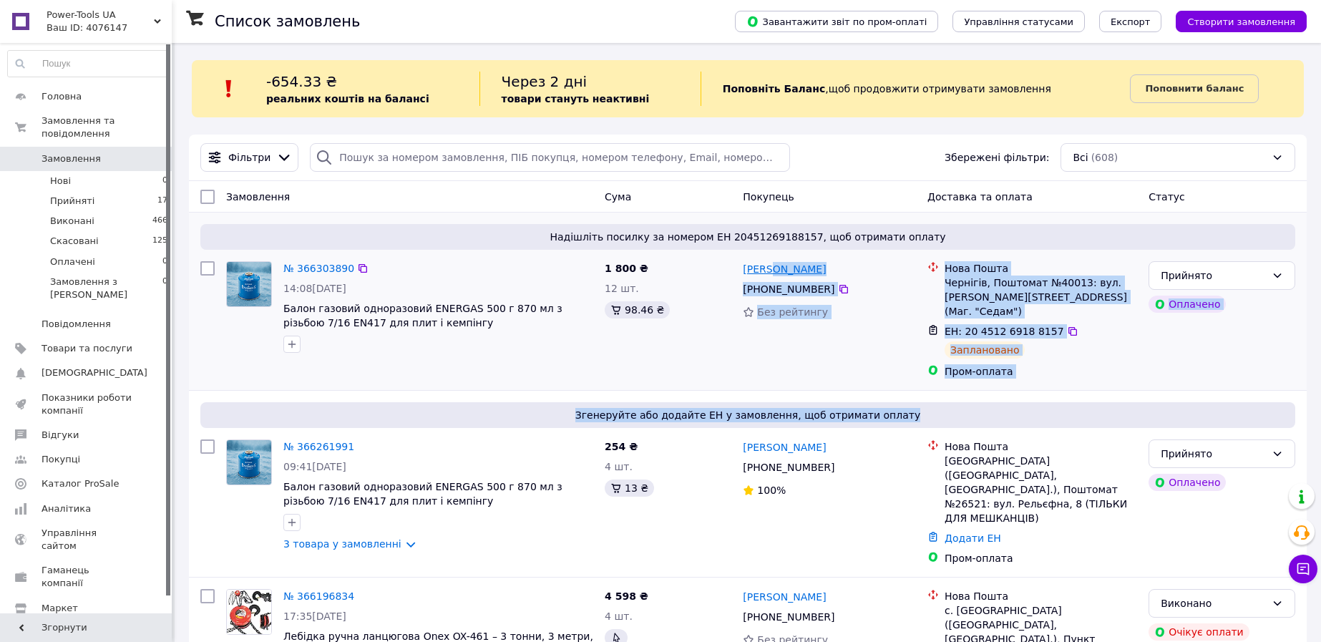
drag, startPoint x: 1030, startPoint y: 377, endPoint x: 771, endPoint y: 267, distance: 281.4
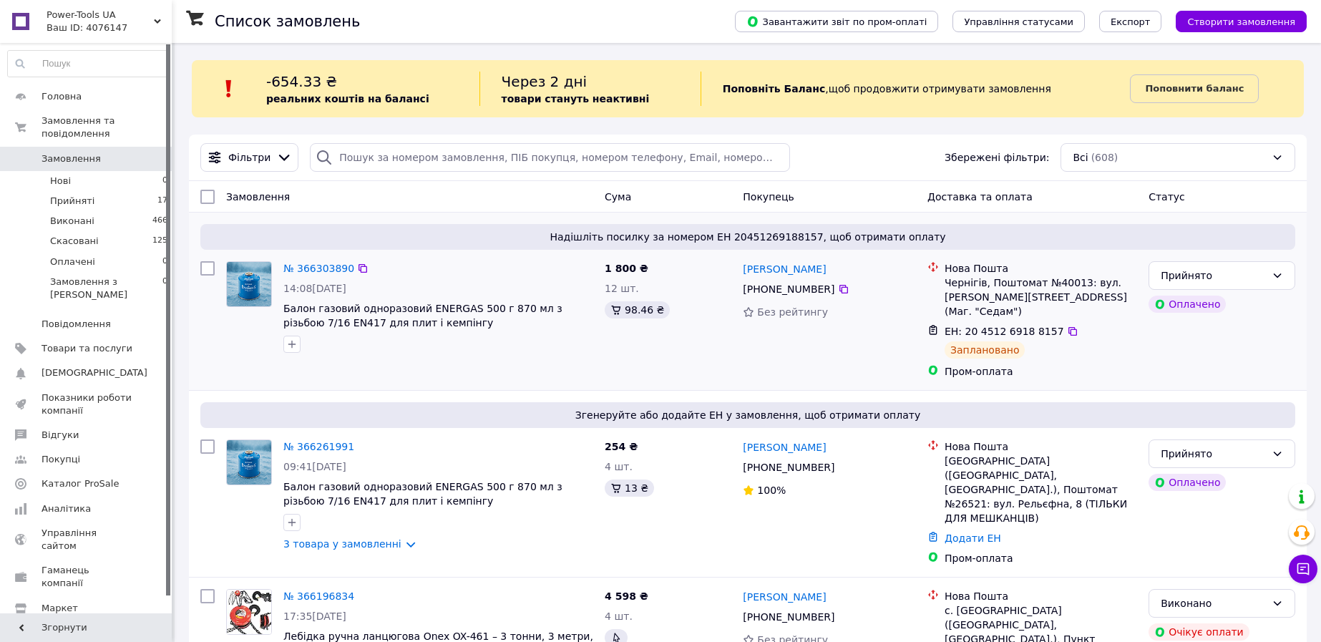
click at [645, 363] on div "1 800 ₴ 12 шт. 98.46 ₴" at bounding box center [668, 319] width 138 height 129
click at [1192, 94] on b "Поповнити баланс" at bounding box center [1194, 88] width 99 height 11
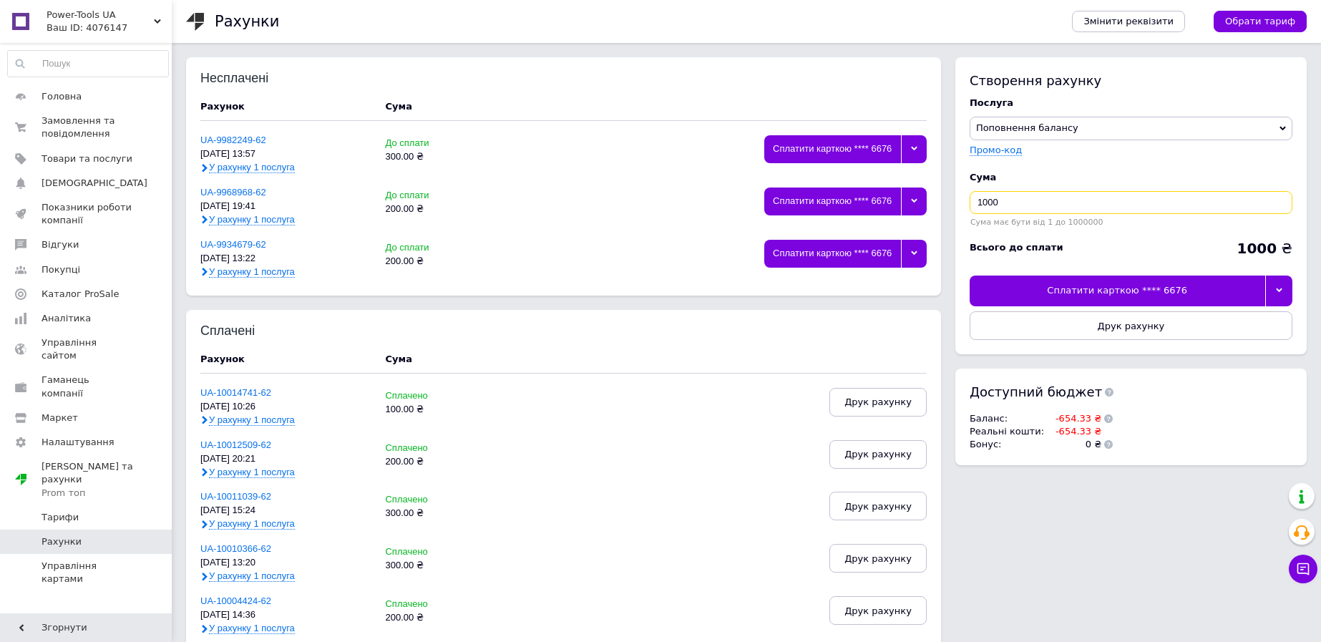
click at [1043, 193] on input "1000" at bounding box center [1130, 202] width 323 height 23
click at [976, 204] on input "40" at bounding box center [1130, 202] width 323 height 23
type input "340"
click at [1280, 293] on icon at bounding box center [1279, 290] width 6 height 6
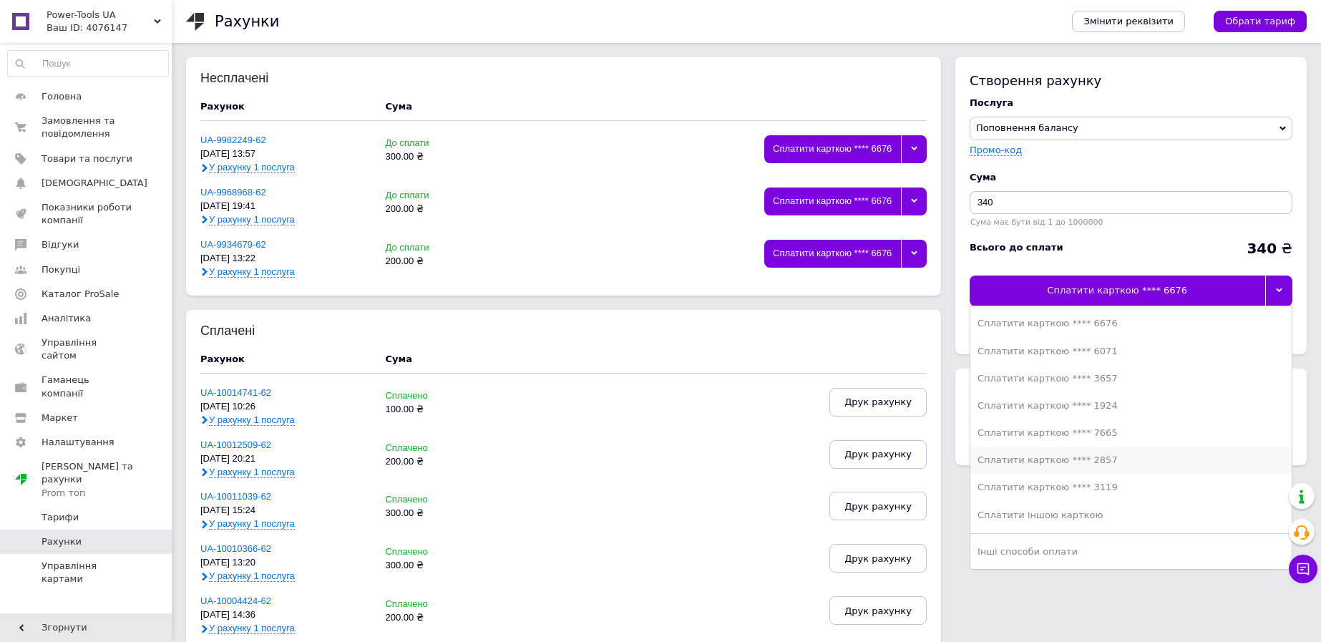
click at [1109, 459] on div "Сплатити карткою **** 2857" at bounding box center [1130, 460] width 307 height 13
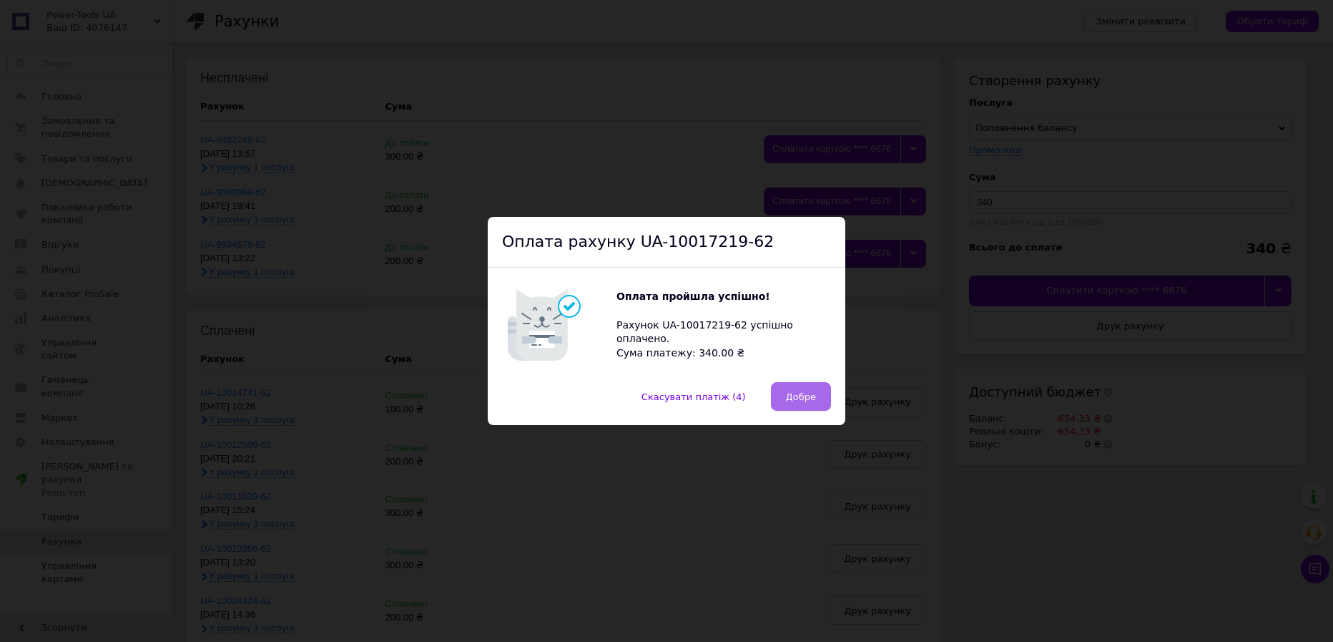
click at [812, 393] on span "Добре" at bounding box center [801, 396] width 30 height 11
